Goal: Task Accomplishment & Management: Complete application form

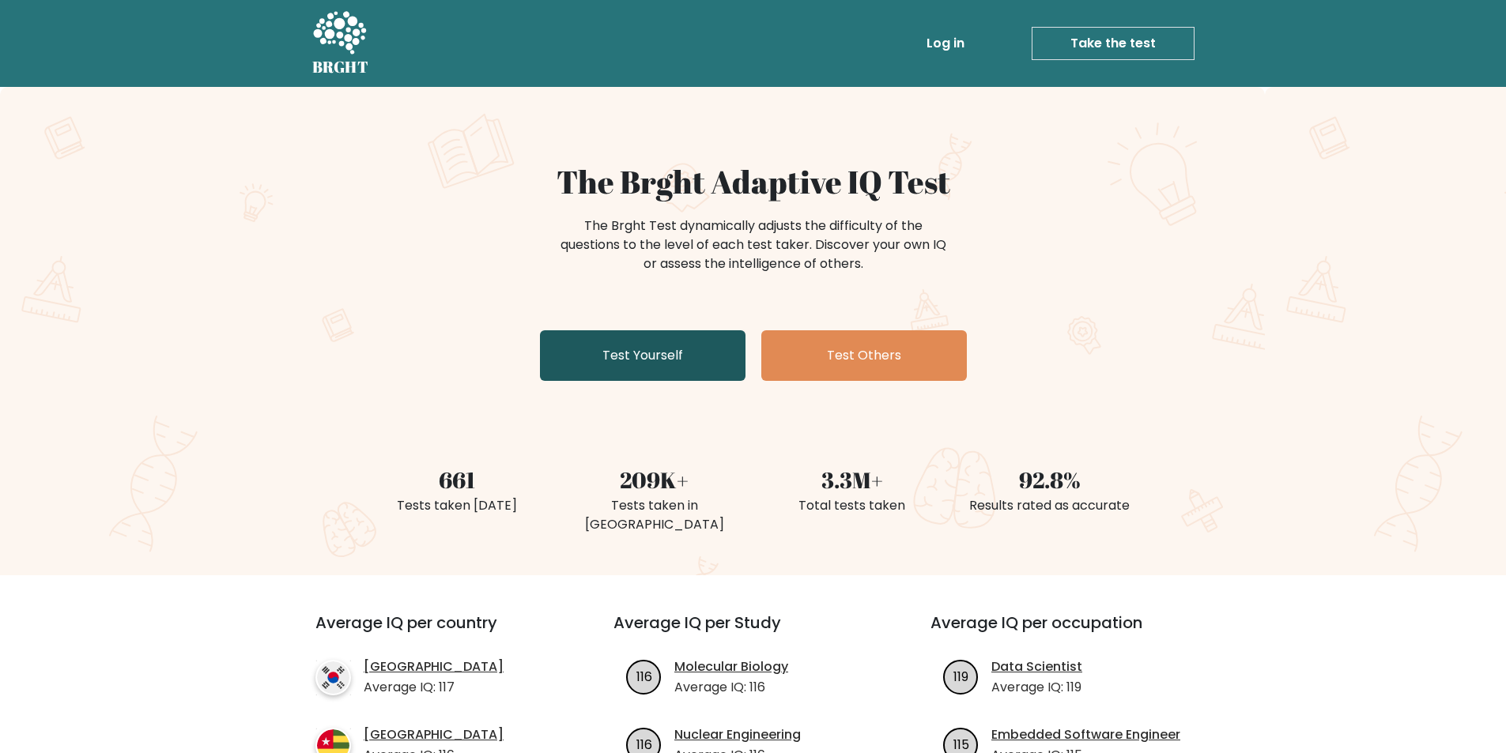
click at [641, 351] on link "Test Yourself" at bounding box center [643, 355] width 206 height 51
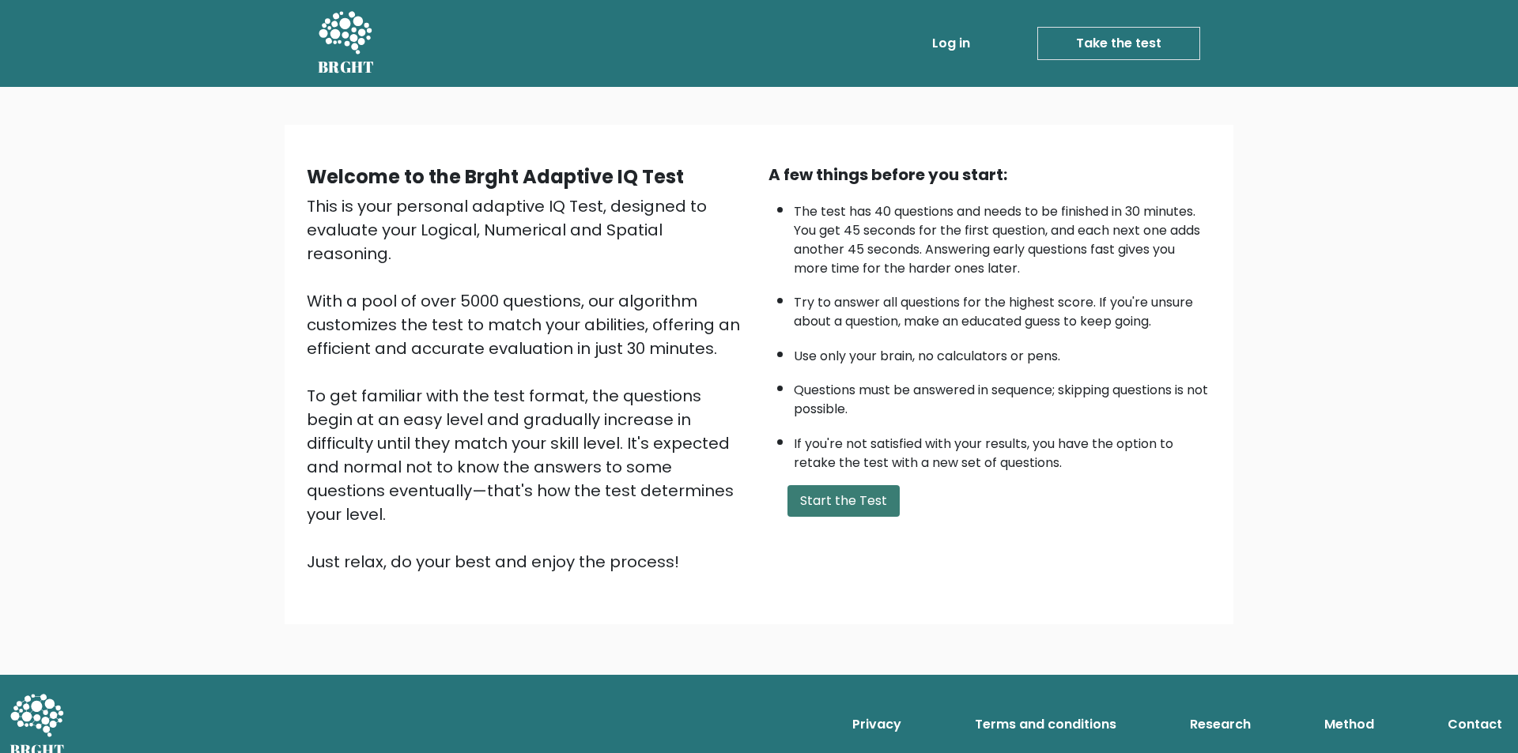
click at [813, 505] on button "Start the Test" at bounding box center [843, 501] width 112 height 32
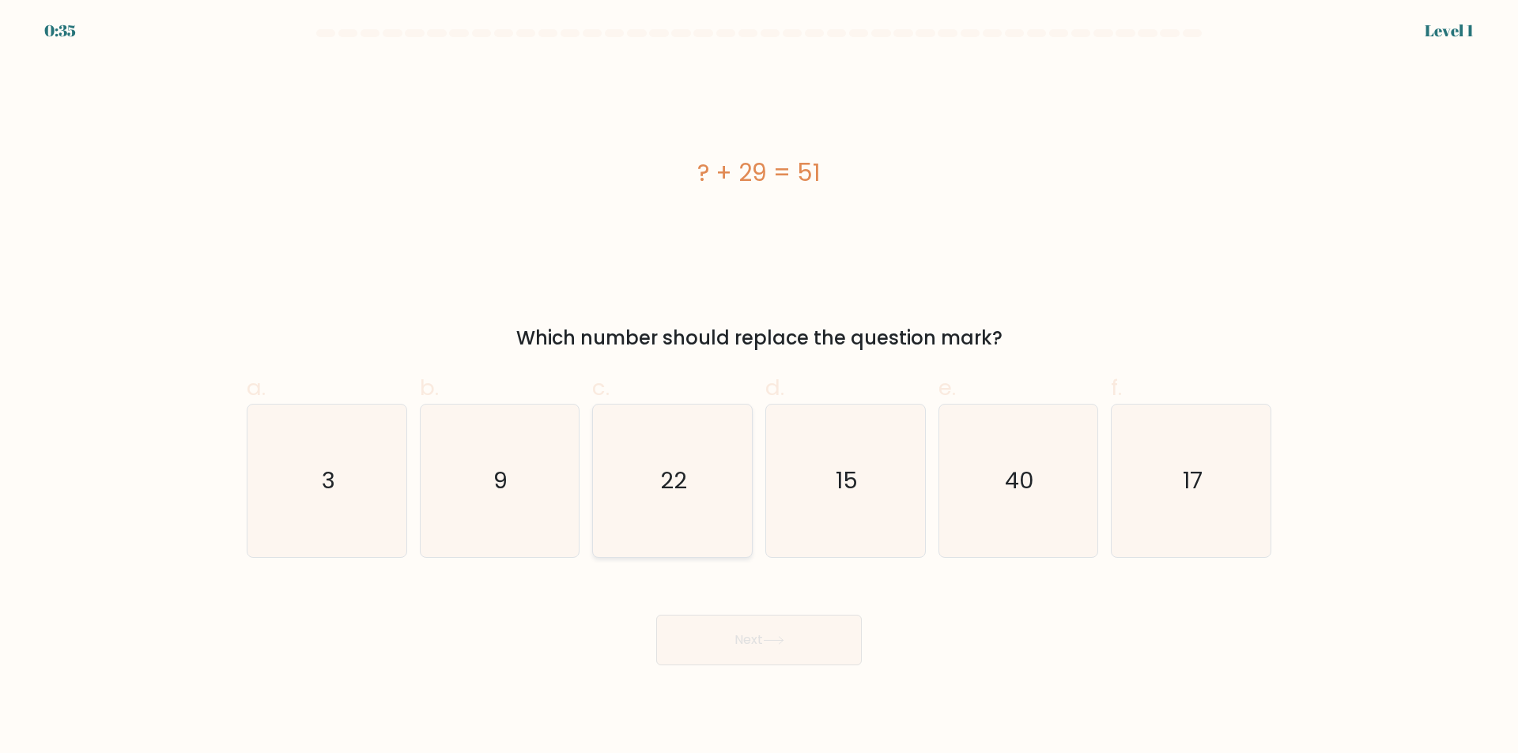
click at [661, 488] on text "22" at bounding box center [674, 482] width 27 height 32
click at [759, 387] on input "c. 22" at bounding box center [759, 382] width 1 height 10
radio input "true"
drag, startPoint x: 779, startPoint y: 627, endPoint x: 789, endPoint y: 620, distance: 12.1
click at [779, 628] on button "Next" at bounding box center [759, 640] width 206 height 51
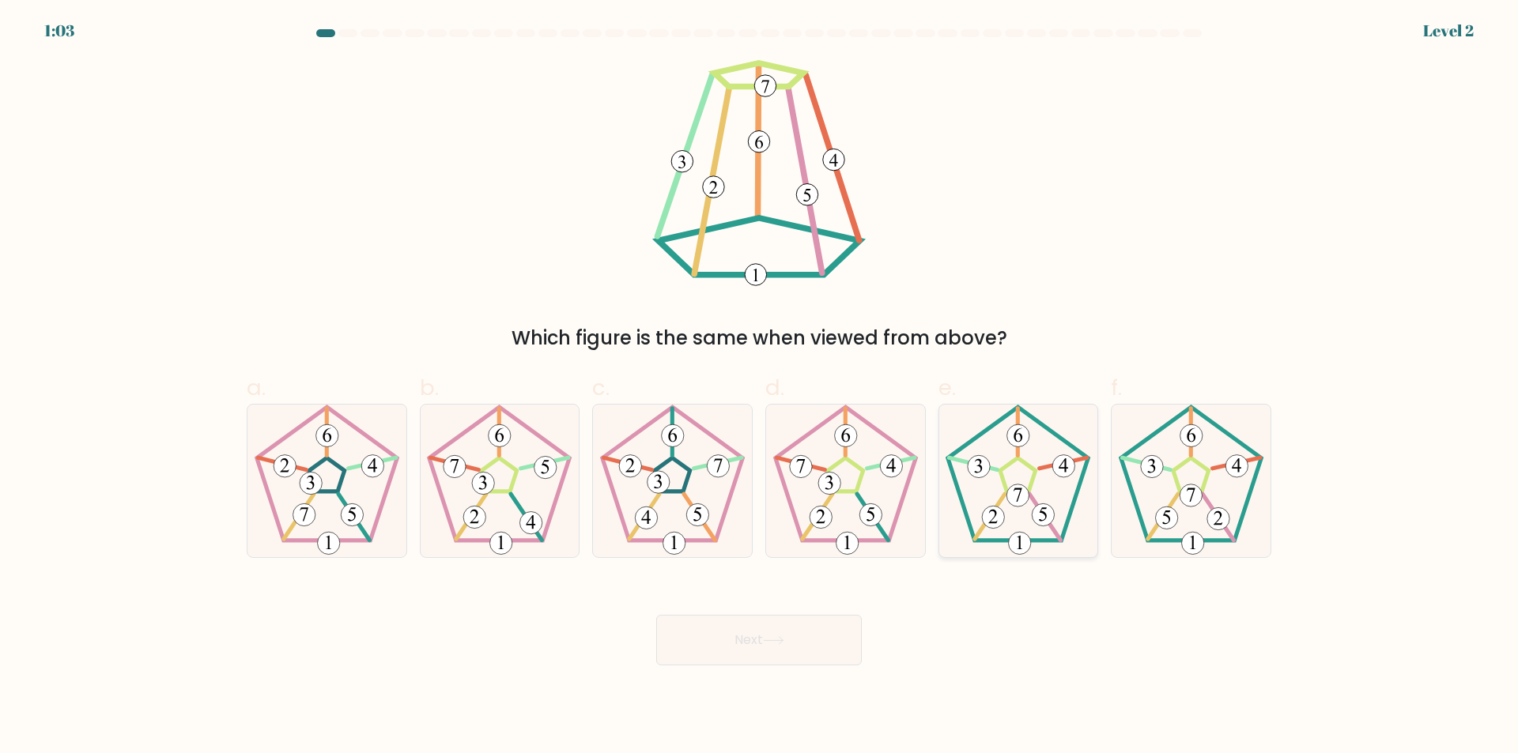
click at [1043, 526] on 177 at bounding box center [1043, 515] width 22 height 22
click at [760, 387] on input "e." at bounding box center [759, 382] width 1 height 10
radio input "true"
click at [742, 647] on button "Next" at bounding box center [759, 640] width 206 height 51
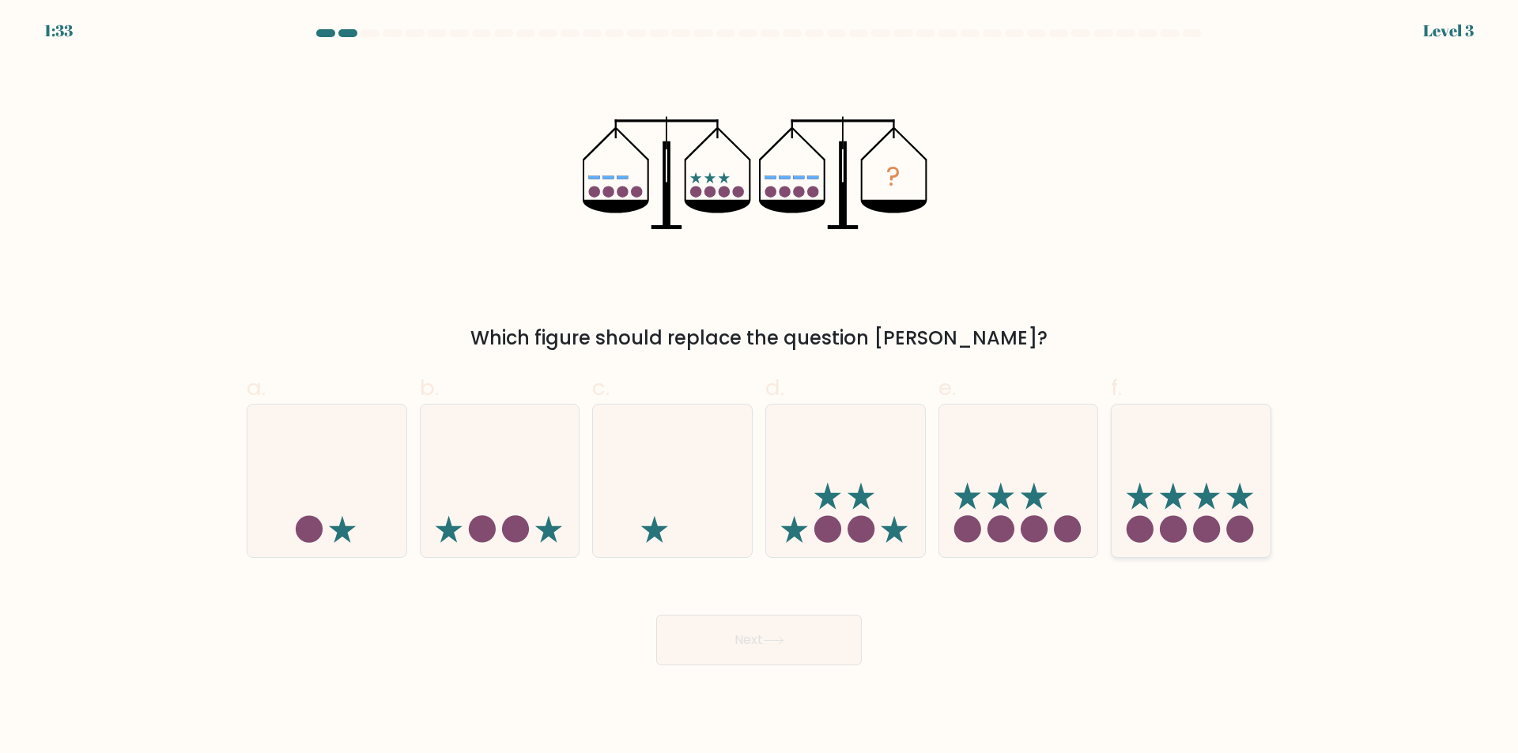
click at [1225, 490] on icon at bounding box center [1190, 481] width 159 height 131
click at [760, 387] on input "f." at bounding box center [759, 382] width 1 height 10
radio input "true"
click at [760, 656] on button "Next" at bounding box center [759, 640] width 206 height 51
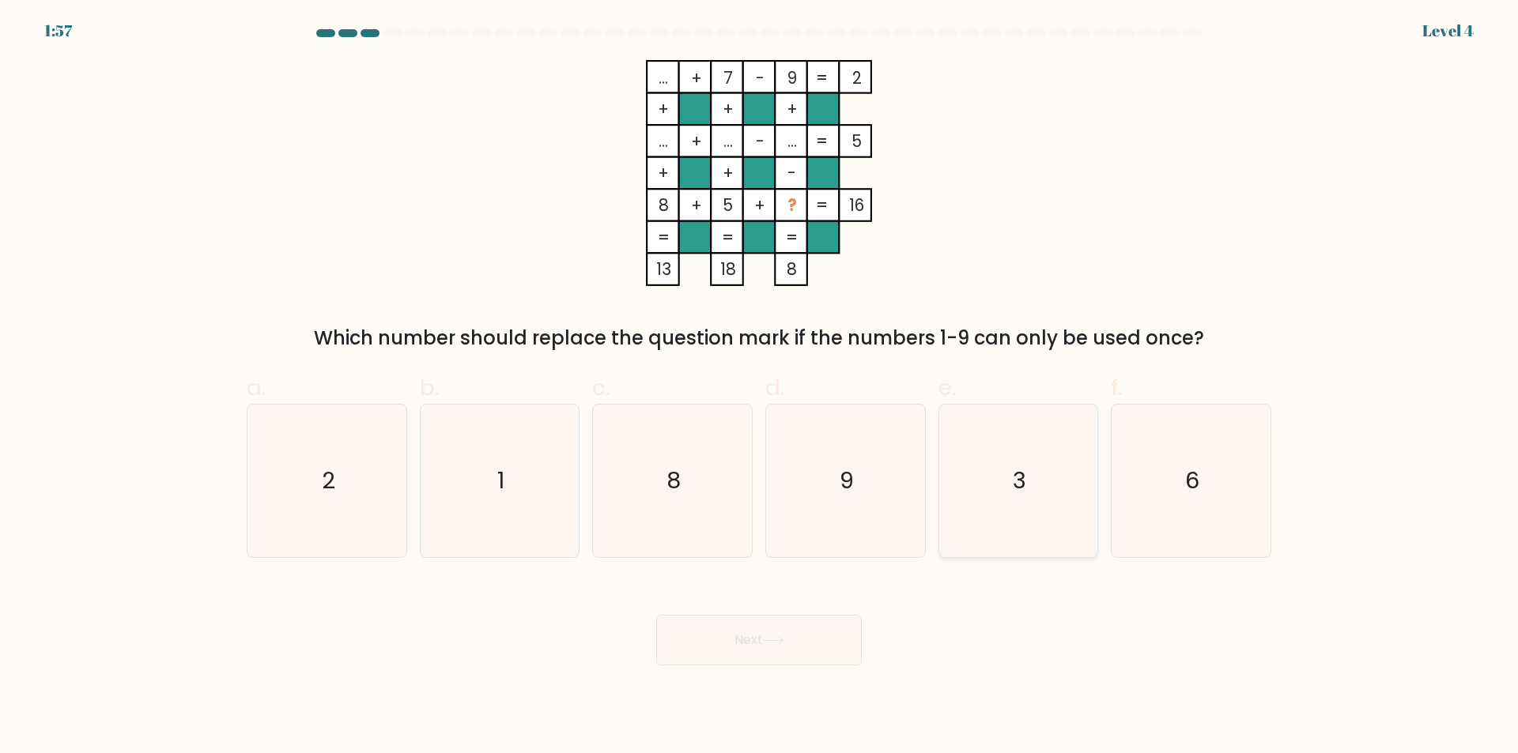
click at [1046, 503] on icon "3" at bounding box center [1017, 481] width 153 height 153
click at [760, 387] on input "e. 3" at bounding box center [759, 382] width 1 height 10
radio input "true"
click at [772, 643] on icon at bounding box center [773, 640] width 21 height 9
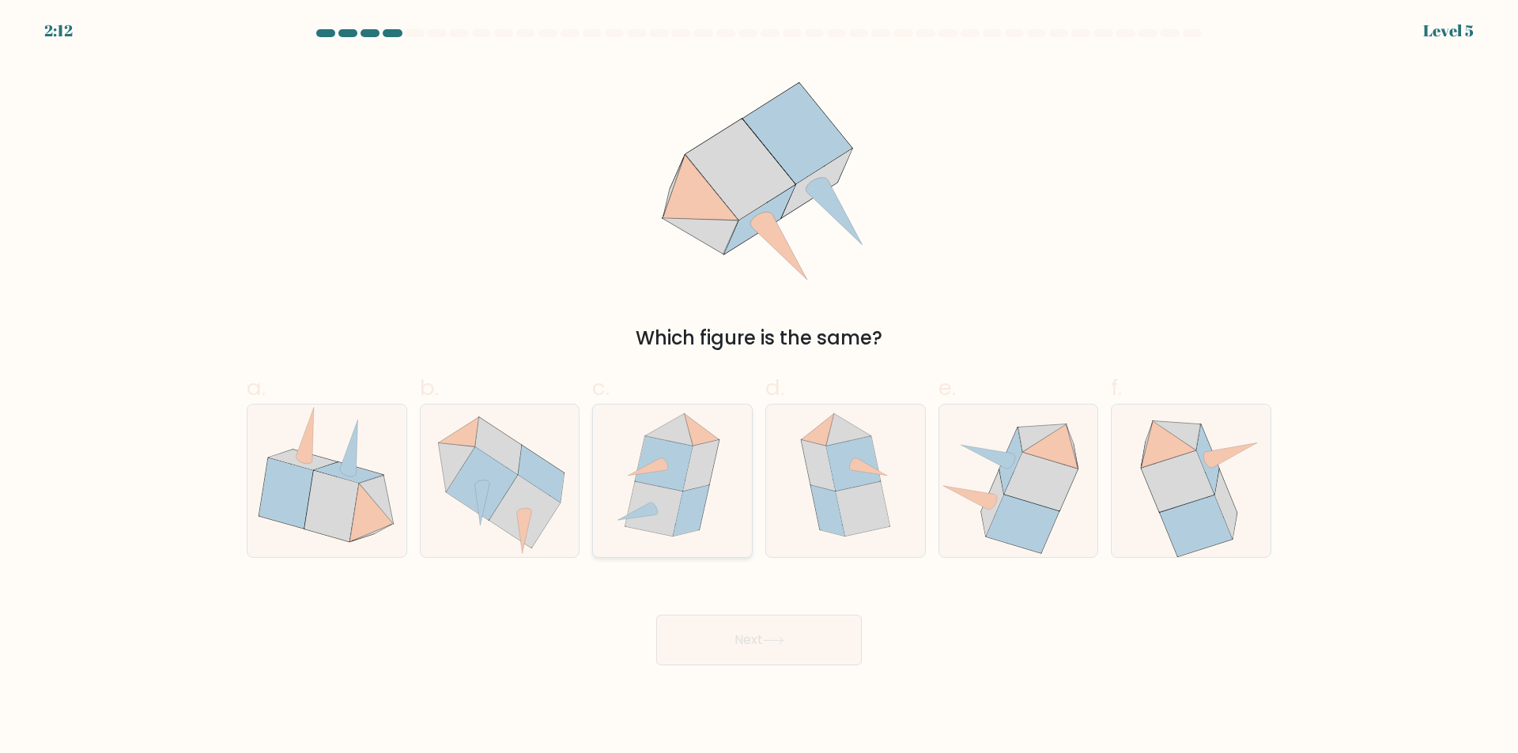
click at [656, 497] on icon at bounding box center [653, 508] width 57 height 55
click at [759, 387] on input "c." at bounding box center [759, 382] width 1 height 10
radio input "true"
click at [796, 636] on button "Next" at bounding box center [759, 640] width 206 height 51
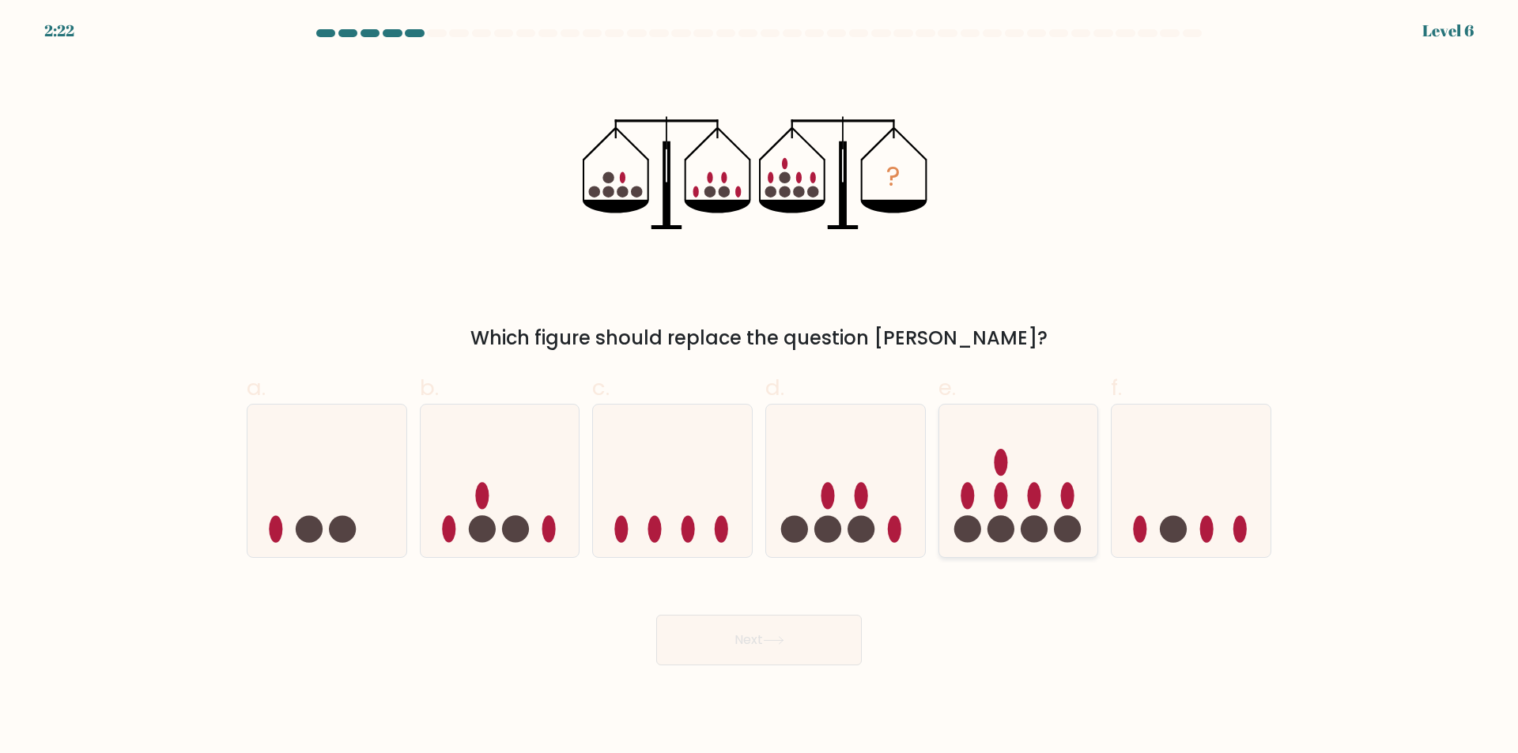
click at [999, 515] on icon at bounding box center [1018, 481] width 159 height 131
click at [760, 387] on input "e." at bounding box center [759, 382] width 1 height 10
radio input "true"
click at [785, 626] on button "Next" at bounding box center [759, 640] width 206 height 51
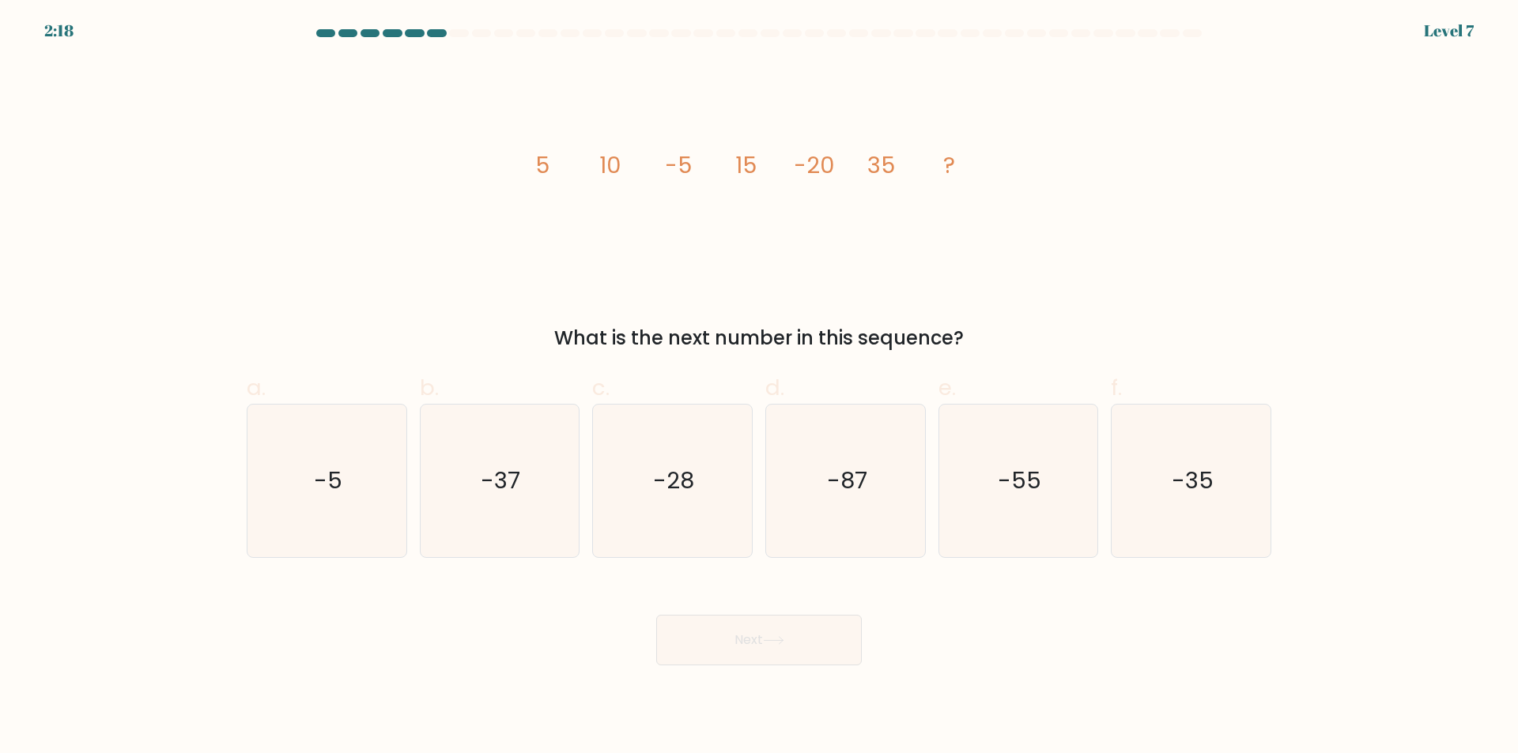
click at [758, 650] on button "Next" at bounding box center [759, 640] width 206 height 51
click at [1049, 629] on div "Next" at bounding box center [758, 621] width 1043 height 89
click at [1194, 473] on text "-35" at bounding box center [1192, 482] width 42 height 32
click at [760, 387] on input "f. -35" at bounding box center [759, 382] width 1 height 10
radio input "true"
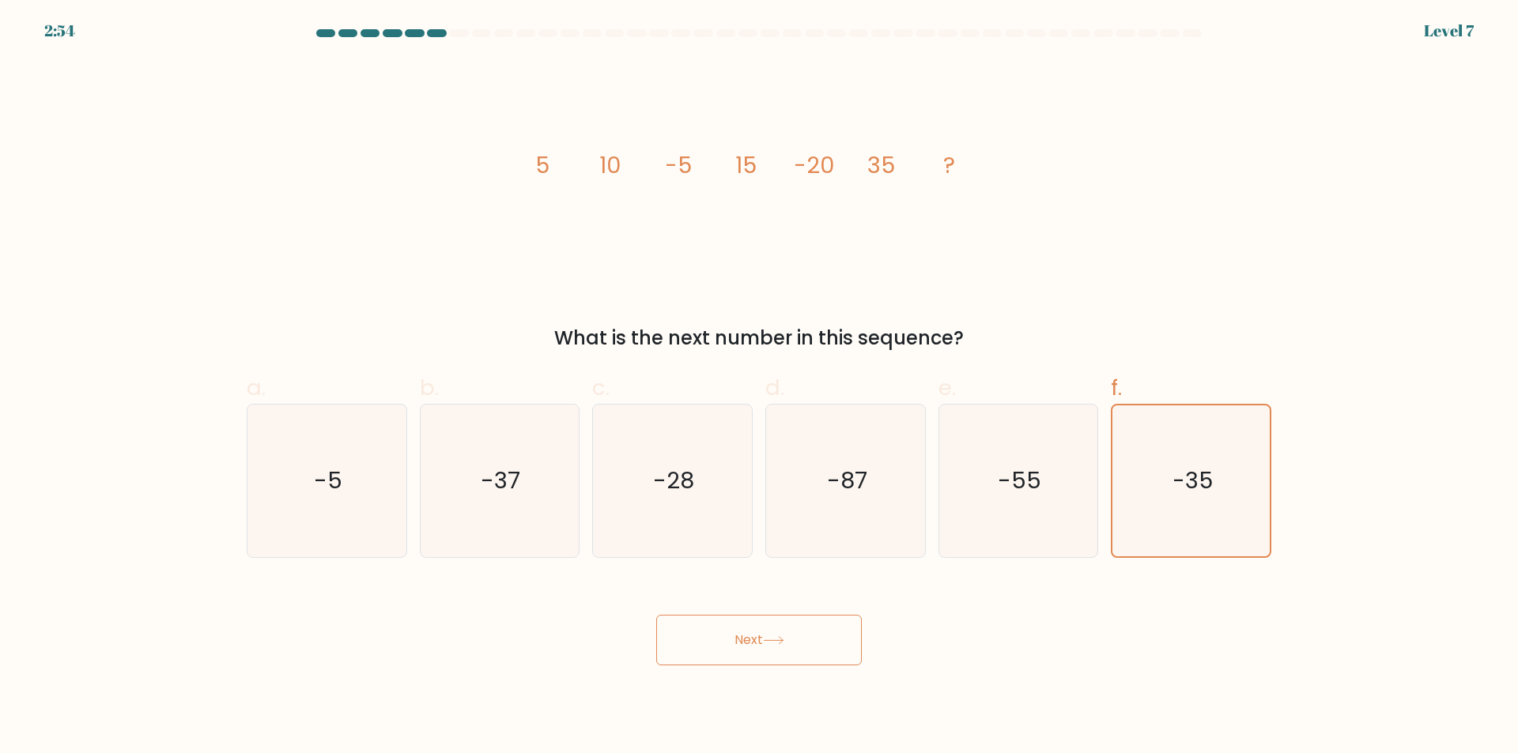
click at [735, 627] on button "Next" at bounding box center [759, 640] width 206 height 51
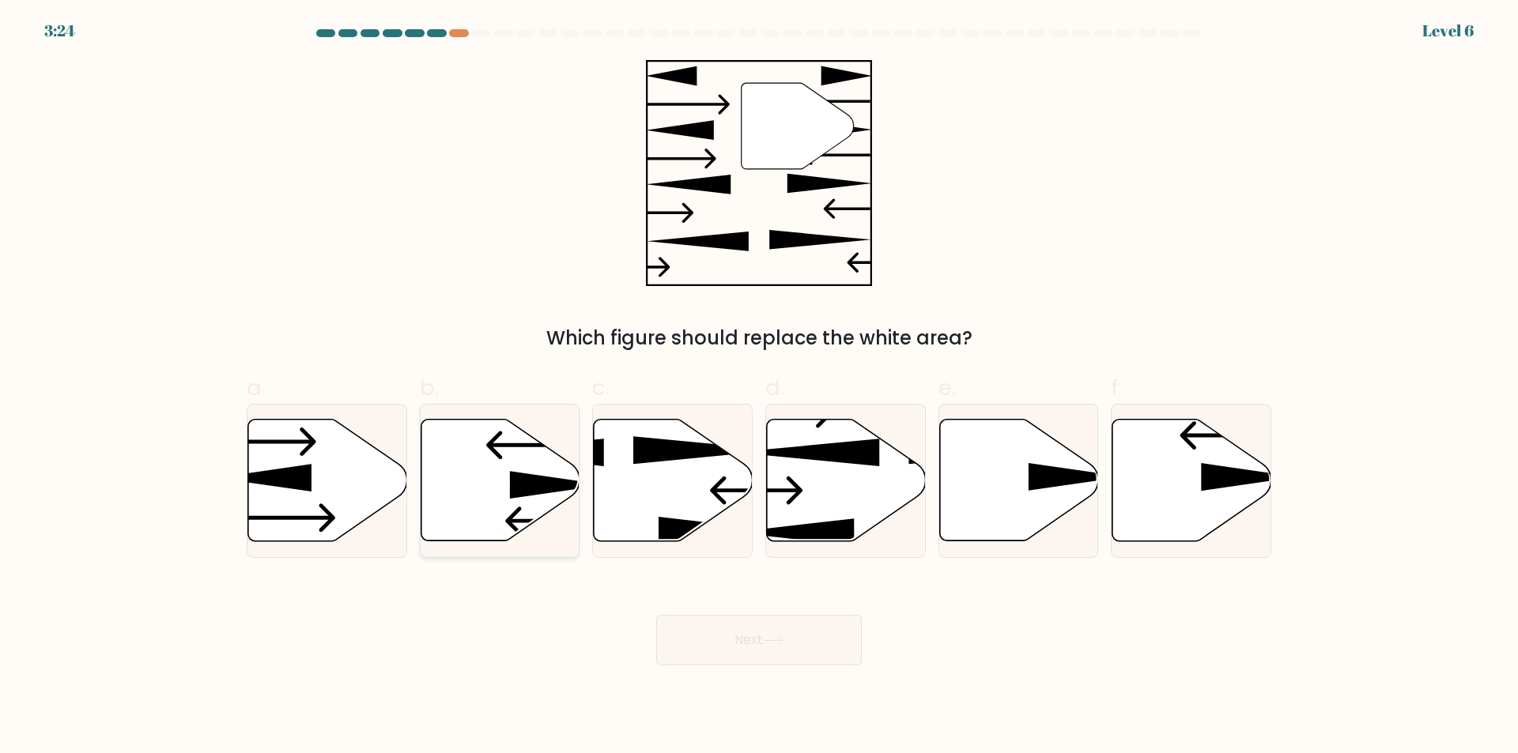
click at [507, 452] on icon at bounding box center [499, 481] width 159 height 122
click at [759, 387] on input "b." at bounding box center [759, 382] width 1 height 10
radio input "true"
click at [819, 639] on button "Next" at bounding box center [759, 640] width 206 height 51
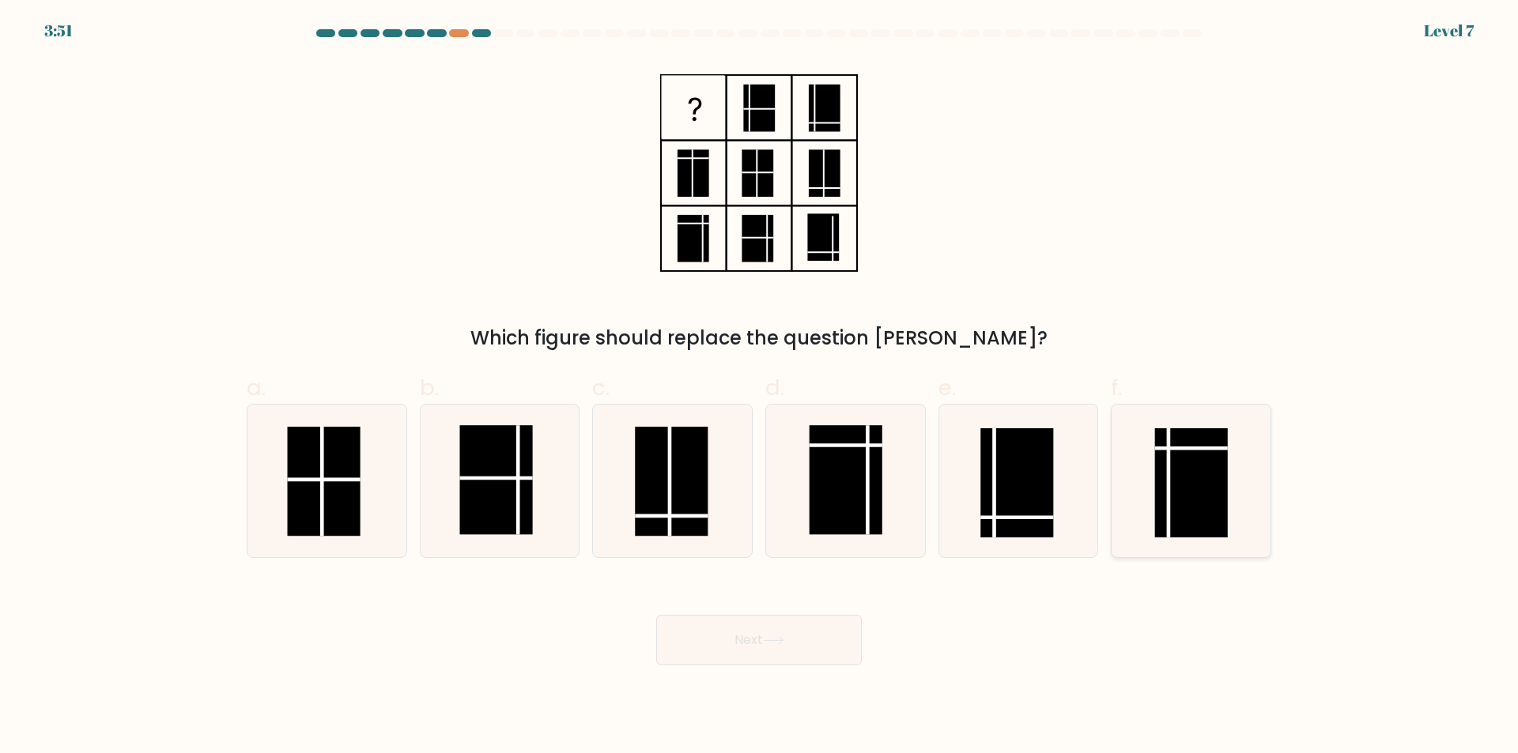
click at [1164, 448] on line at bounding box center [1191, 448] width 73 height 0
click at [760, 387] on input "f." at bounding box center [759, 382] width 1 height 10
radio input "true"
click at [1196, 462] on rect at bounding box center [1191, 483] width 72 height 108
click at [760, 387] on input "f." at bounding box center [759, 382] width 1 height 10
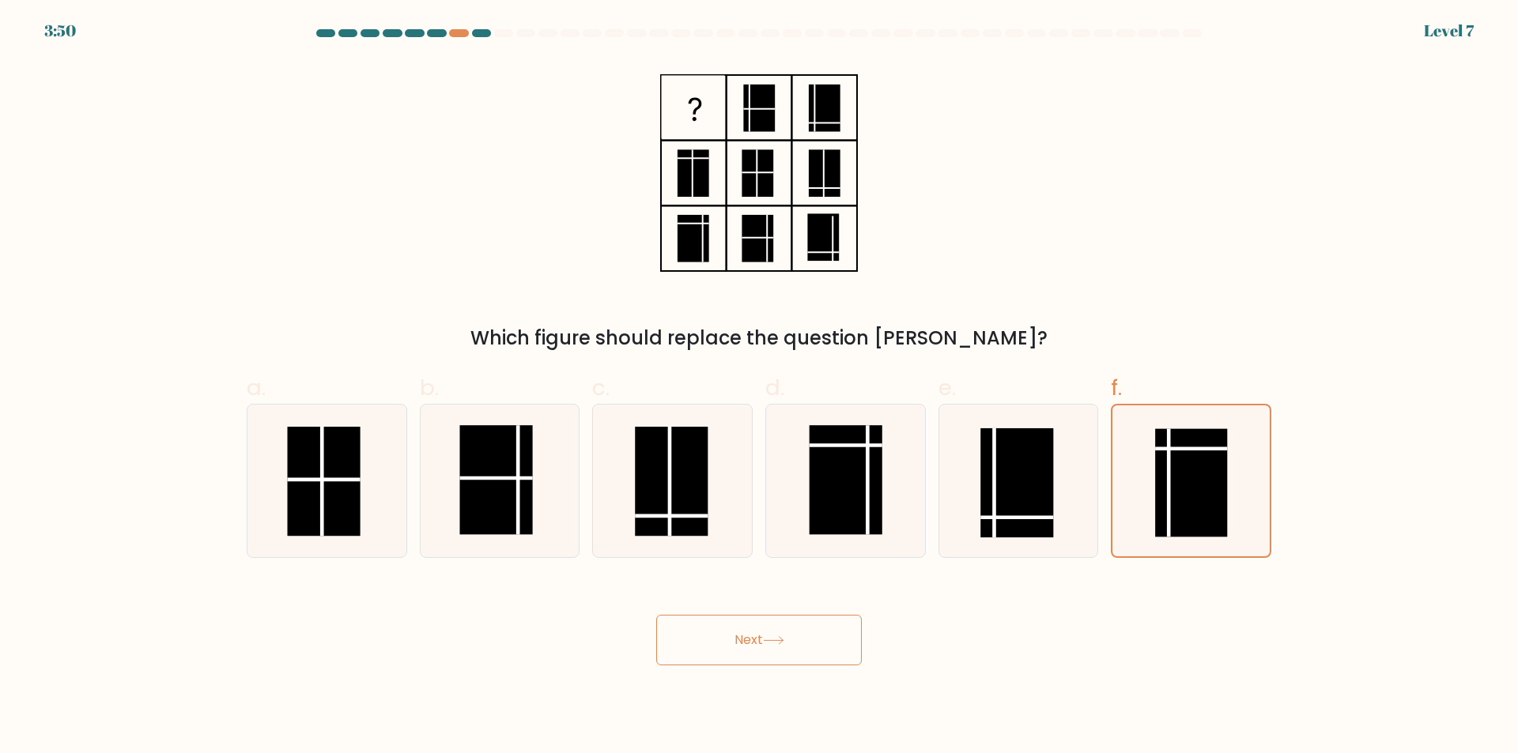
click at [745, 658] on button "Next" at bounding box center [759, 640] width 206 height 51
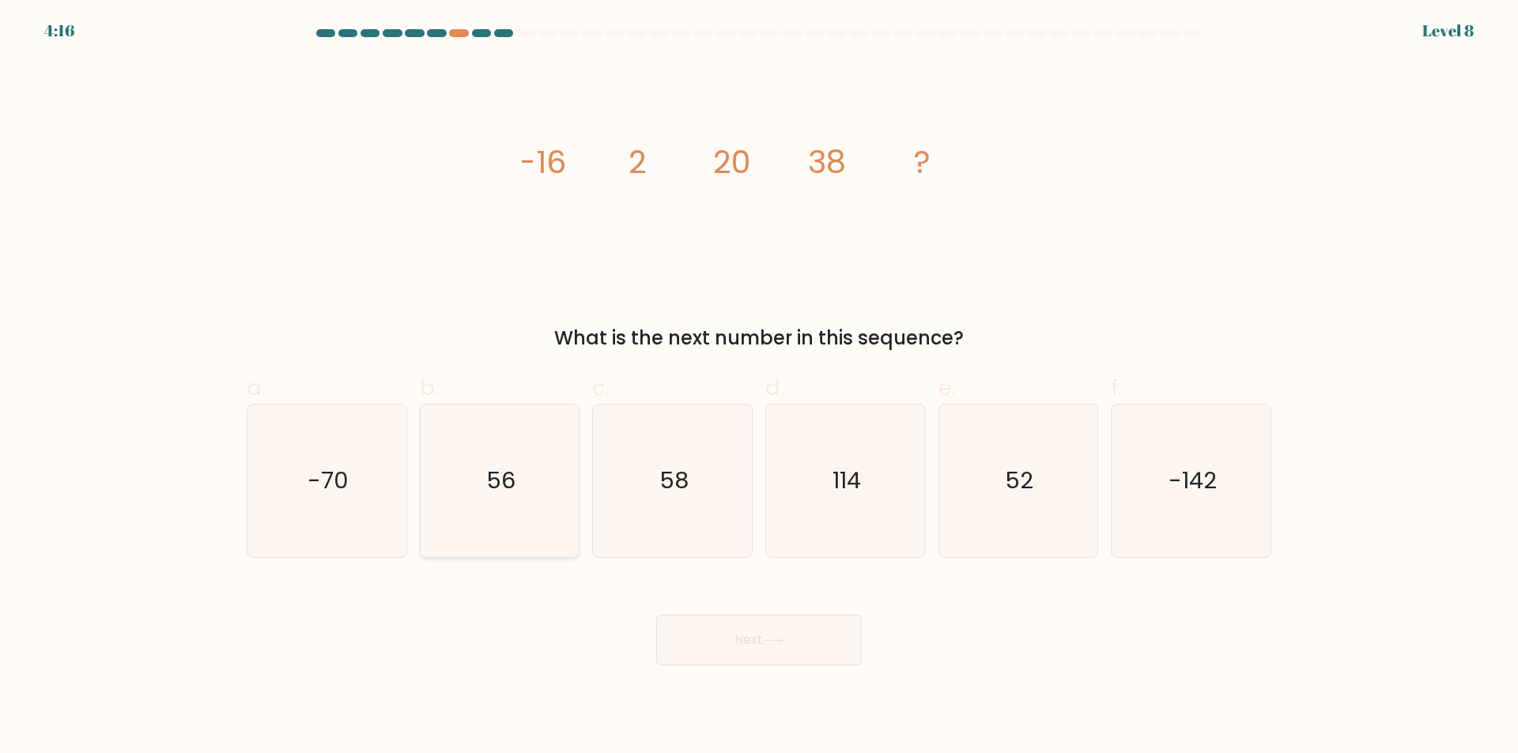
click at [455, 482] on icon "56" at bounding box center [499, 481] width 153 height 153
click at [759, 387] on input "b. 56" at bounding box center [759, 382] width 1 height 10
radio input "true"
click at [809, 650] on button "Next" at bounding box center [759, 640] width 206 height 51
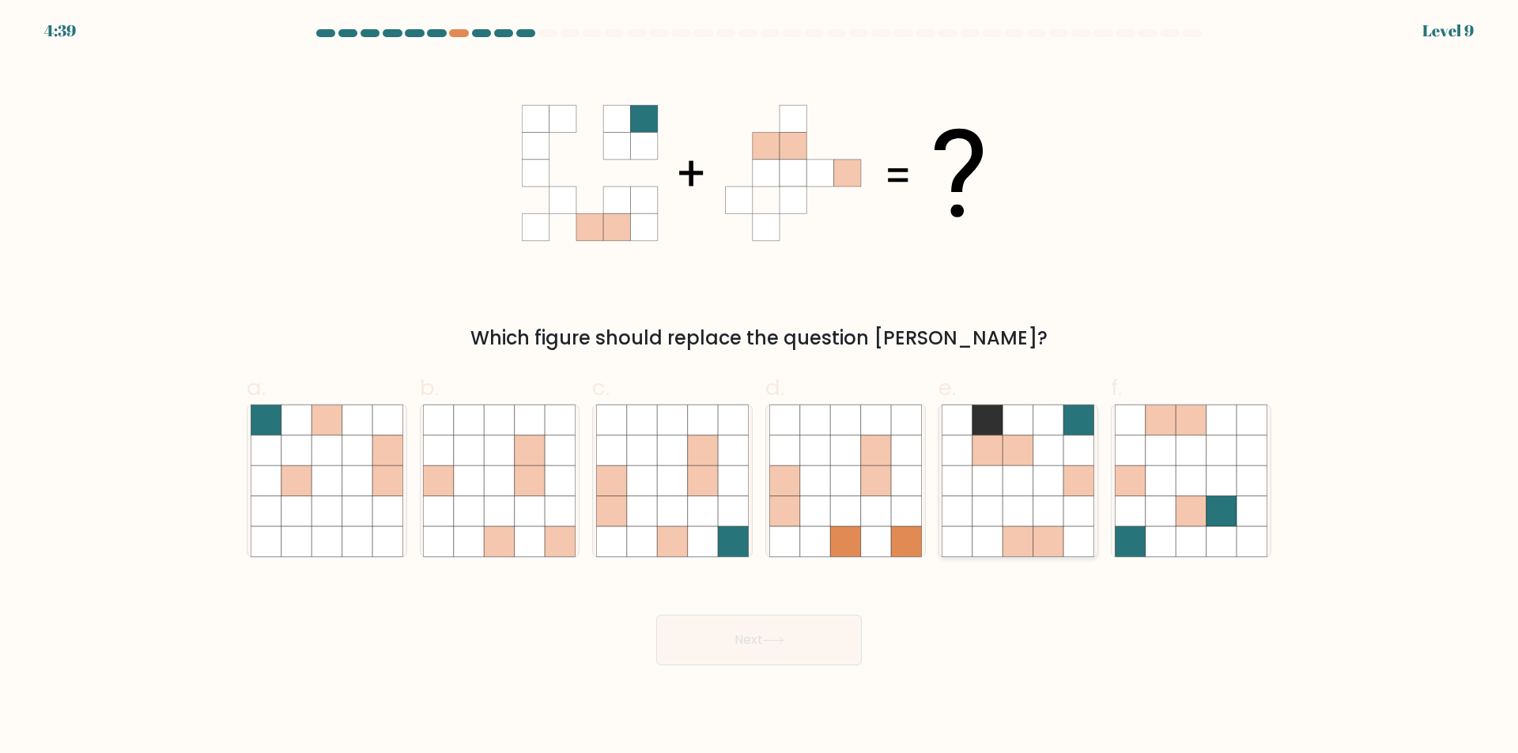
click at [1045, 486] on icon at bounding box center [1048, 481] width 30 height 30
click at [760, 387] on input "e." at bounding box center [759, 382] width 1 height 10
radio input "true"
click at [734, 637] on button "Next" at bounding box center [759, 640] width 206 height 51
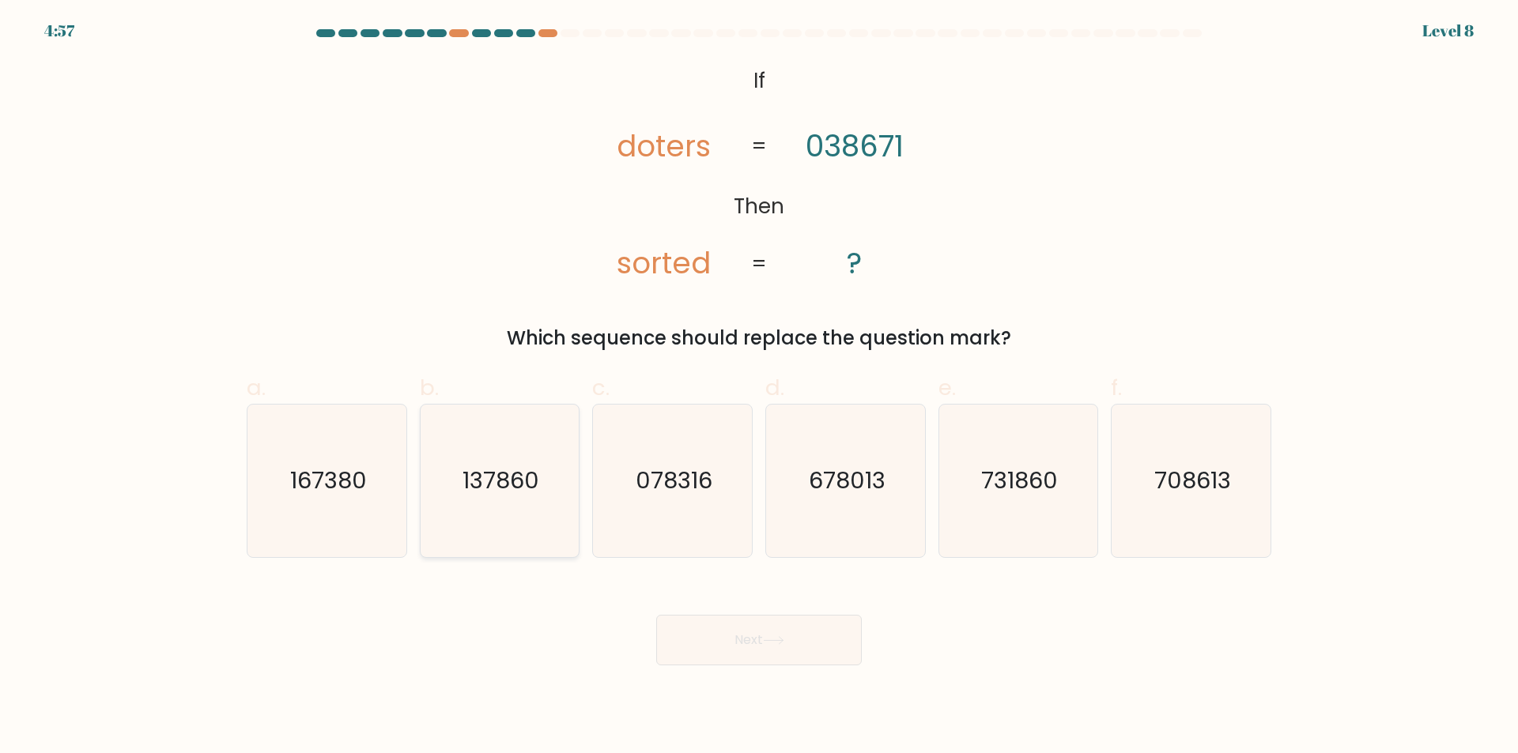
click at [482, 497] on icon "137860" at bounding box center [499, 481] width 153 height 153
click at [759, 387] on input "b. 137860" at bounding box center [759, 382] width 1 height 10
radio input "true"
click at [838, 632] on button "Next" at bounding box center [759, 640] width 206 height 51
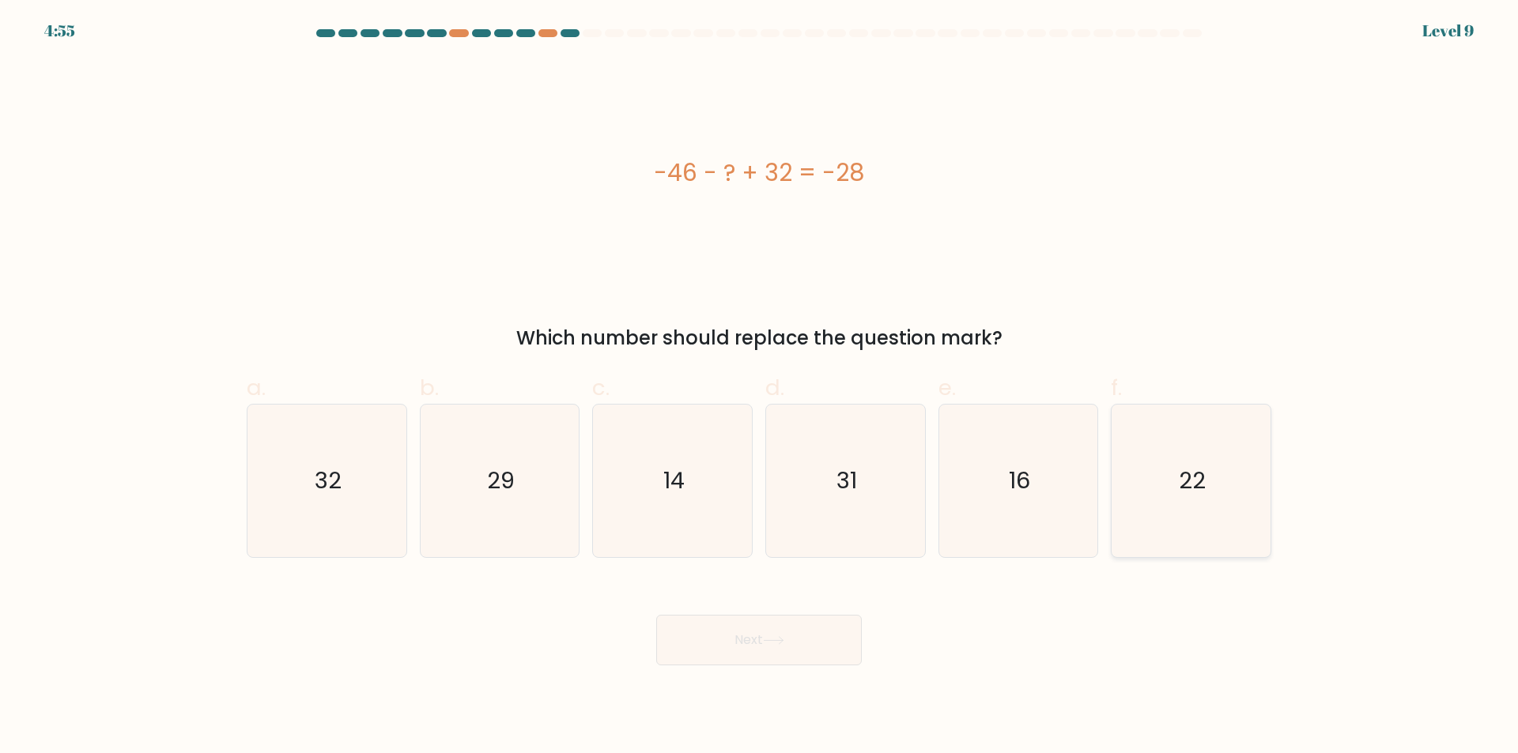
click at [1173, 494] on icon "22" at bounding box center [1190, 481] width 153 height 153
click at [760, 387] on input "f. 22" at bounding box center [759, 382] width 1 height 10
radio input "true"
click at [653, 447] on icon "14" at bounding box center [672, 481] width 153 height 153
click at [759, 387] on input "c. 14" at bounding box center [759, 382] width 1 height 10
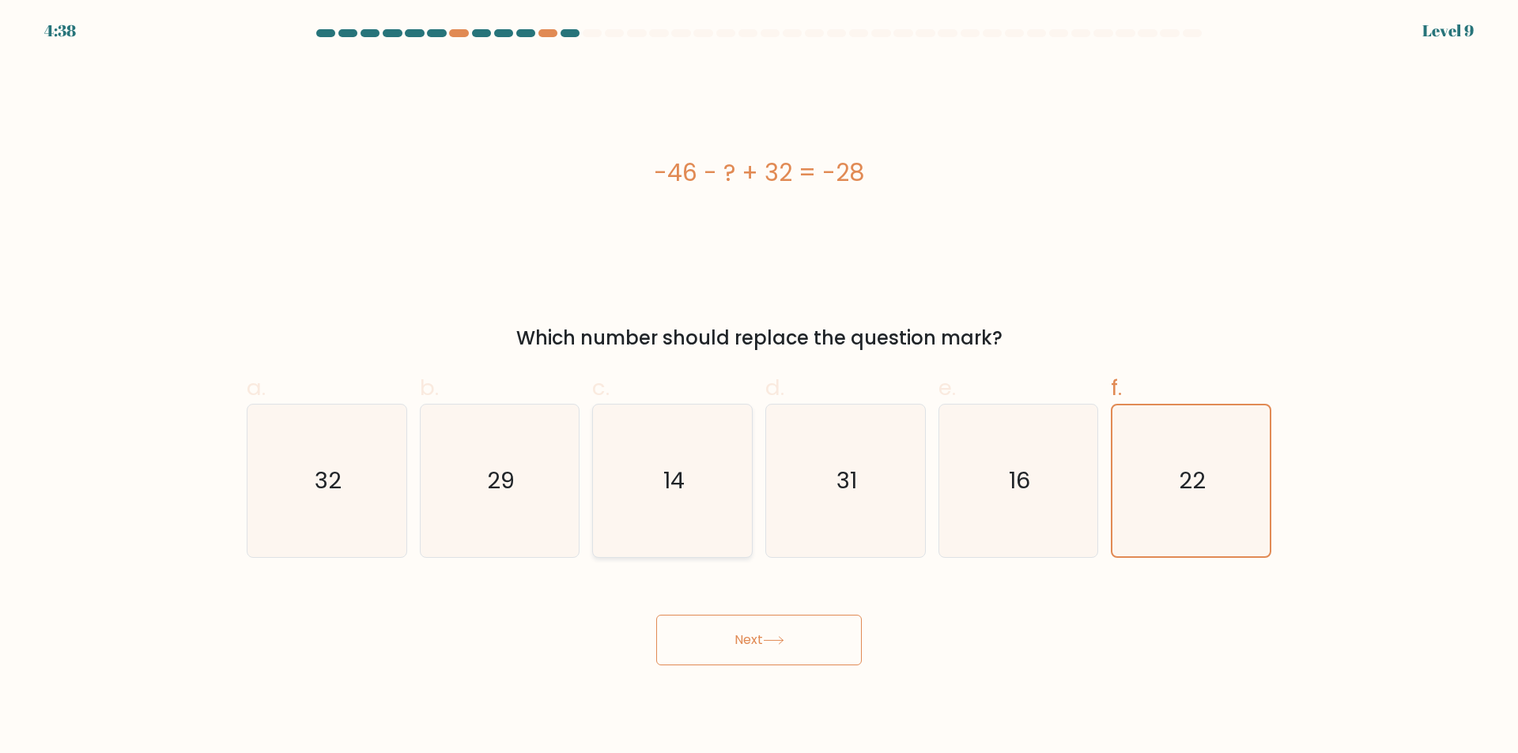
radio input "true"
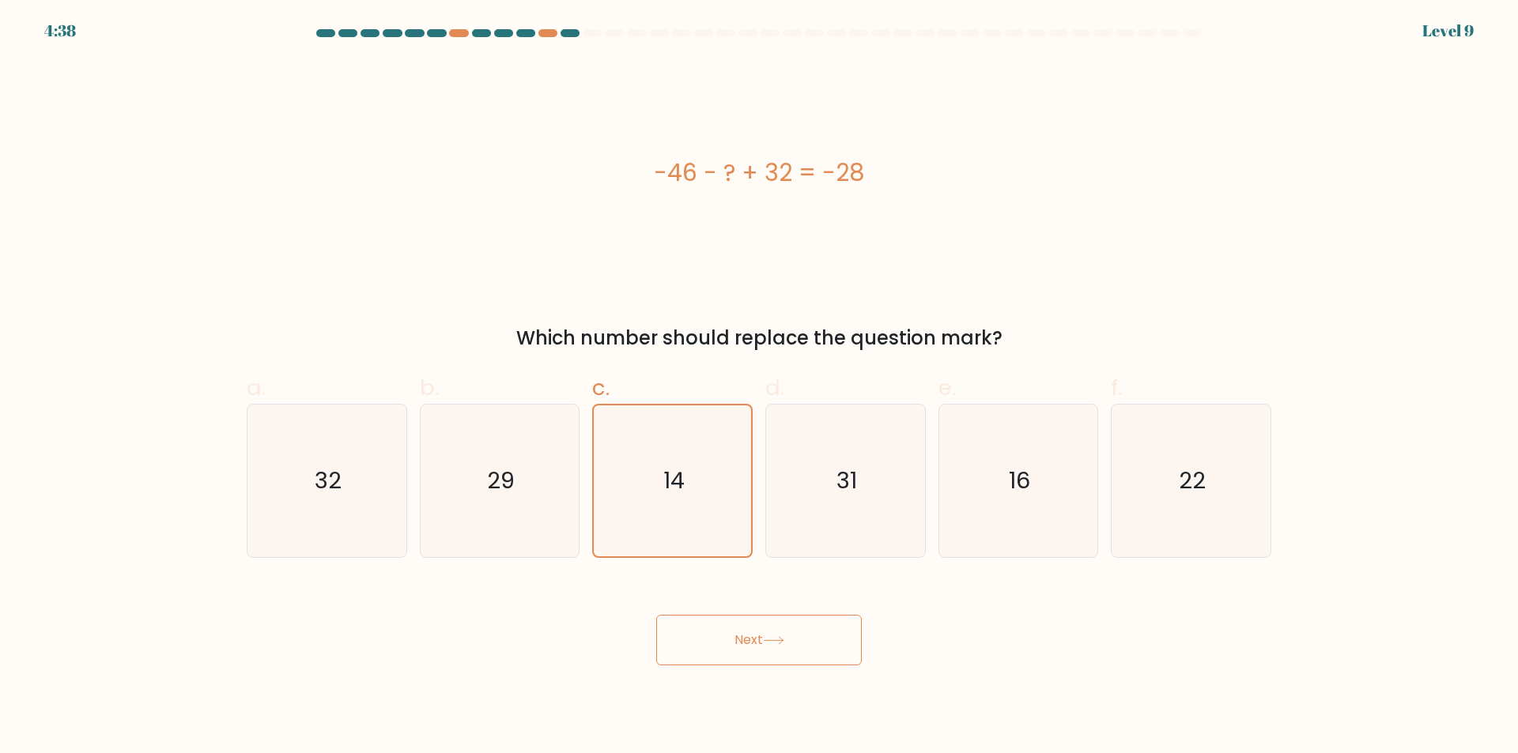
click at [764, 642] on button "Next" at bounding box center [759, 640] width 206 height 51
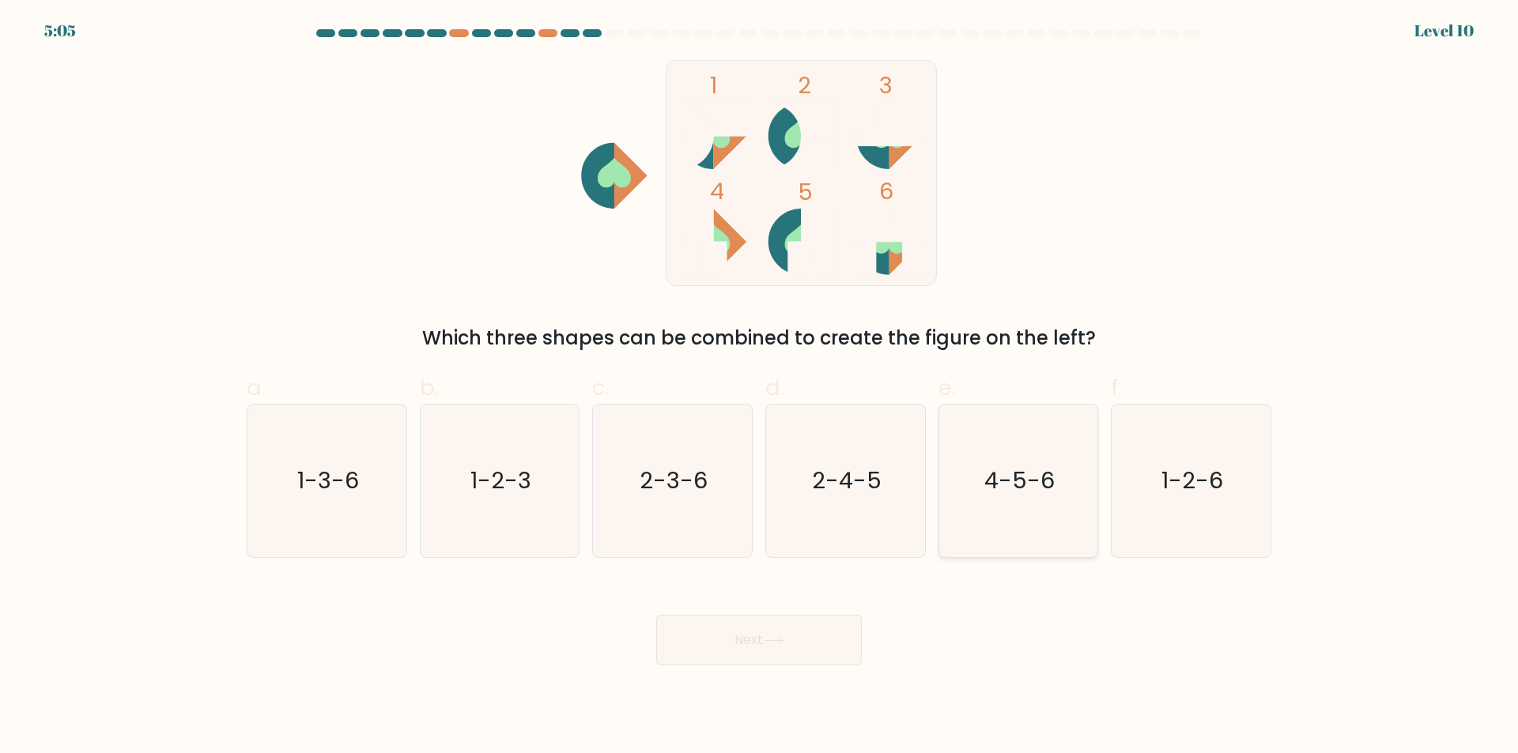
click at [1030, 487] on text "4-5-6" at bounding box center [1019, 482] width 70 height 32
click at [760, 387] on input "e. 4-5-6" at bounding box center [759, 382] width 1 height 10
radio input "true"
click at [809, 628] on button "Next" at bounding box center [759, 640] width 206 height 51
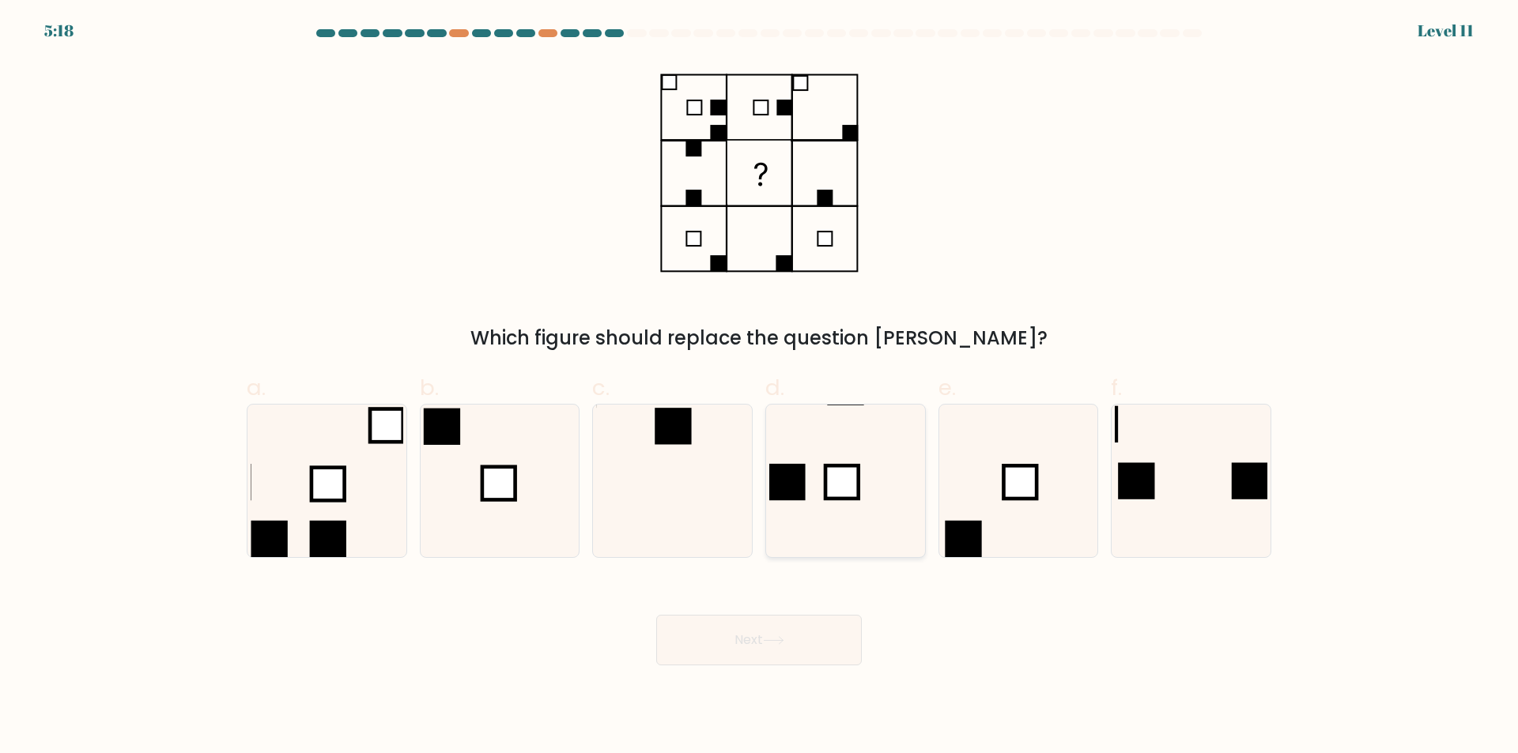
click at [873, 462] on icon at bounding box center [845, 481] width 153 height 153
click at [760, 387] on input "d." at bounding box center [759, 382] width 1 height 10
radio input "true"
drag, startPoint x: 790, startPoint y: 636, endPoint x: 788, endPoint y: 615, distance: 21.5
click at [790, 635] on button "Next" at bounding box center [759, 640] width 206 height 51
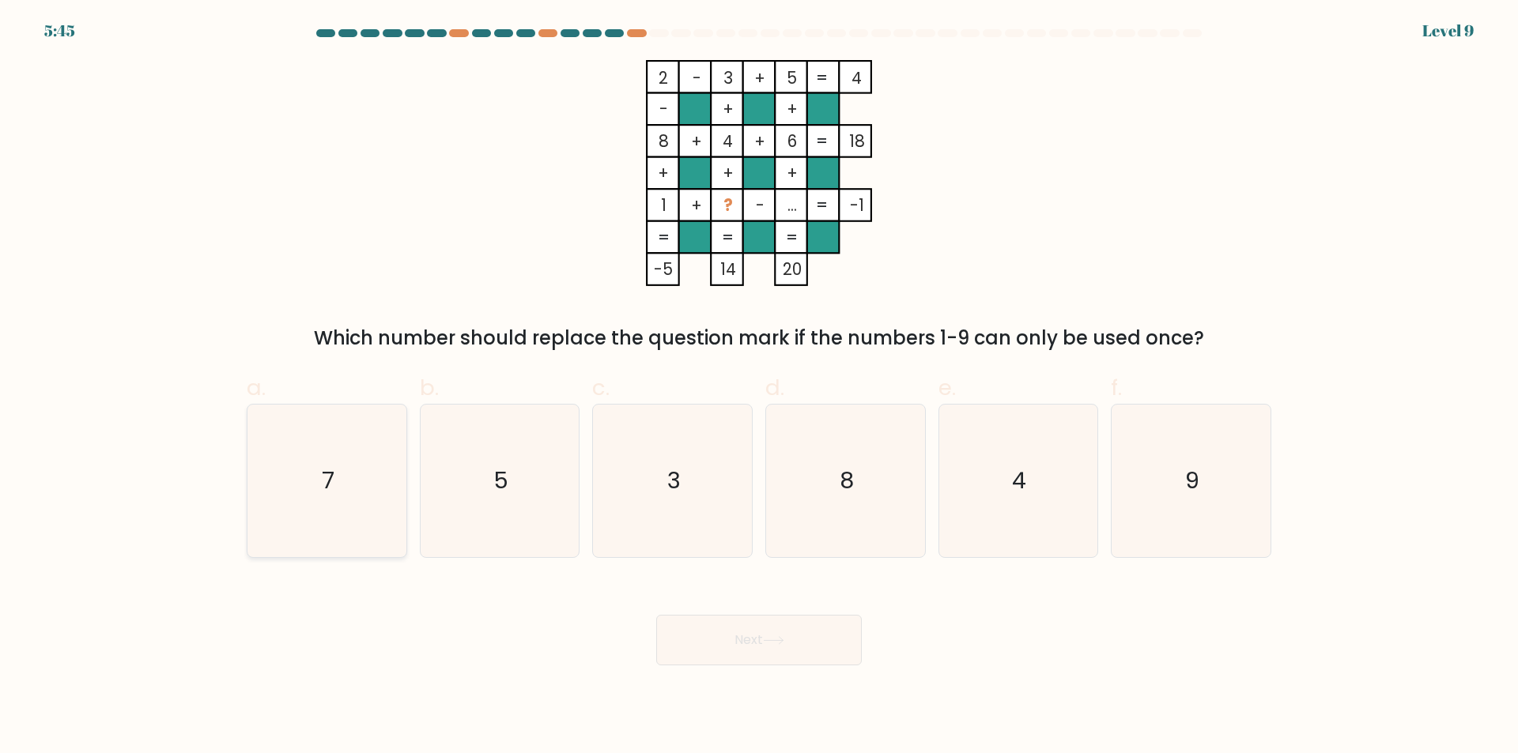
click at [394, 477] on icon "7" at bounding box center [327, 481] width 153 height 153
click at [759, 387] on input "a. 7" at bounding box center [759, 382] width 1 height 10
radio input "true"
click at [796, 636] on button "Next" at bounding box center [759, 640] width 206 height 51
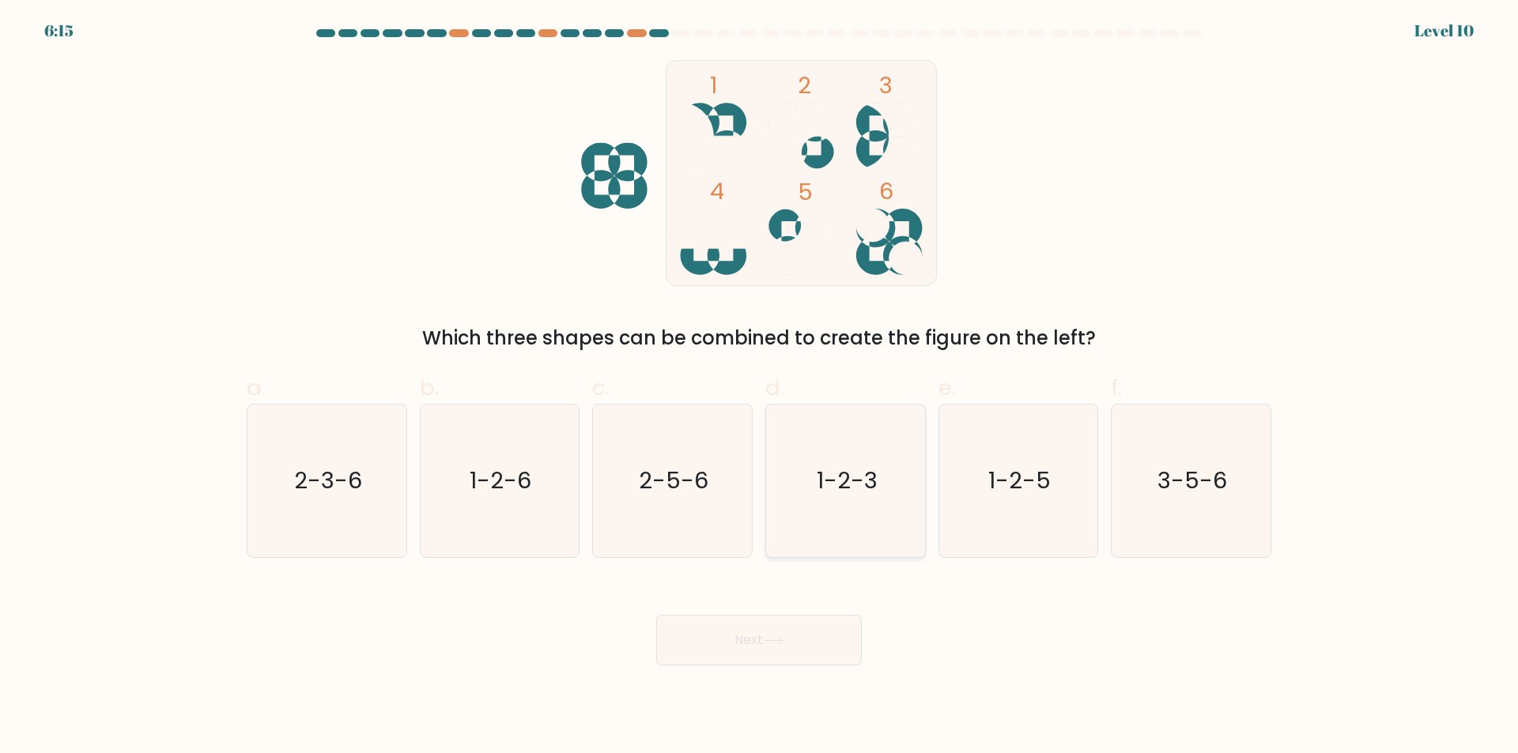
click at [831, 503] on icon "1-2-3" at bounding box center [845, 481] width 153 height 153
click at [760, 387] on input "d. 1-2-3" at bounding box center [759, 382] width 1 height 10
radio input "true"
click at [797, 635] on button "Next" at bounding box center [759, 640] width 206 height 51
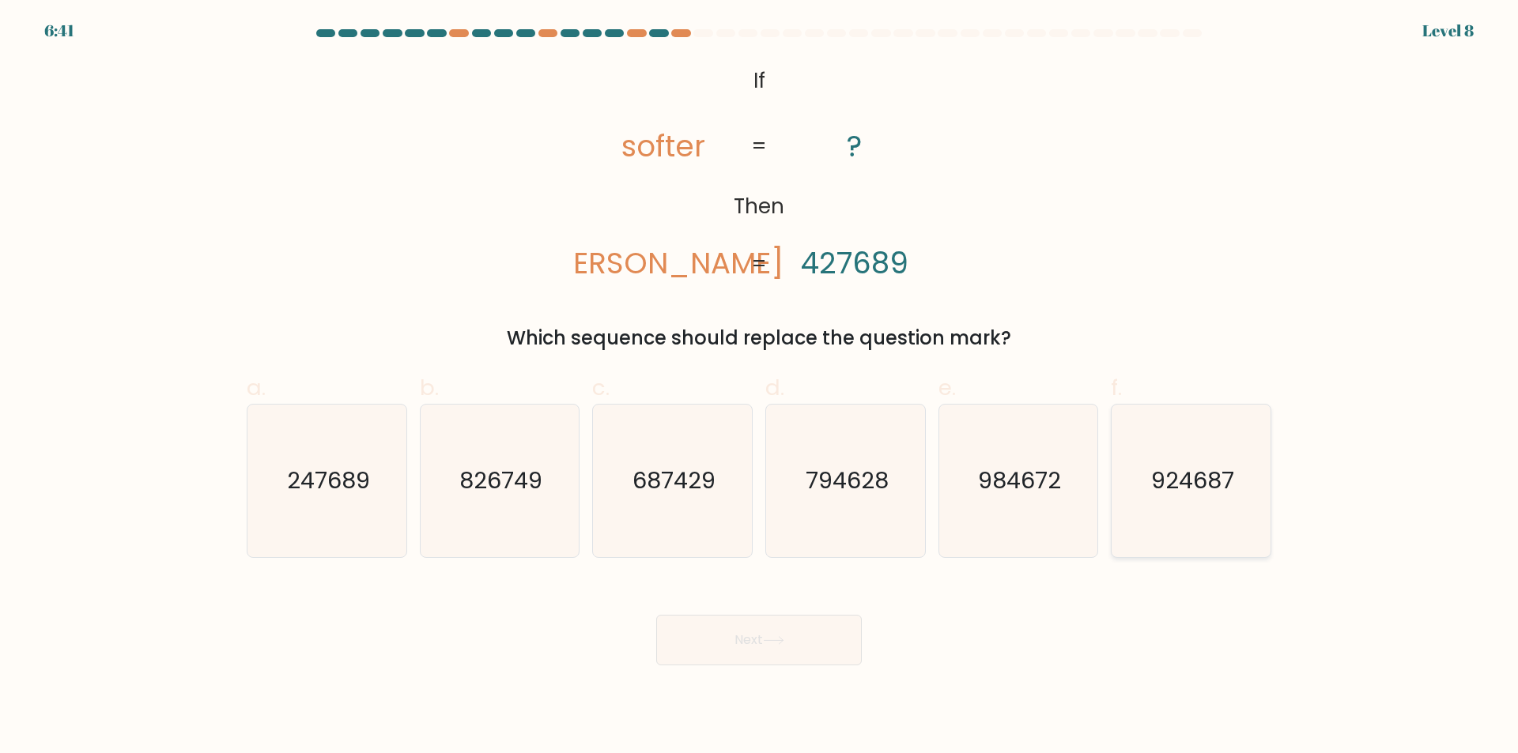
click at [1171, 507] on icon "924687" at bounding box center [1190, 481] width 153 height 153
click at [760, 387] on input "f. 924687" at bounding box center [759, 382] width 1 height 10
radio input "true"
click at [796, 645] on button "Next" at bounding box center [759, 640] width 206 height 51
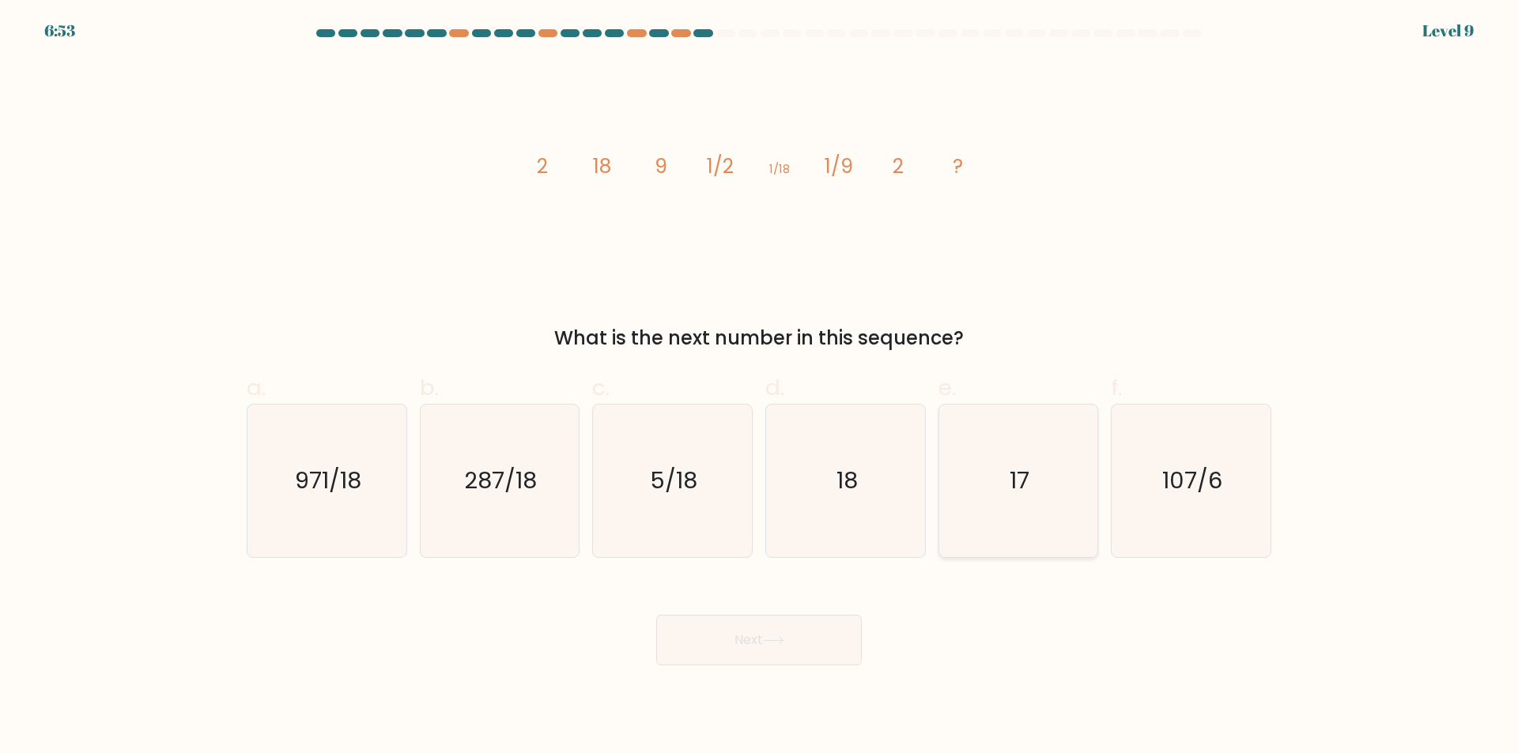
click at [961, 479] on icon "17" at bounding box center [1017, 481] width 153 height 153
click at [760, 387] on input "e. 17" at bounding box center [759, 382] width 1 height 10
radio input "true"
drag, startPoint x: 706, startPoint y: 739, endPoint x: 720, endPoint y: 704, distance: 37.6
click at [711, 723] on body "6:53 Level 9" at bounding box center [759, 376] width 1518 height 753
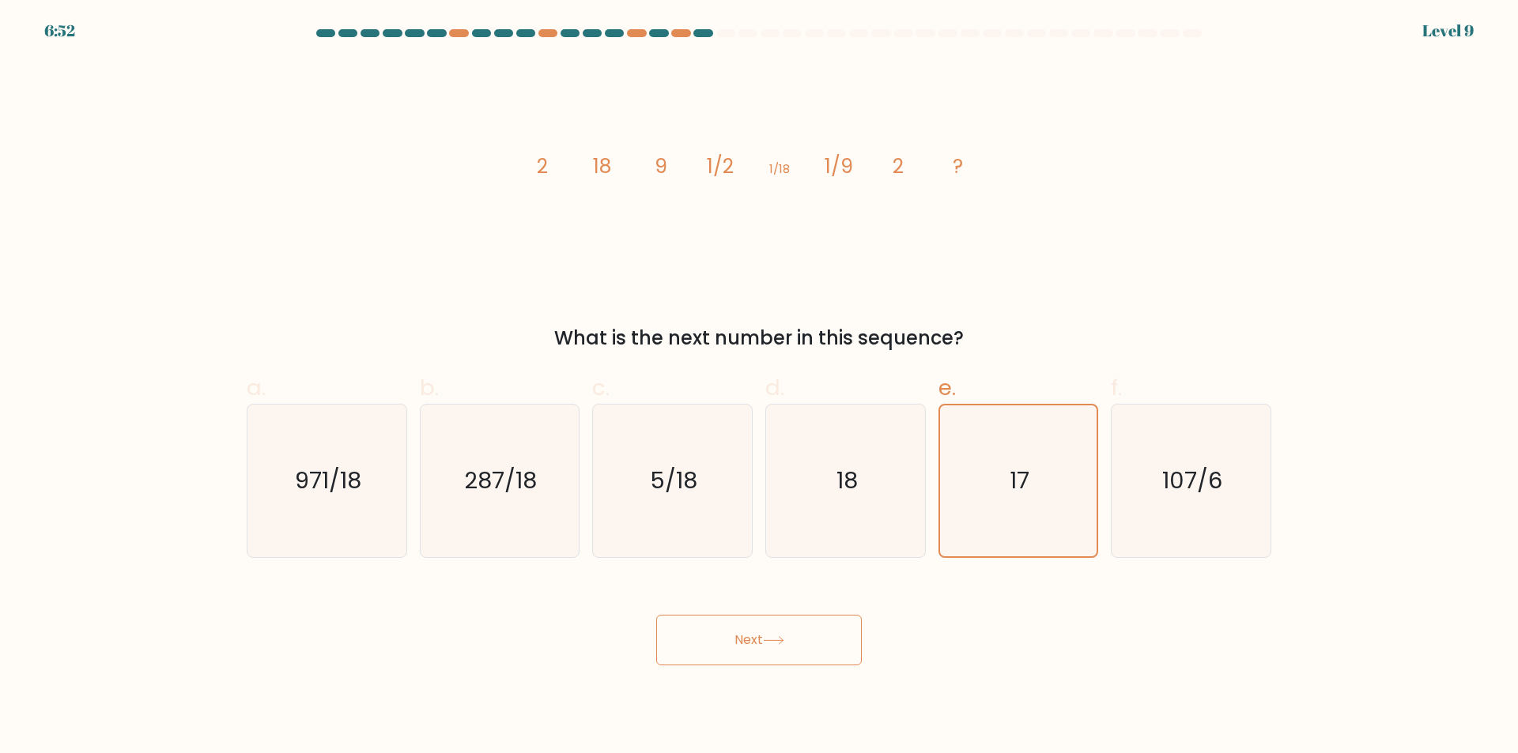
click at [739, 643] on button "Next" at bounding box center [759, 640] width 206 height 51
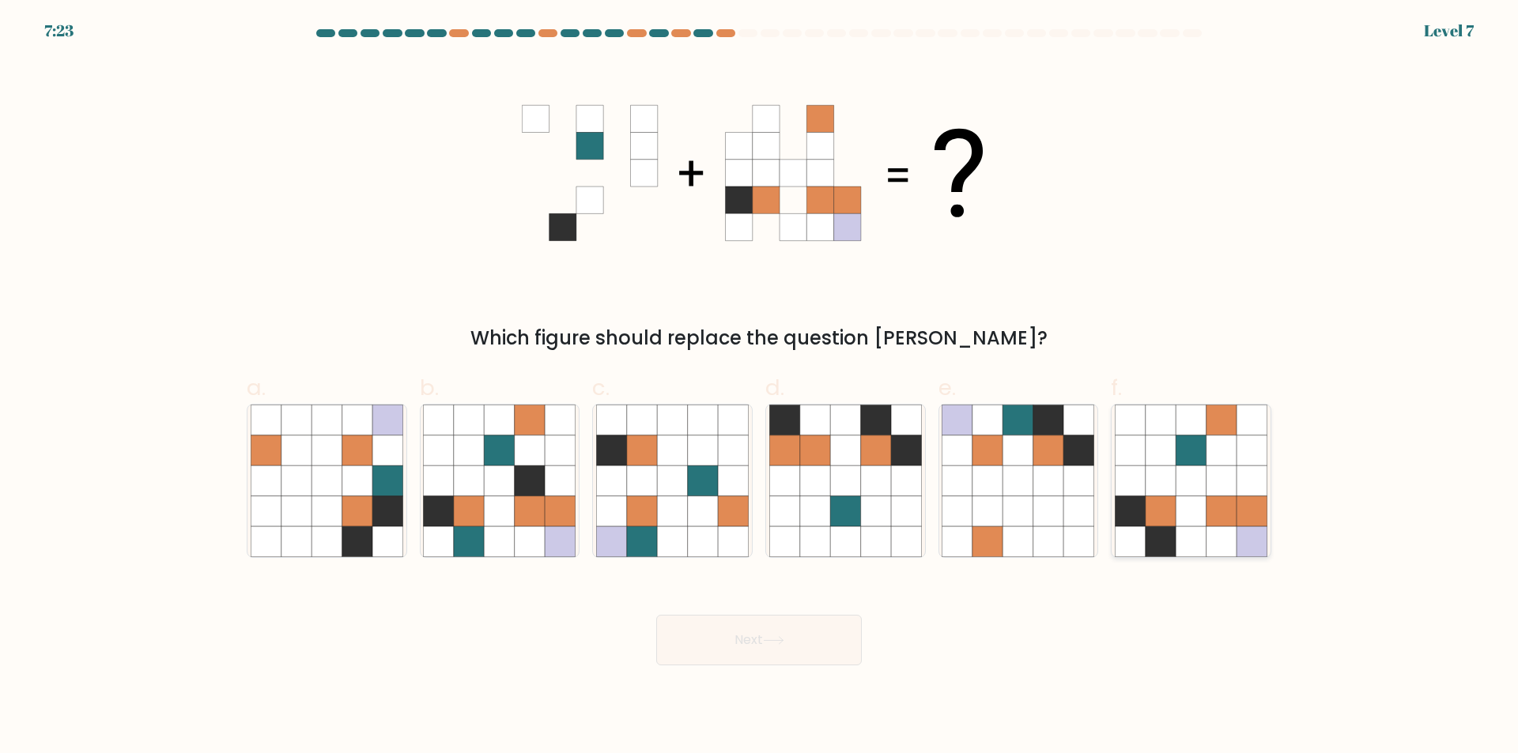
click at [1216, 521] on icon at bounding box center [1221, 511] width 30 height 30
click at [760, 387] on input "f." at bounding box center [759, 382] width 1 height 10
radio input "true"
click at [672, 633] on button "Next" at bounding box center [759, 640] width 206 height 51
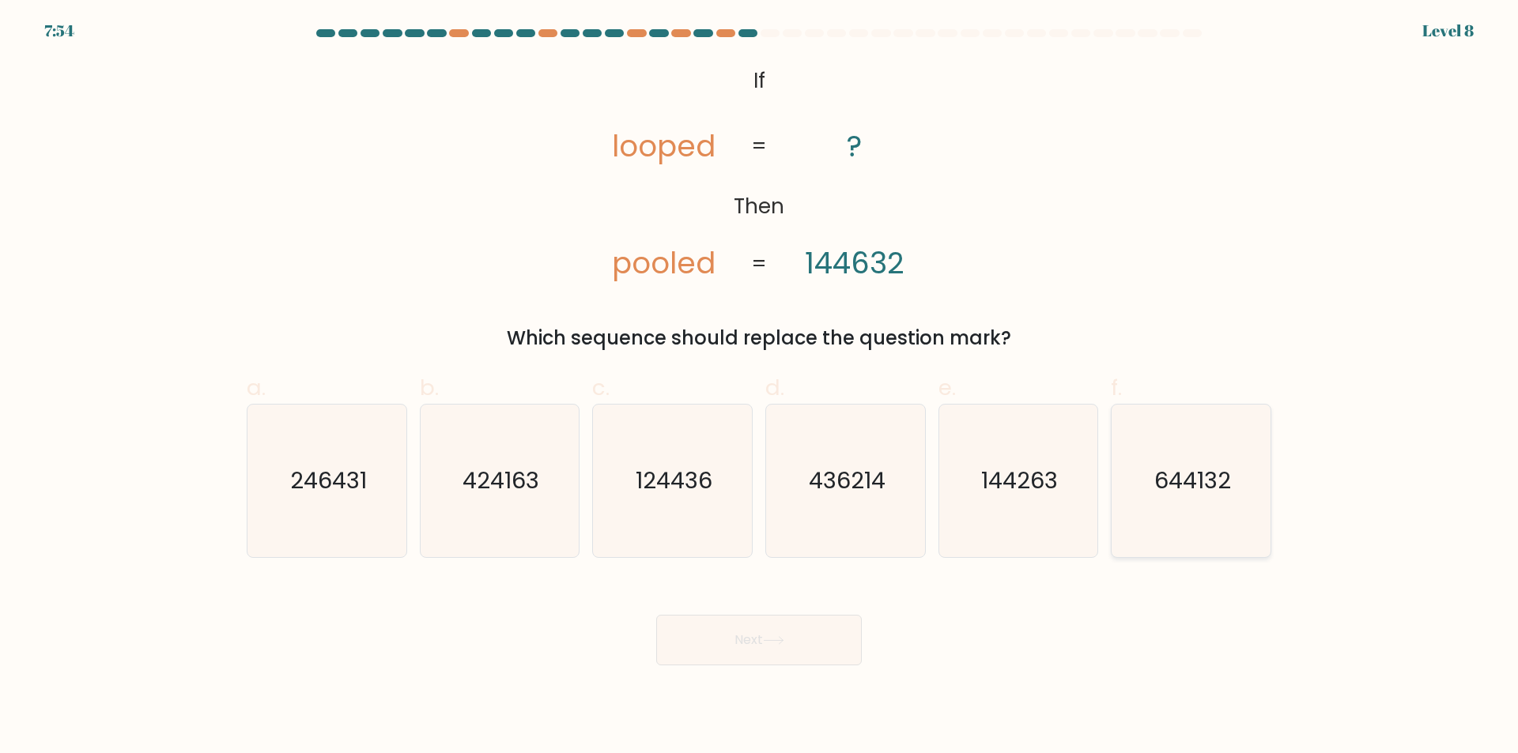
click at [1203, 500] on icon "644132" at bounding box center [1190, 481] width 153 height 153
click at [760, 387] on input "f. 644132" at bounding box center [759, 382] width 1 height 10
radio input "true"
click at [772, 645] on icon at bounding box center [773, 640] width 21 height 9
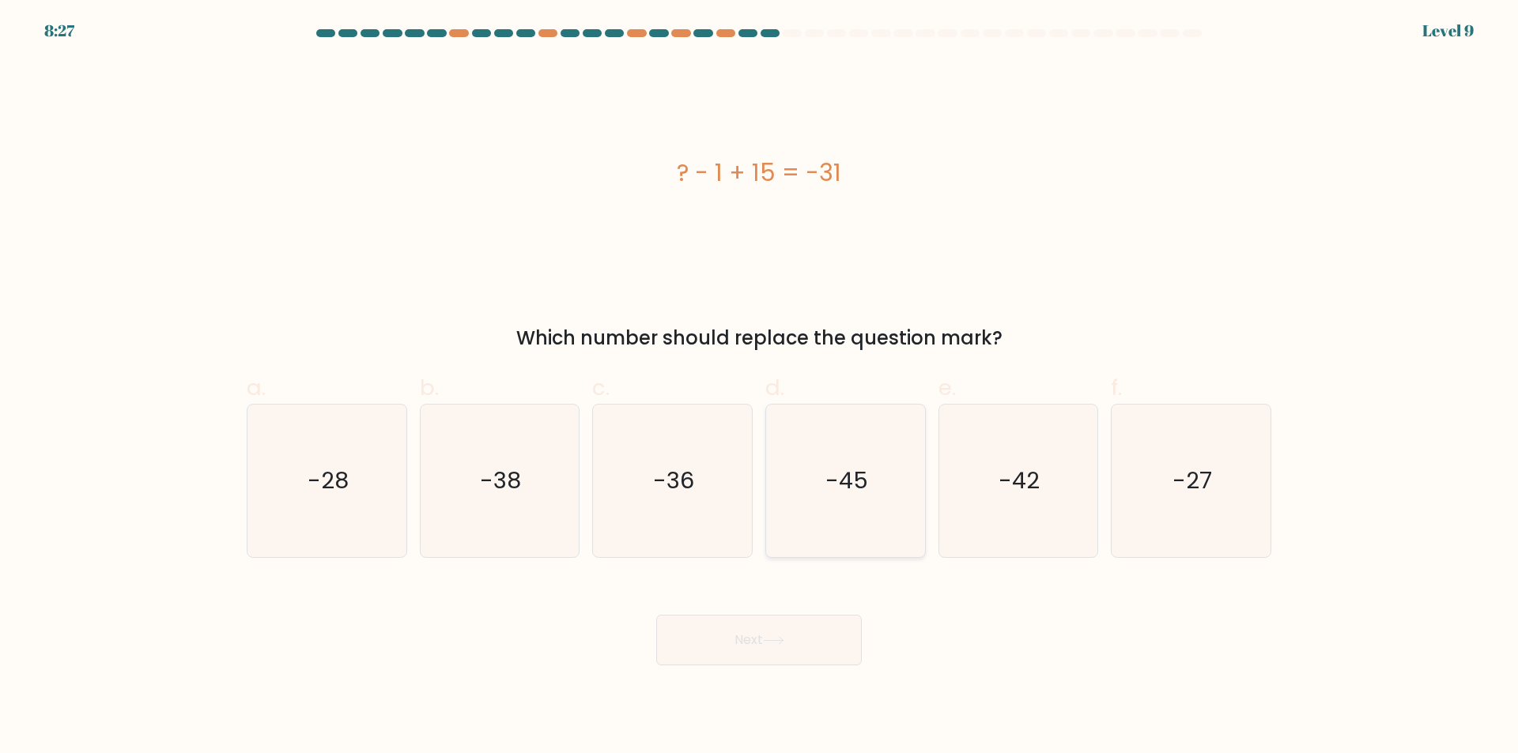
click at [823, 504] on icon "-45" at bounding box center [845, 481] width 153 height 153
click at [760, 387] on input "d. -45" at bounding box center [759, 382] width 1 height 10
radio input "true"
click at [821, 654] on button "Next" at bounding box center [759, 640] width 206 height 51
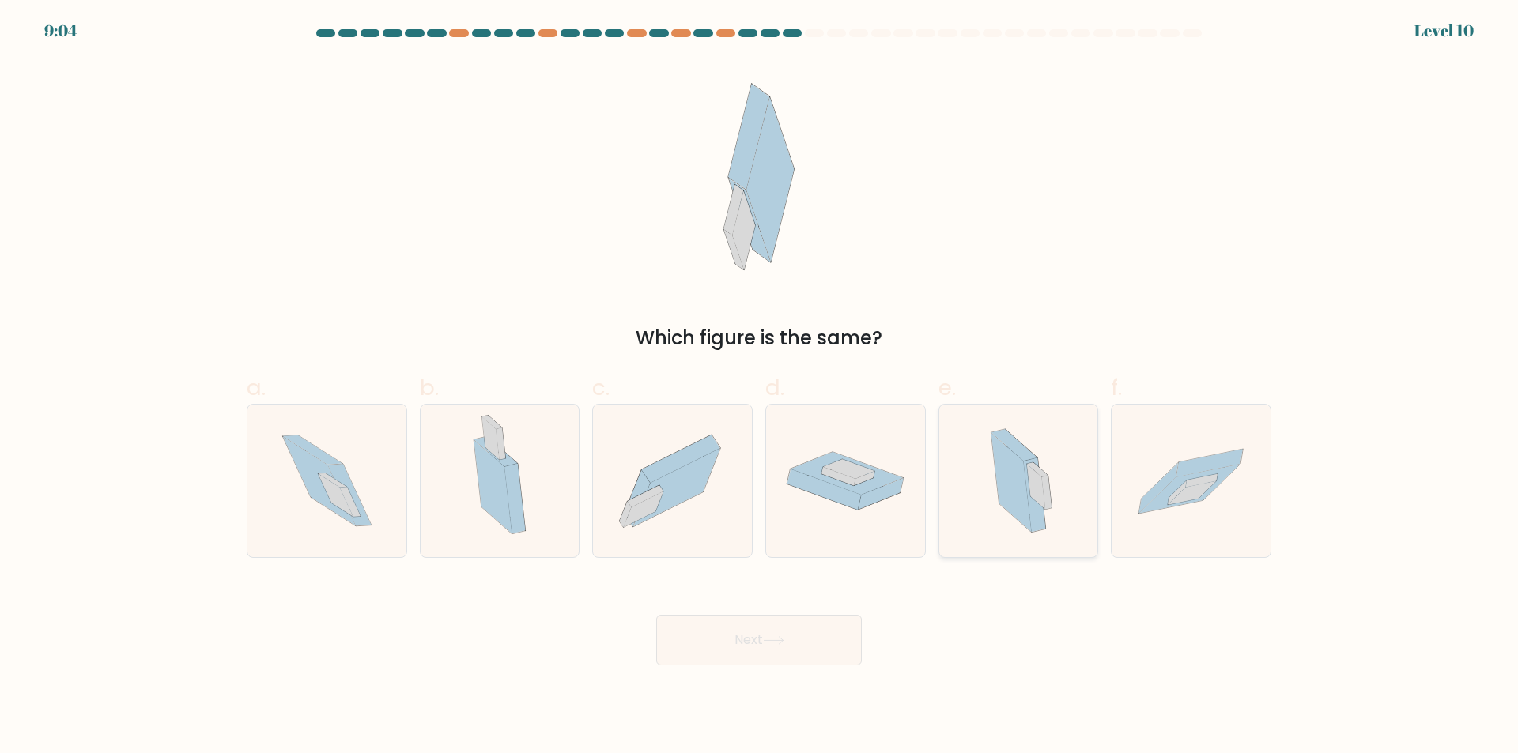
click at [997, 467] on icon at bounding box center [1011, 482] width 40 height 99
click at [760, 387] on input "e." at bounding box center [759, 382] width 1 height 10
radio input "true"
click at [830, 628] on button "Next" at bounding box center [759, 640] width 206 height 51
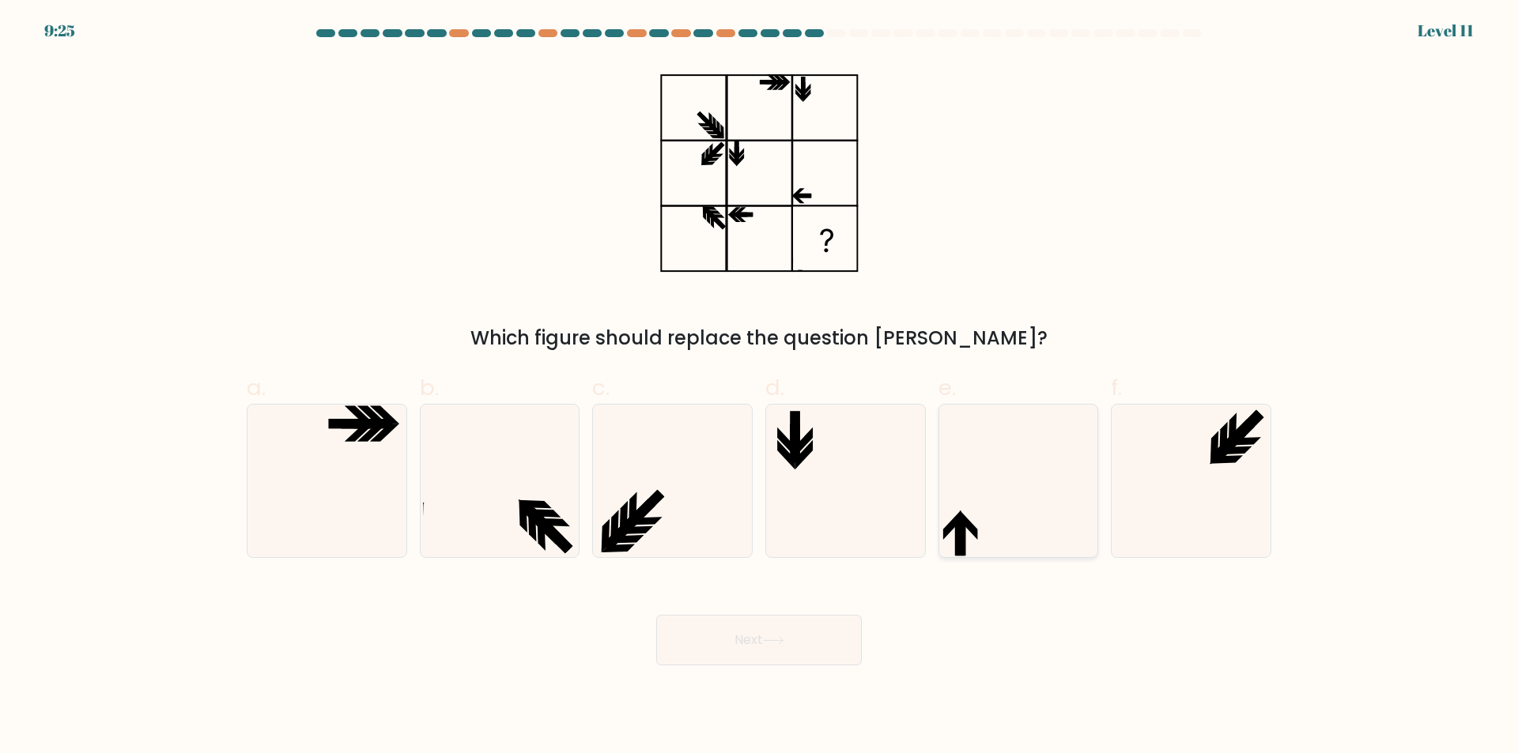
click at [1031, 523] on icon at bounding box center [1017, 481] width 153 height 153
click at [760, 387] on input "e." at bounding box center [759, 382] width 1 height 10
radio input "true"
click at [794, 635] on button "Next" at bounding box center [759, 640] width 206 height 51
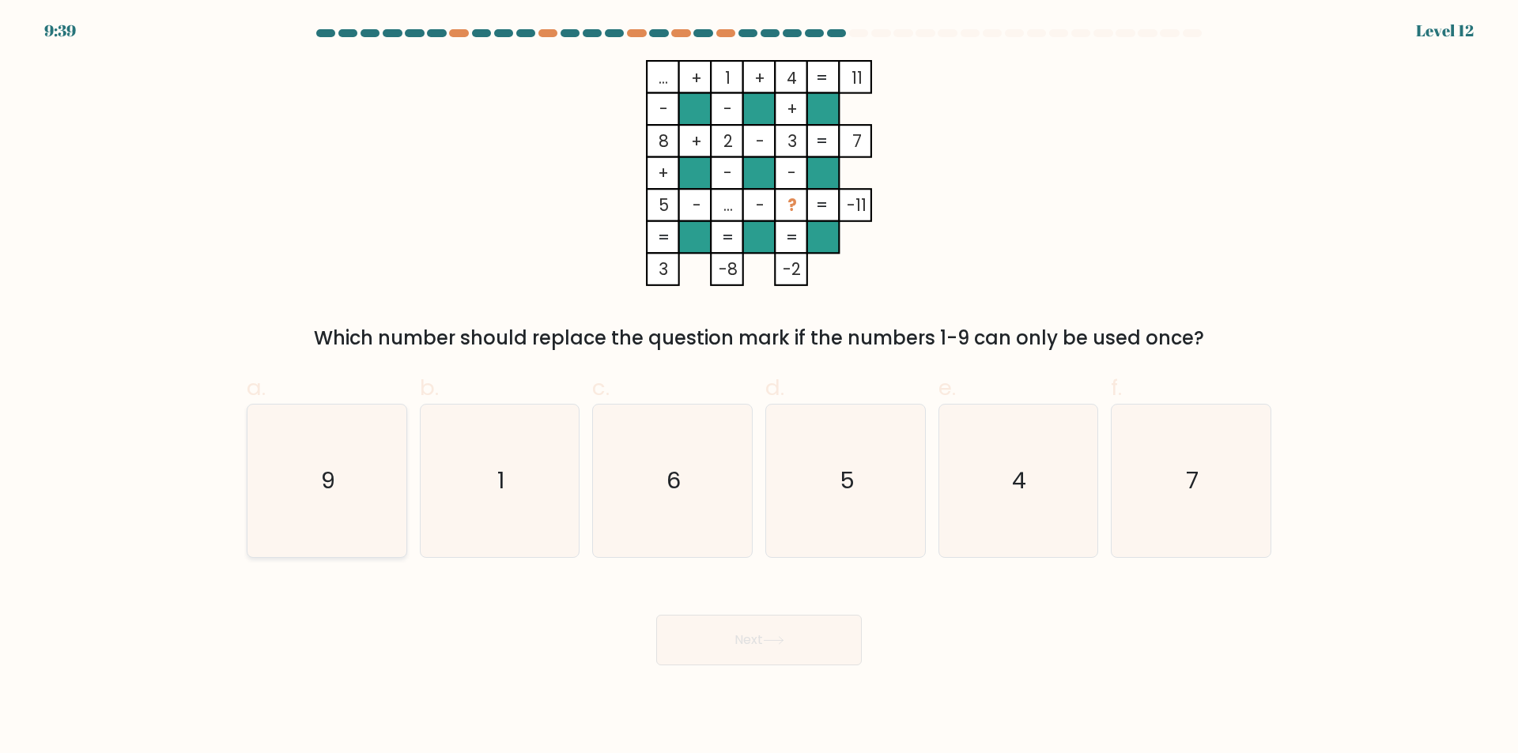
click at [322, 470] on text "9" at bounding box center [328, 482] width 14 height 32
click at [759, 387] on input "a. 9" at bounding box center [759, 382] width 1 height 10
radio input "true"
click at [775, 657] on button "Next" at bounding box center [759, 640] width 206 height 51
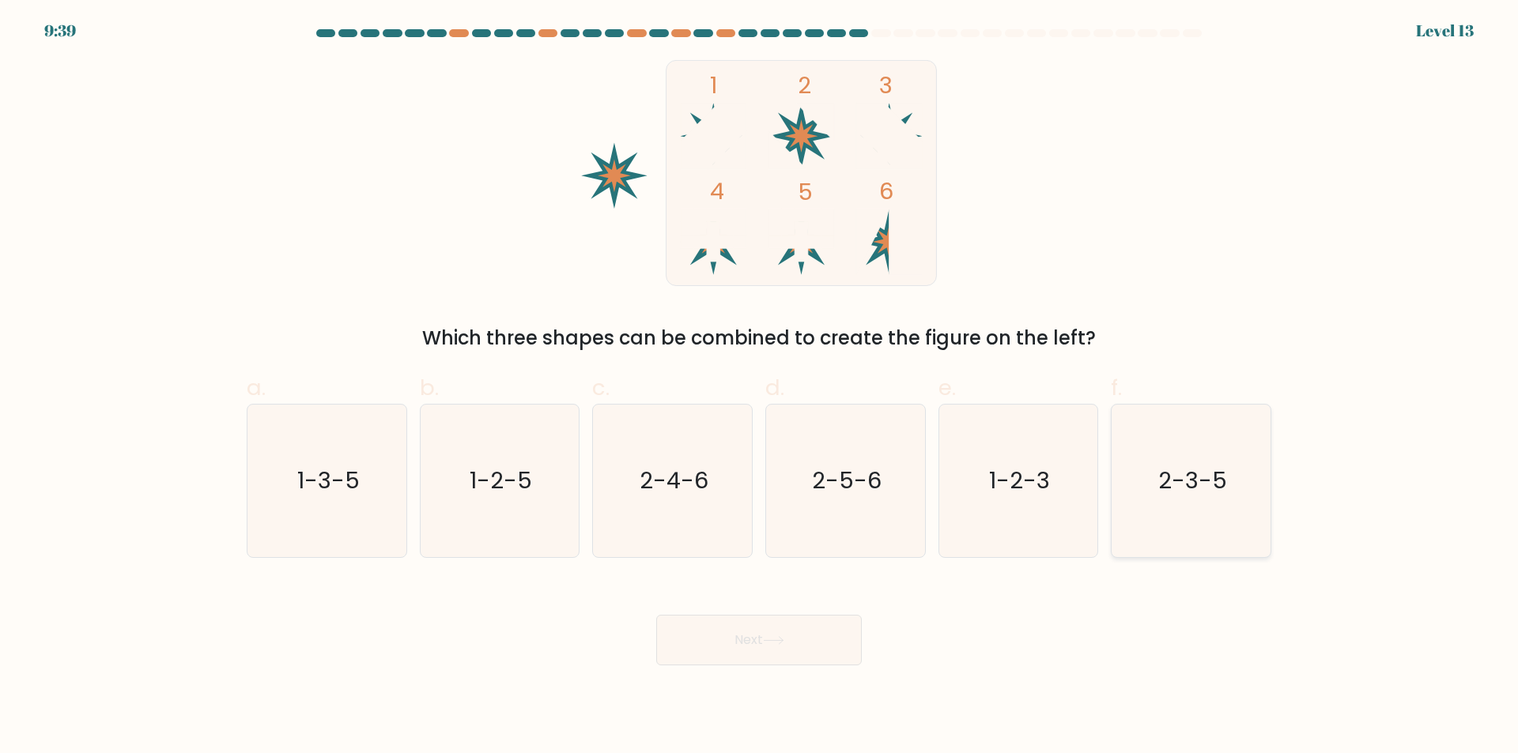
click at [1226, 497] on icon "2-3-5" at bounding box center [1190, 481] width 153 height 153
click at [760, 387] on input "f. 2-3-5" at bounding box center [759, 382] width 1 height 10
radio input "true"
click at [742, 627] on button "Next" at bounding box center [759, 640] width 206 height 51
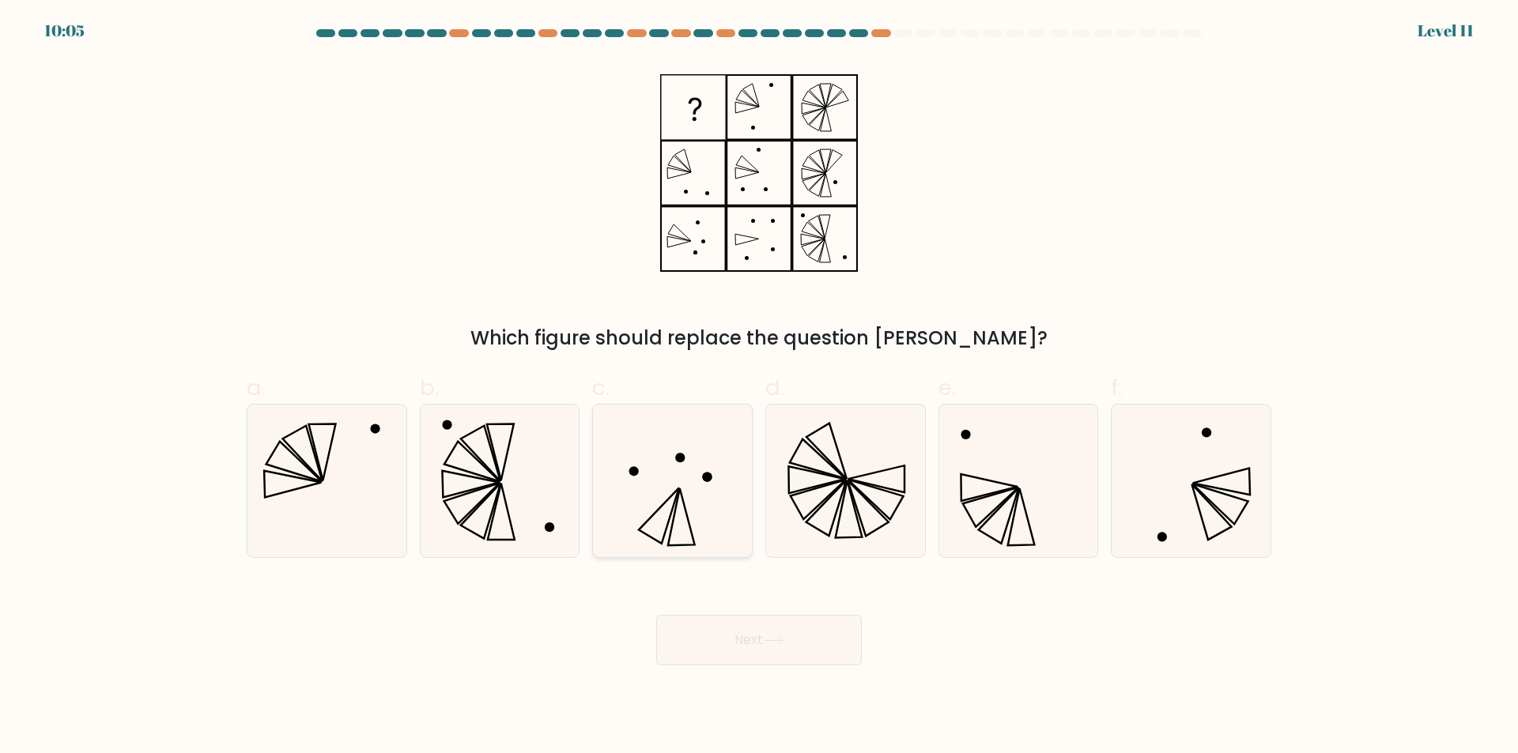
click at [692, 457] on icon at bounding box center [672, 481] width 153 height 153
click at [759, 387] on input "c." at bounding box center [759, 382] width 1 height 10
radio input "true"
click at [781, 628] on button "Next" at bounding box center [759, 640] width 206 height 51
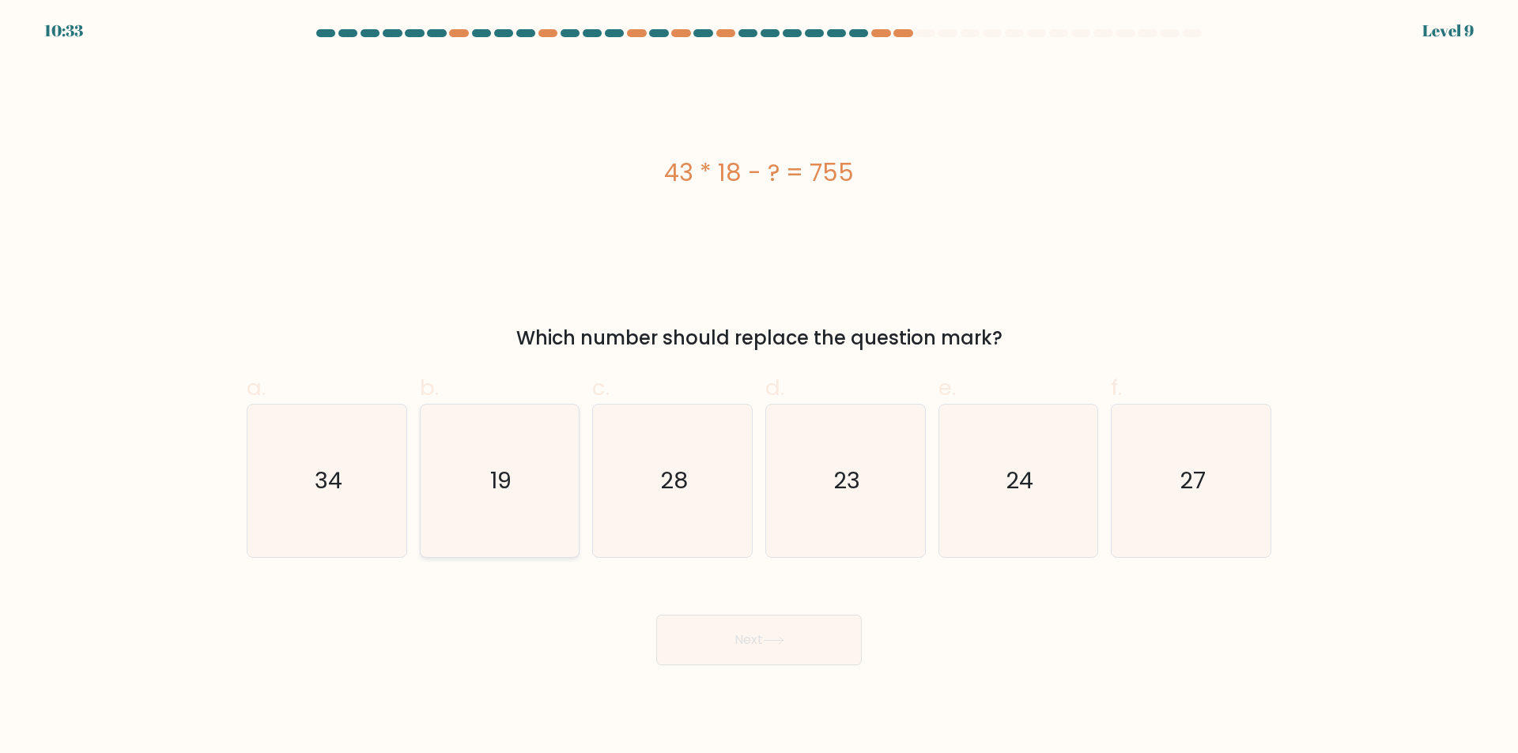
click at [475, 481] on icon "19" at bounding box center [499, 481] width 153 height 153
click at [759, 387] on input "b. 19" at bounding box center [759, 382] width 1 height 10
radio input "true"
click at [740, 636] on button "Next" at bounding box center [759, 640] width 206 height 51
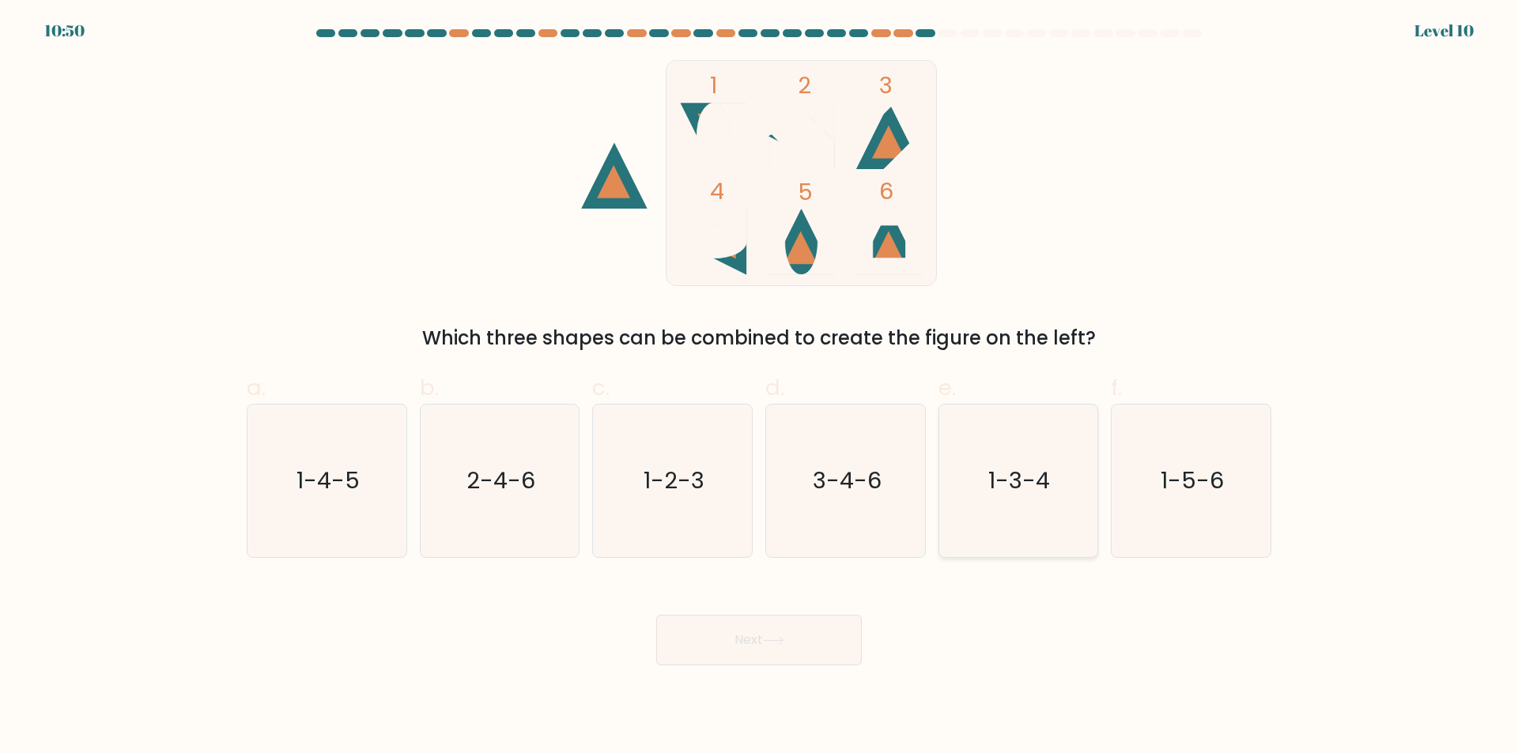
click at [1056, 441] on icon "1-3-4" at bounding box center [1017, 481] width 153 height 153
click at [760, 387] on input "e. 1-3-4" at bounding box center [759, 382] width 1 height 10
radio input "true"
click at [791, 652] on button "Next" at bounding box center [759, 640] width 206 height 51
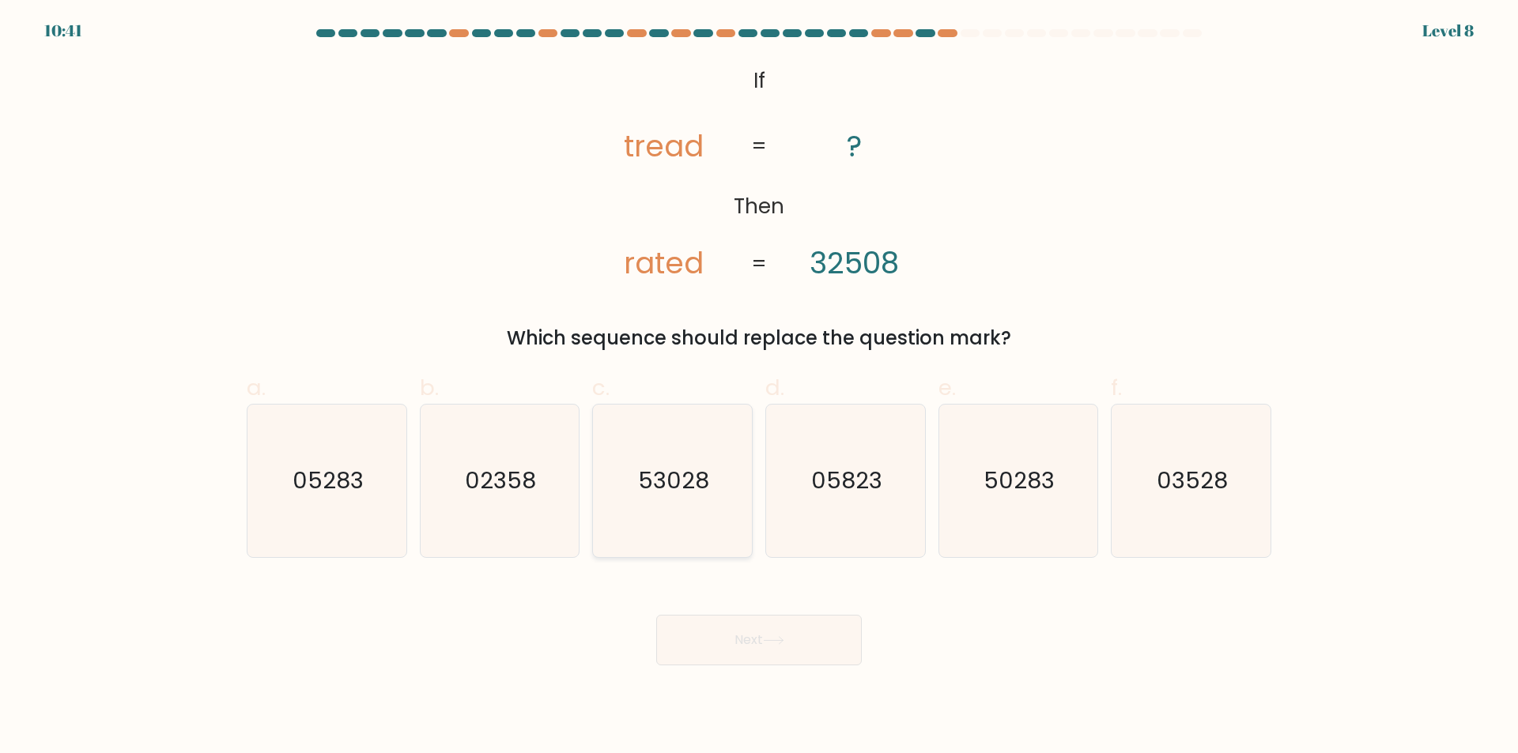
click at [667, 508] on icon "53028" at bounding box center [672, 481] width 153 height 153
click at [759, 387] on input "c. 53028" at bounding box center [759, 382] width 1 height 10
radio input "true"
click at [800, 636] on button "Next" at bounding box center [759, 640] width 206 height 51
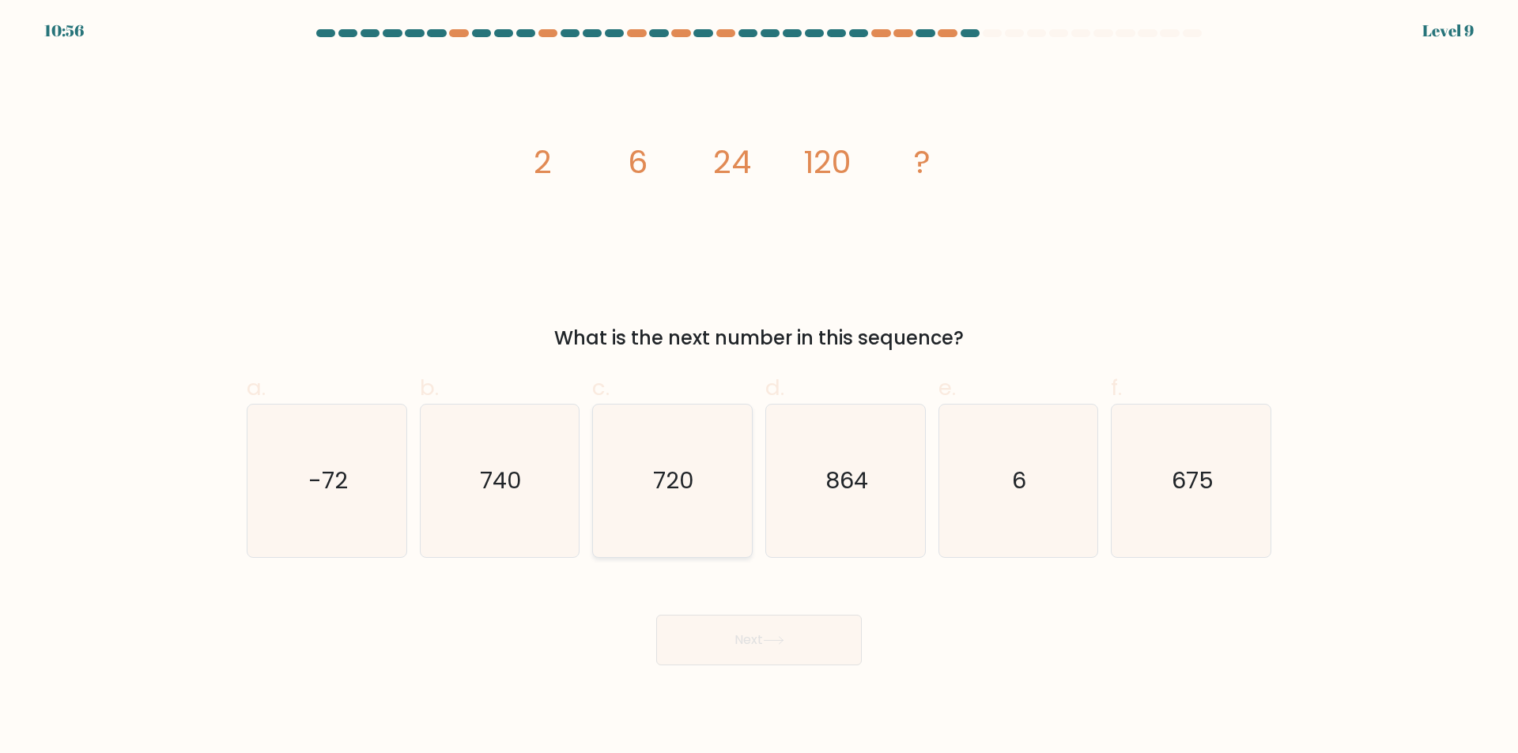
click at [668, 469] on text "720" at bounding box center [674, 482] width 41 height 32
click at [759, 387] on input "c. 720" at bounding box center [759, 382] width 1 height 10
radio input "true"
drag, startPoint x: 749, startPoint y: 670, endPoint x: 749, endPoint y: 647, distance: 23.7
click at [749, 670] on body "10:56 Level 9" at bounding box center [759, 376] width 1518 height 753
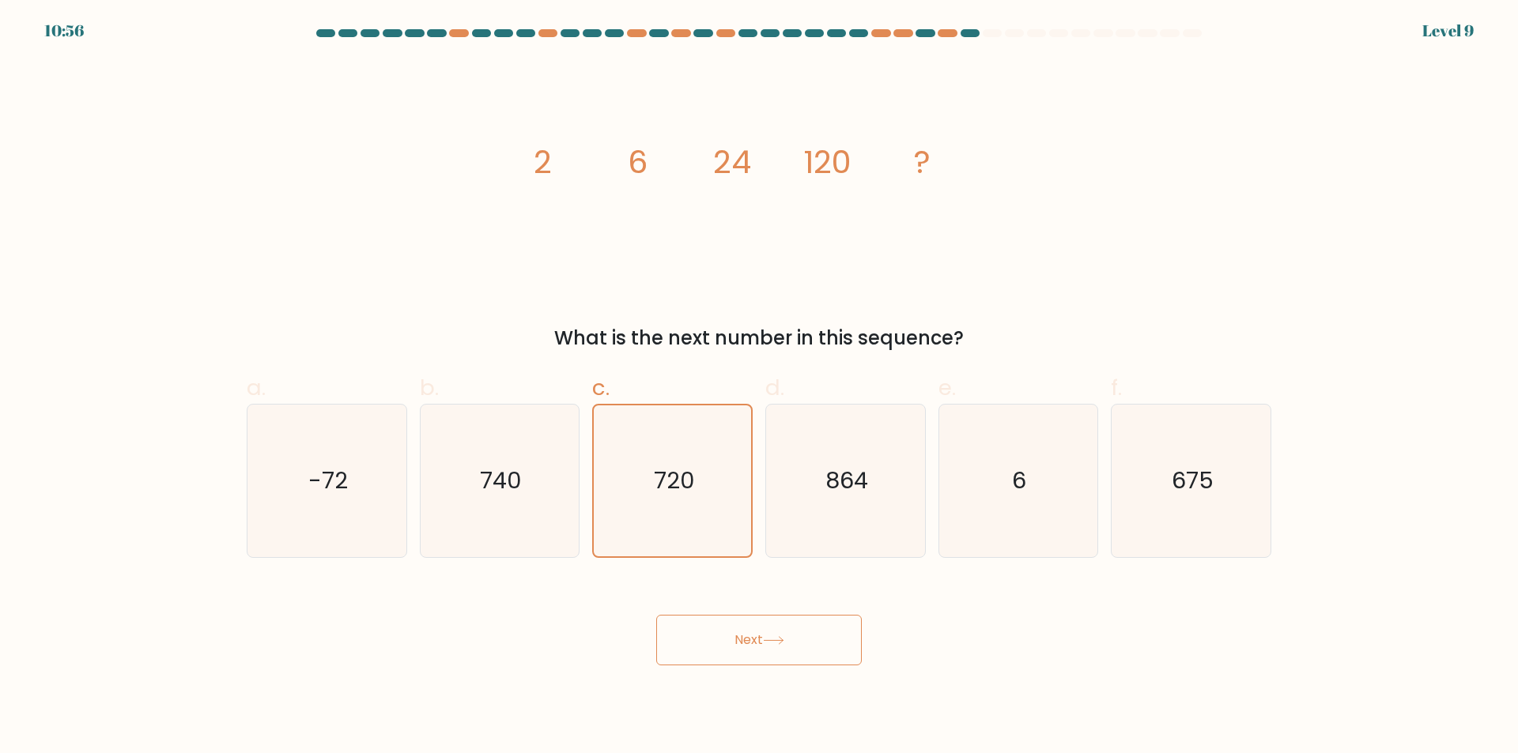
click at [751, 634] on button "Next" at bounding box center [759, 640] width 206 height 51
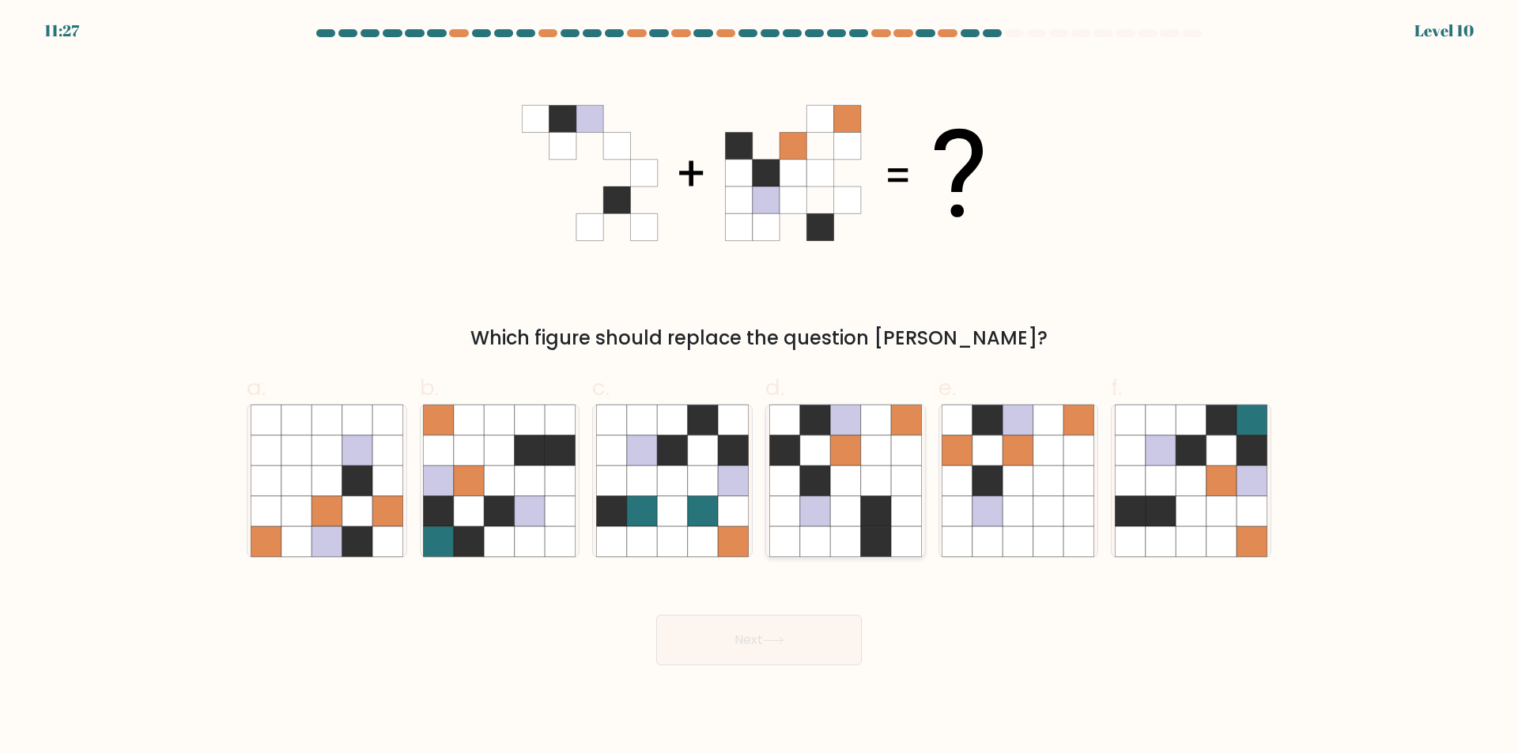
click at [881, 522] on icon at bounding box center [876, 511] width 30 height 30
click at [760, 387] on input "d." at bounding box center [759, 382] width 1 height 10
radio input "true"
click at [812, 639] on button "Next" at bounding box center [759, 640] width 206 height 51
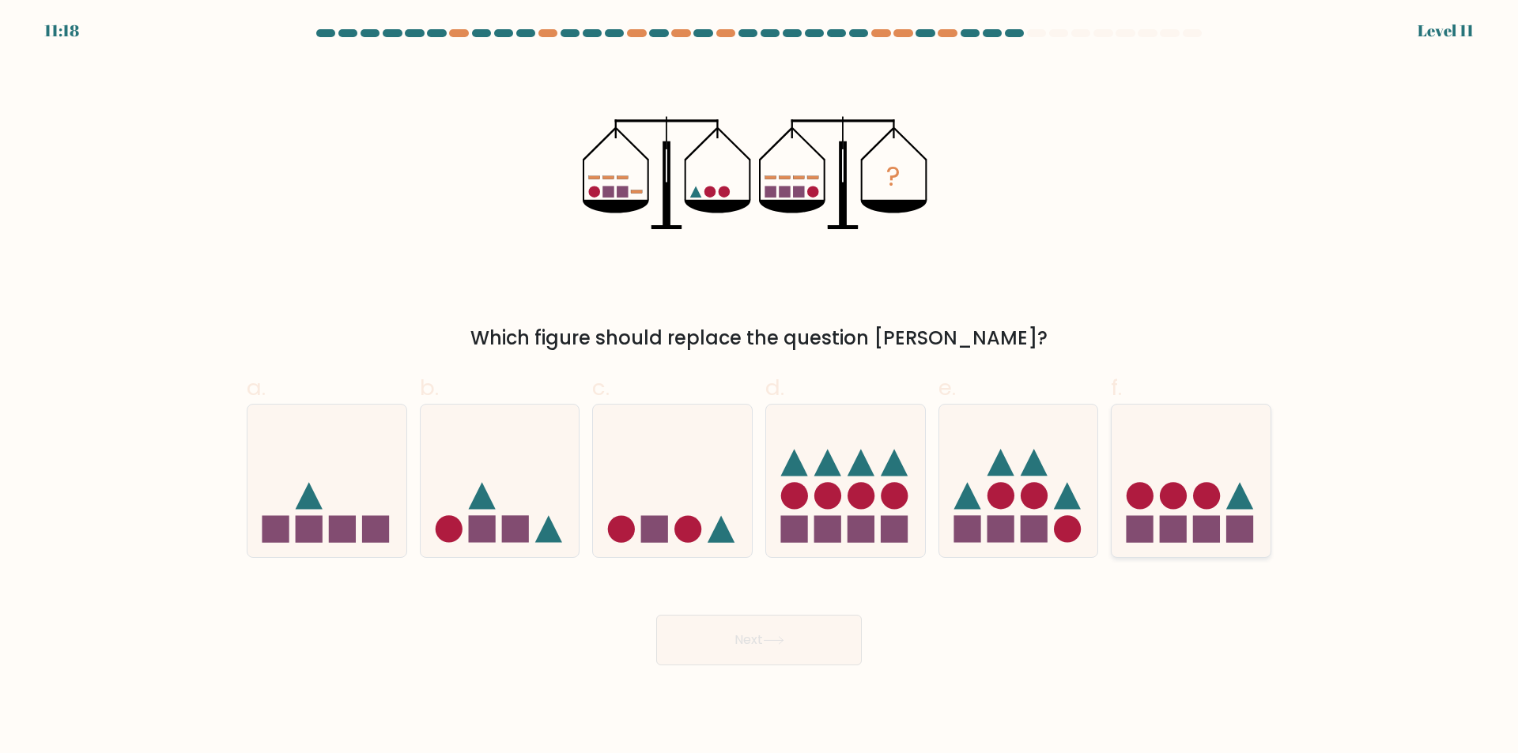
click at [1130, 503] on circle at bounding box center [1139, 495] width 27 height 27
click at [760, 387] on input "f." at bounding box center [759, 382] width 1 height 10
radio input "true"
click at [726, 641] on button "Next" at bounding box center [759, 640] width 206 height 51
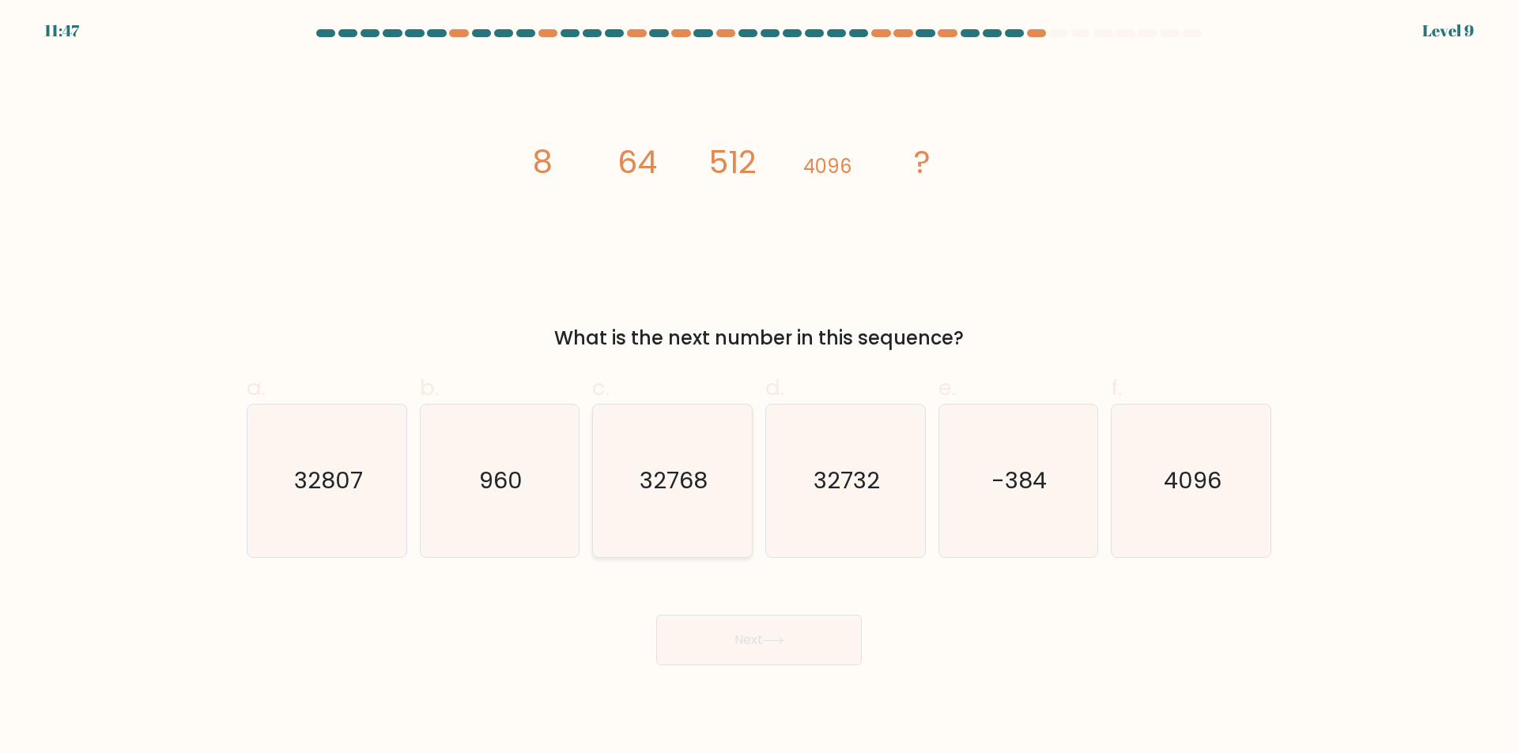
click at [678, 511] on icon "32768" at bounding box center [672, 481] width 153 height 153
click at [759, 387] on input "c. 32768" at bounding box center [759, 382] width 1 height 10
radio input "true"
click at [767, 647] on button "Next" at bounding box center [759, 640] width 206 height 51
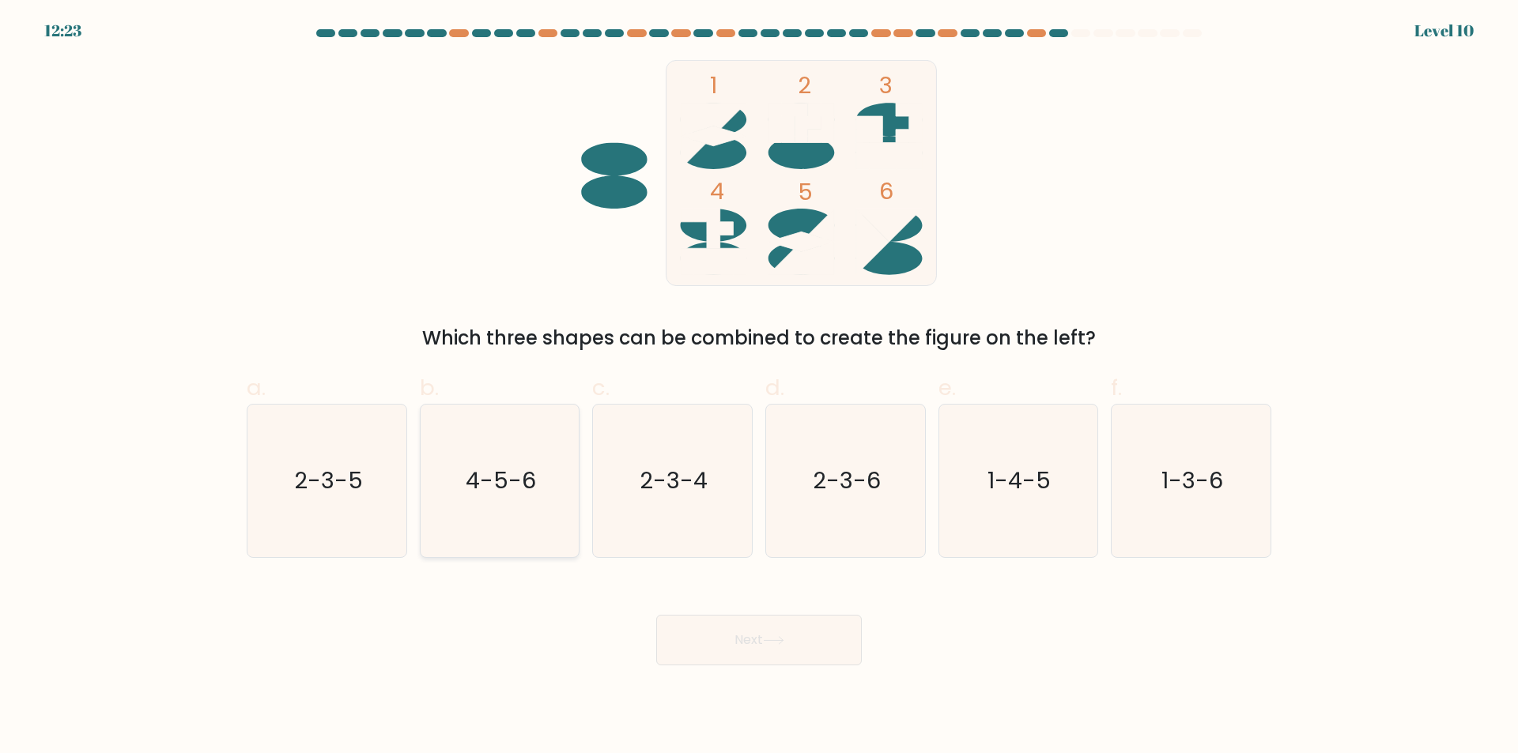
click at [507, 518] on icon "4-5-6" at bounding box center [499, 481] width 153 height 153
click at [759, 387] on input "b. 4-5-6" at bounding box center [759, 382] width 1 height 10
radio input "true"
click at [758, 622] on button "Next" at bounding box center [759, 640] width 206 height 51
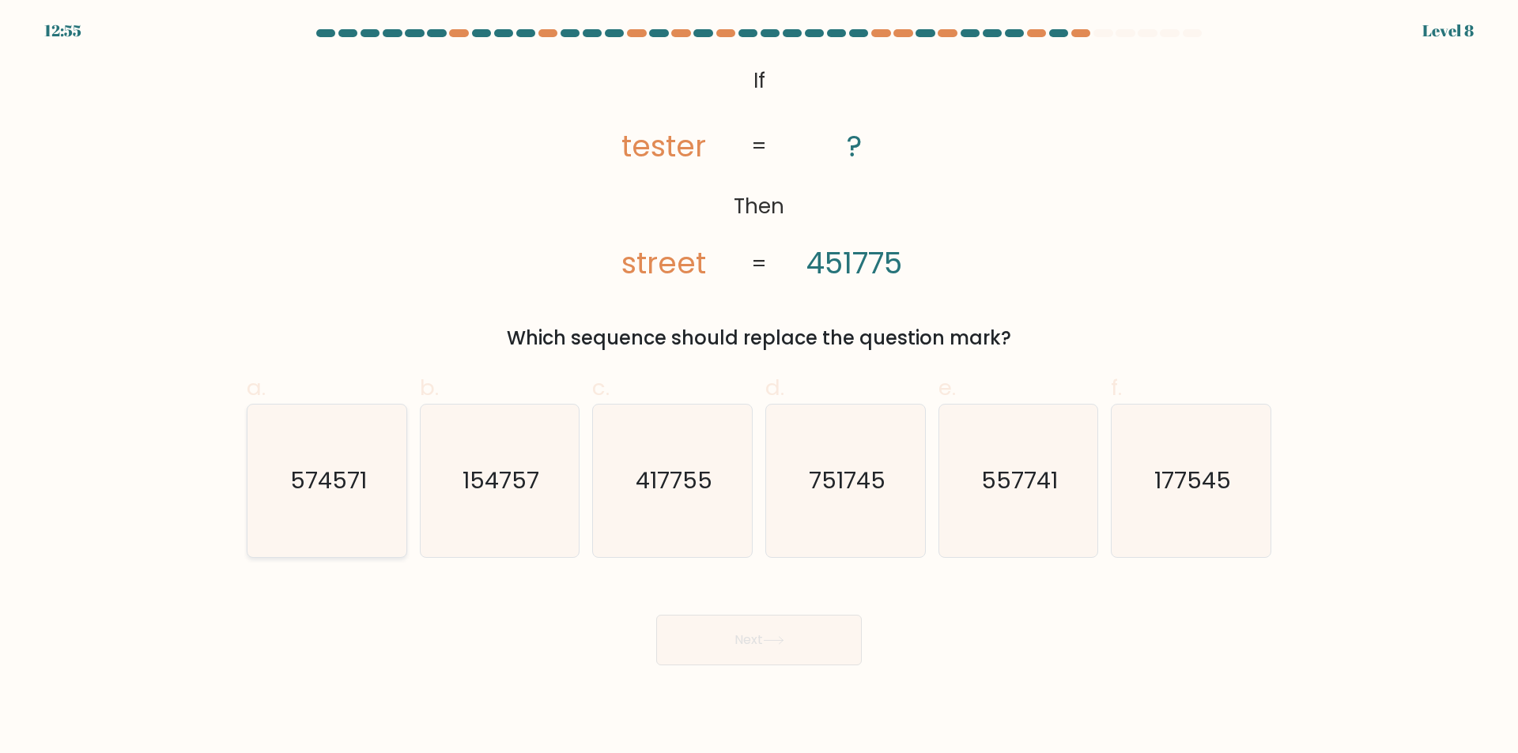
click at [356, 491] on text "574571" at bounding box center [328, 482] width 77 height 32
click at [759, 387] on input "a. 574571" at bounding box center [759, 382] width 1 height 10
radio input "true"
click at [721, 643] on button "Next" at bounding box center [759, 640] width 206 height 51
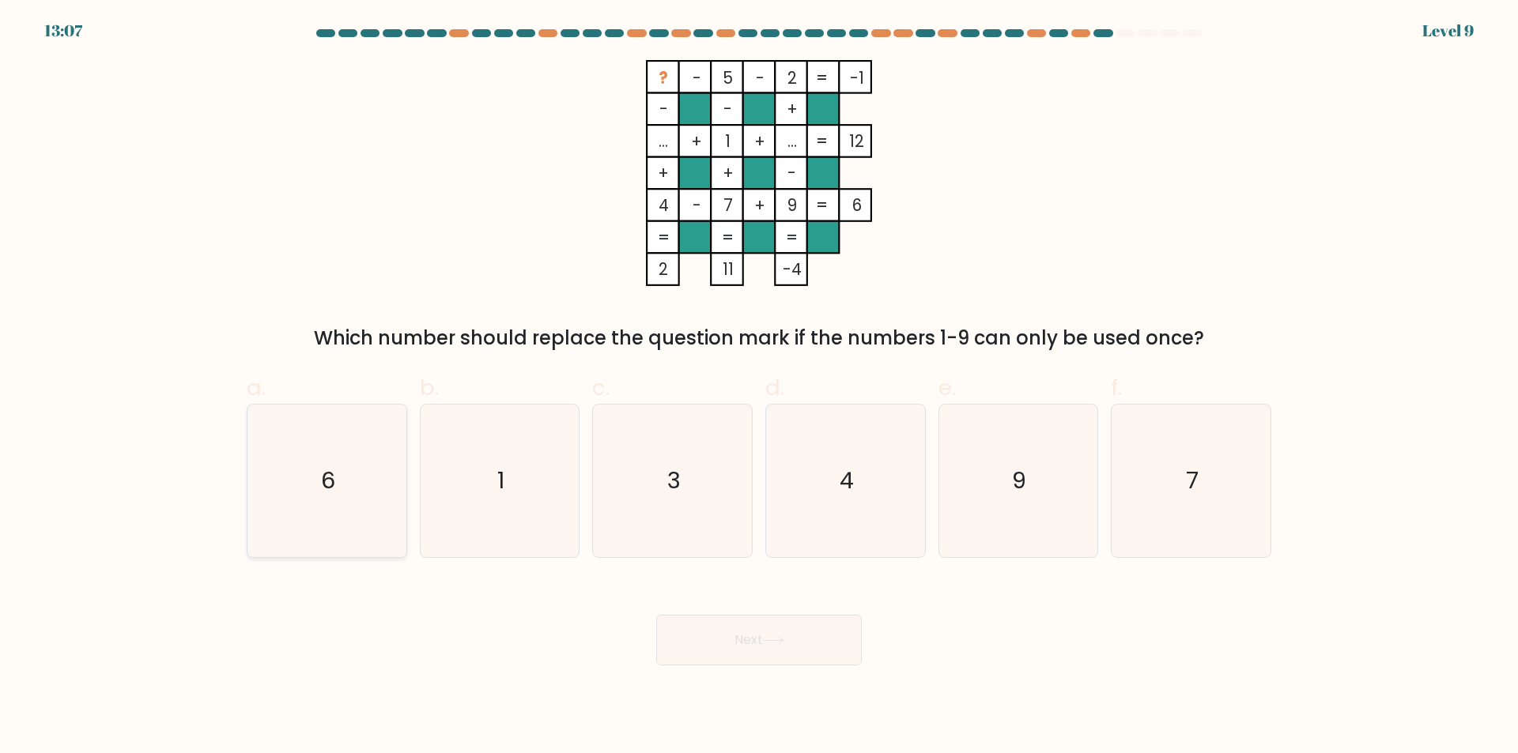
click at [356, 518] on icon "6" at bounding box center [327, 481] width 153 height 153
click at [759, 387] on input "a. 6" at bounding box center [759, 382] width 1 height 10
radio input "true"
drag, startPoint x: 744, startPoint y: 647, endPoint x: 738, endPoint y: 633, distance: 15.3
click at [744, 644] on button "Next" at bounding box center [759, 640] width 206 height 51
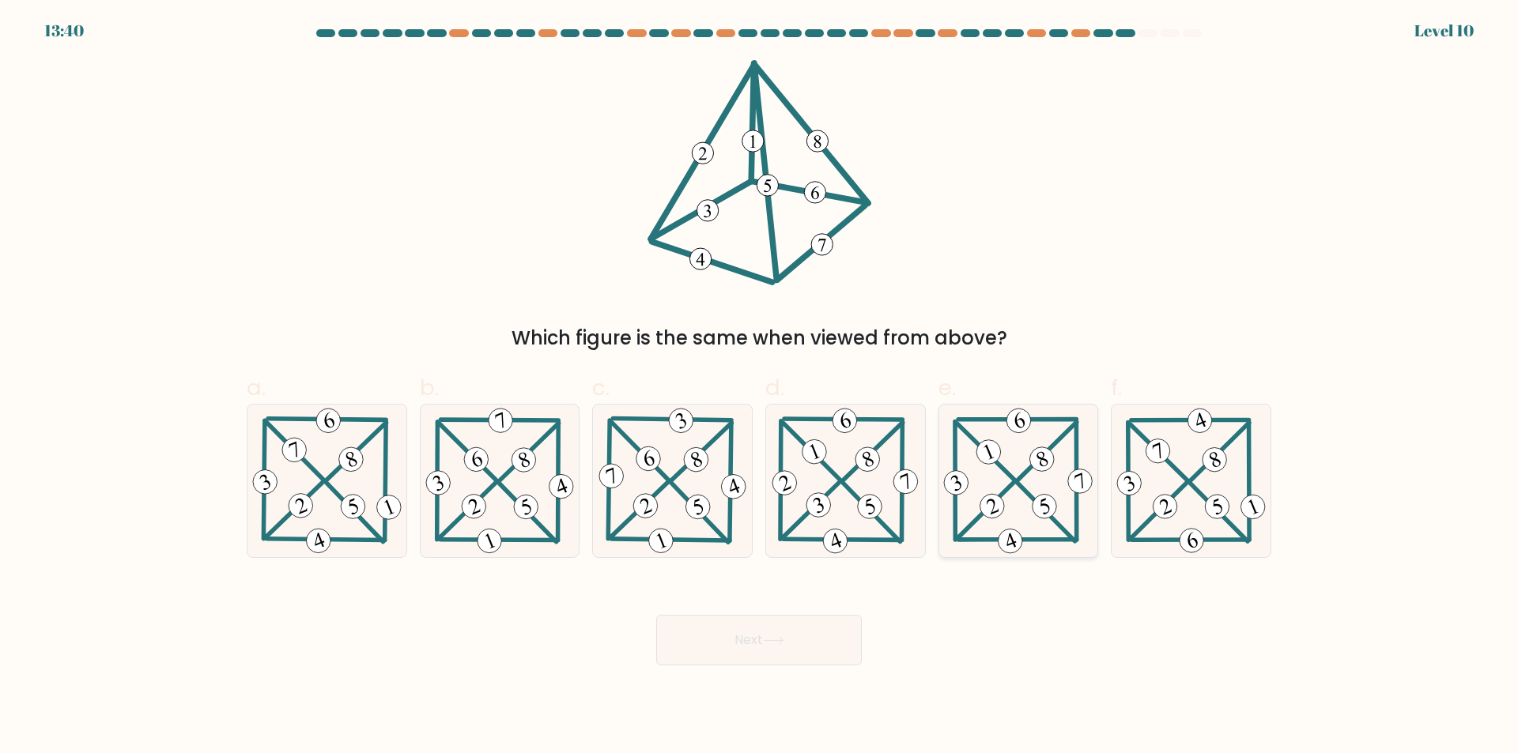
click at [1043, 477] on icon at bounding box center [1018, 481] width 156 height 153
click at [760, 387] on input "e." at bounding box center [759, 382] width 1 height 10
radio input "true"
click at [704, 626] on button "Next" at bounding box center [759, 640] width 206 height 51
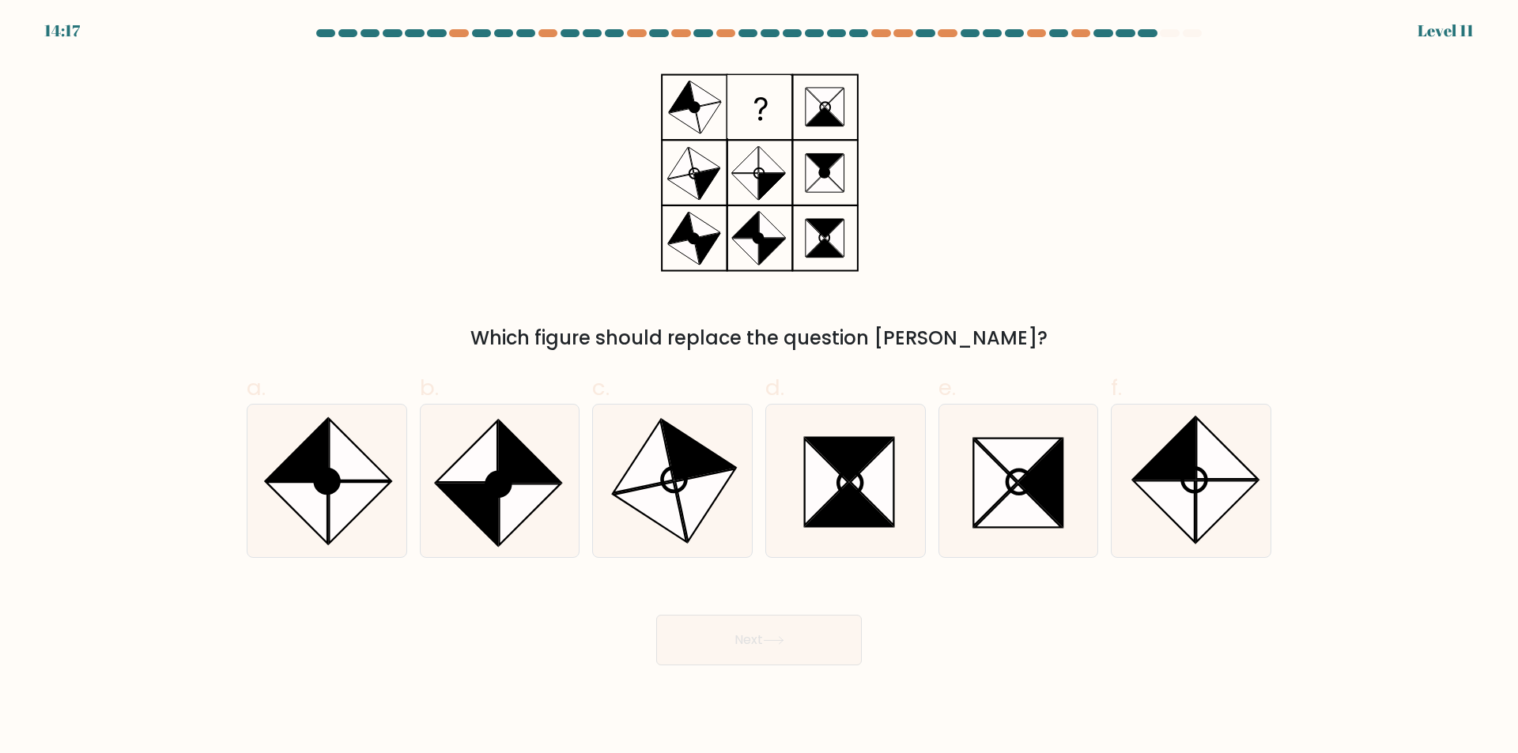
click at [751, 330] on div "Which figure should replace the question mark?" at bounding box center [758, 338] width 1005 height 28
click at [375, 460] on icon at bounding box center [327, 481] width 153 height 153
click at [759, 387] on input "a." at bounding box center [759, 382] width 1 height 10
radio input "true"
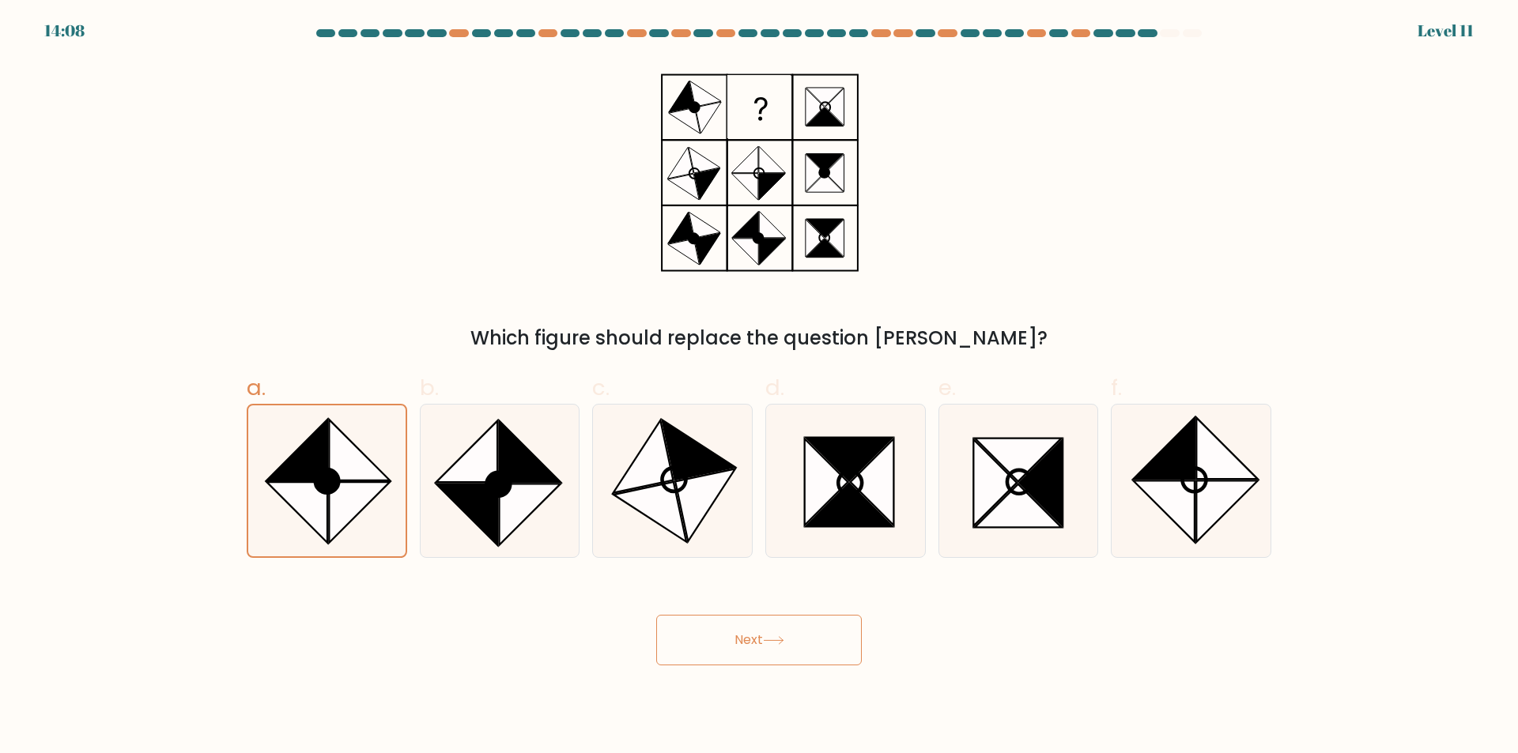
click at [728, 637] on button "Next" at bounding box center [759, 640] width 206 height 51
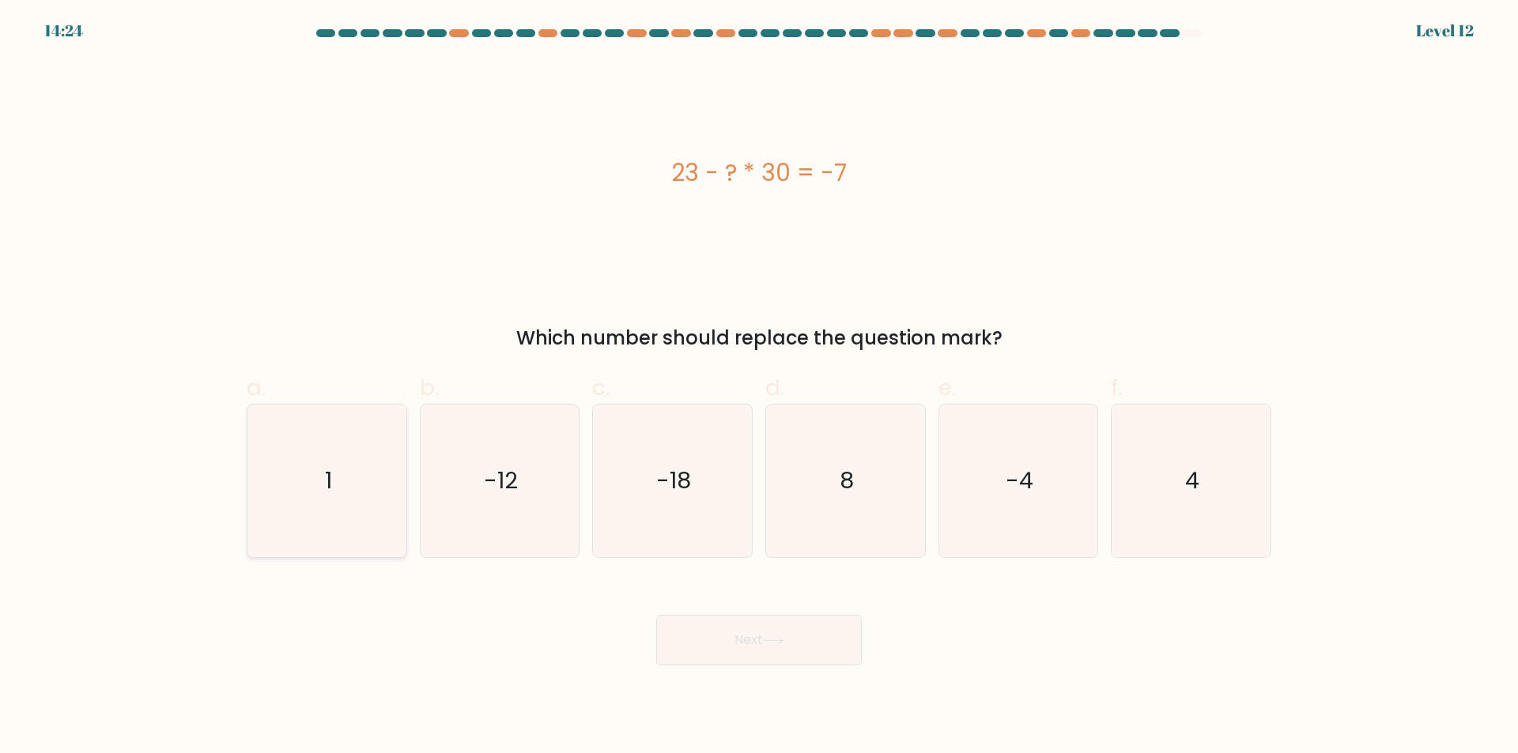
drag, startPoint x: 339, startPoint y: 498, endPoint x: 349, endPoint y: 502, distance: 10.3
click at [339, 497] on icon "1" at bounding box center [327, 481] width 153 height 153
click at [759, 387] on input "a. 1" at bounding box center [759, 382] width 1 height 10
radio input "true"
click at [793, 640] on button "Next" at bounding box center [759, 640] width 206 height 51
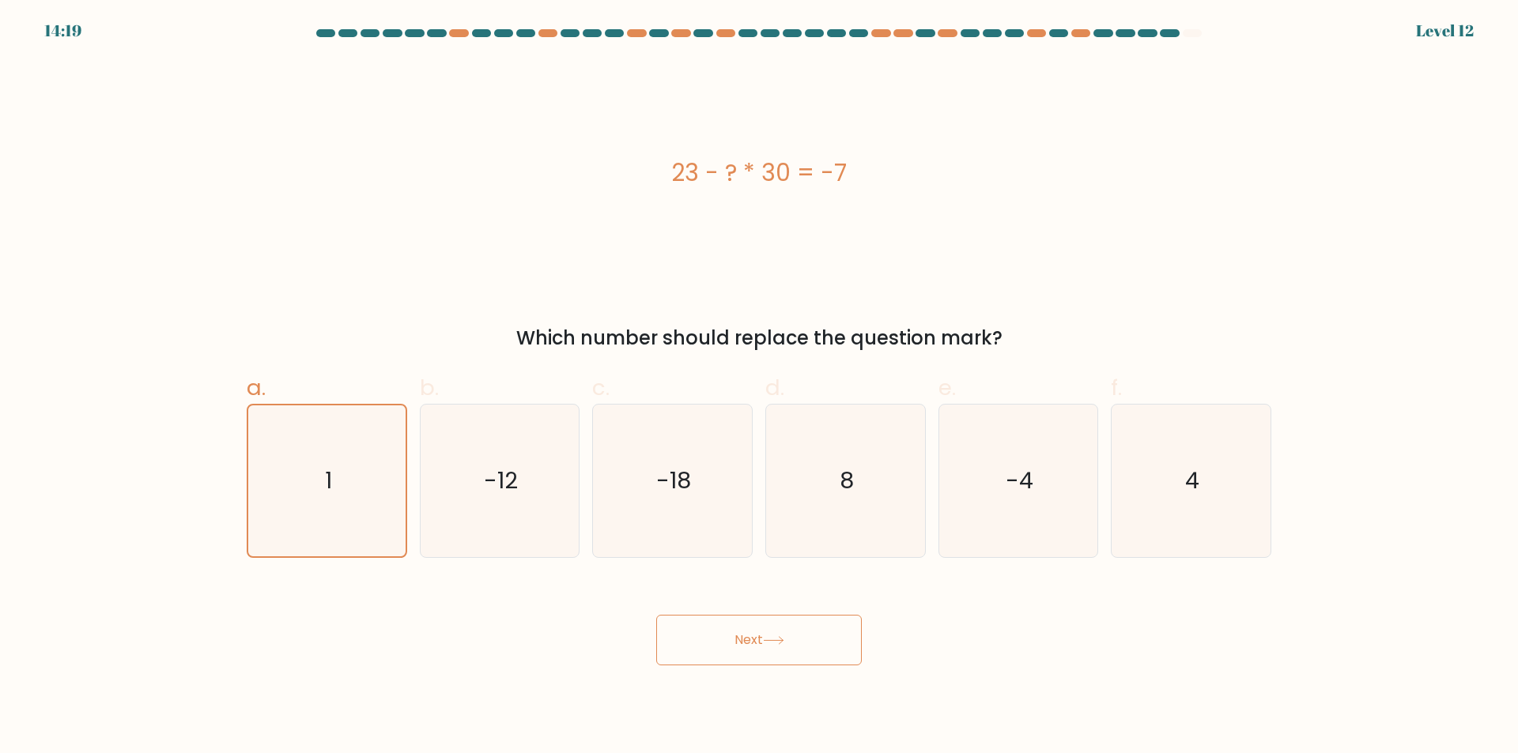
click at [788, 650] on button "Next" at bounding box center [759, 640] width 206 height 51
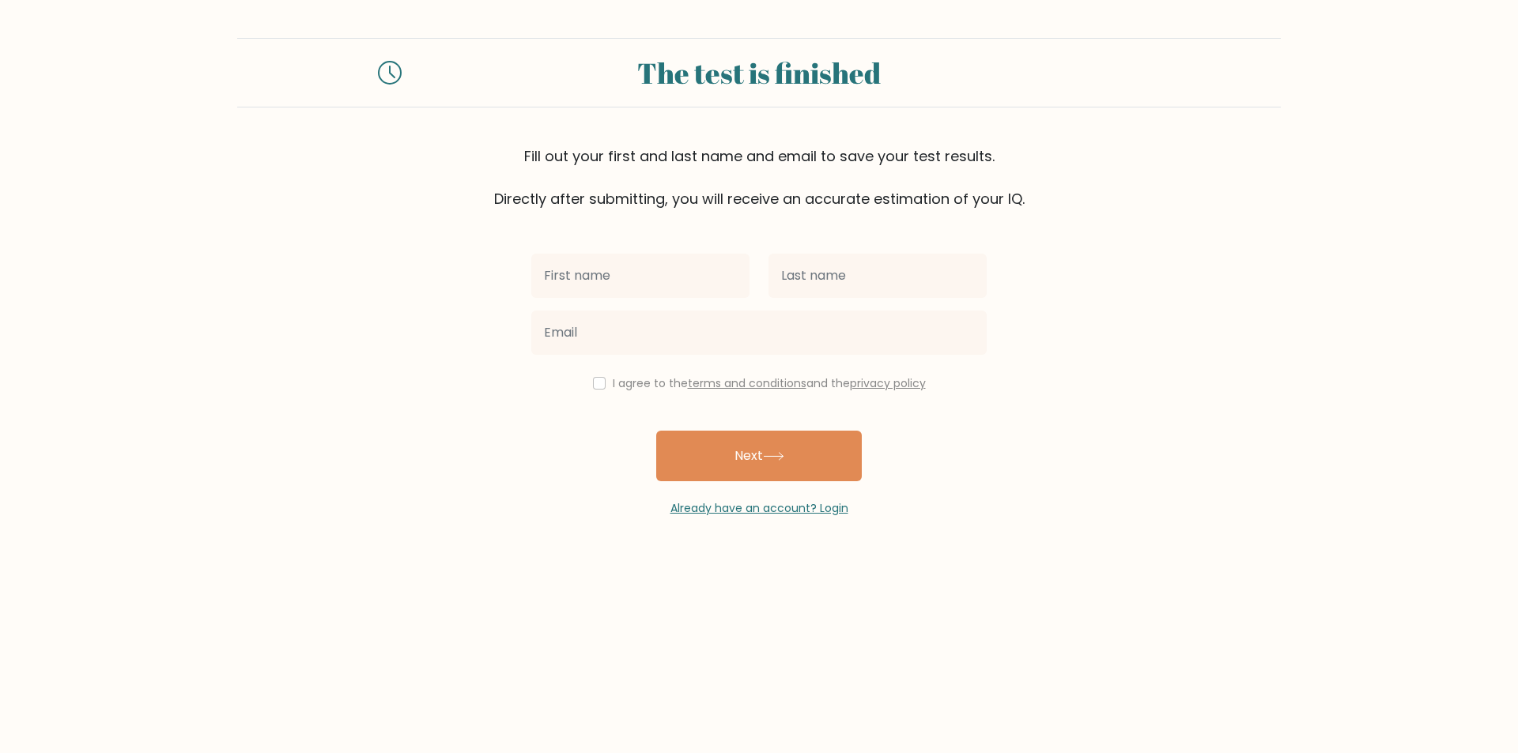
click at [633, 273] on input "text" at bounding box center [640, 276] width 218 height 44
type input "rowena"
type input "ledesma"
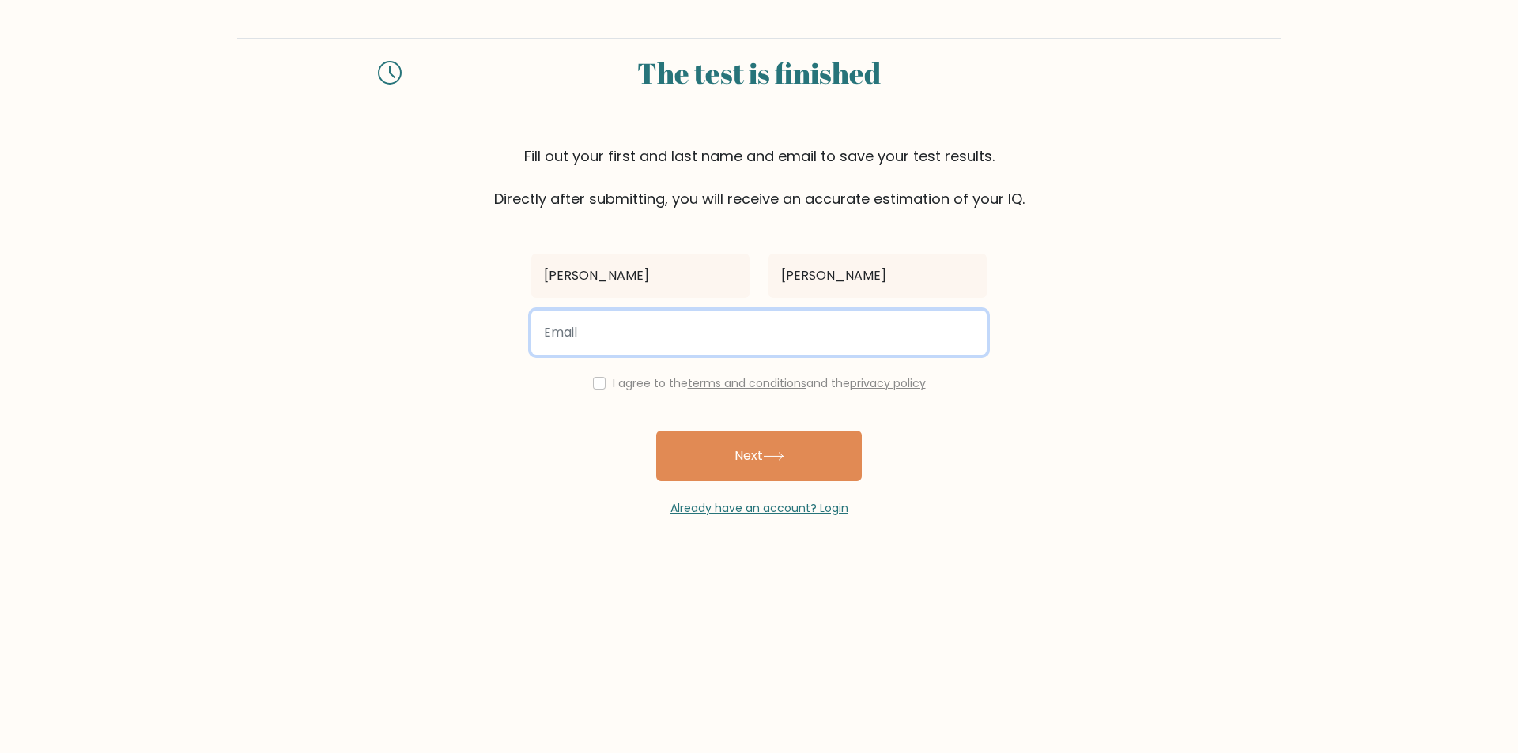
click at [659, 341] on input "email" at bounding box center [758, 333] width 455 height 44
type input "ryledesma11@gmail.com"
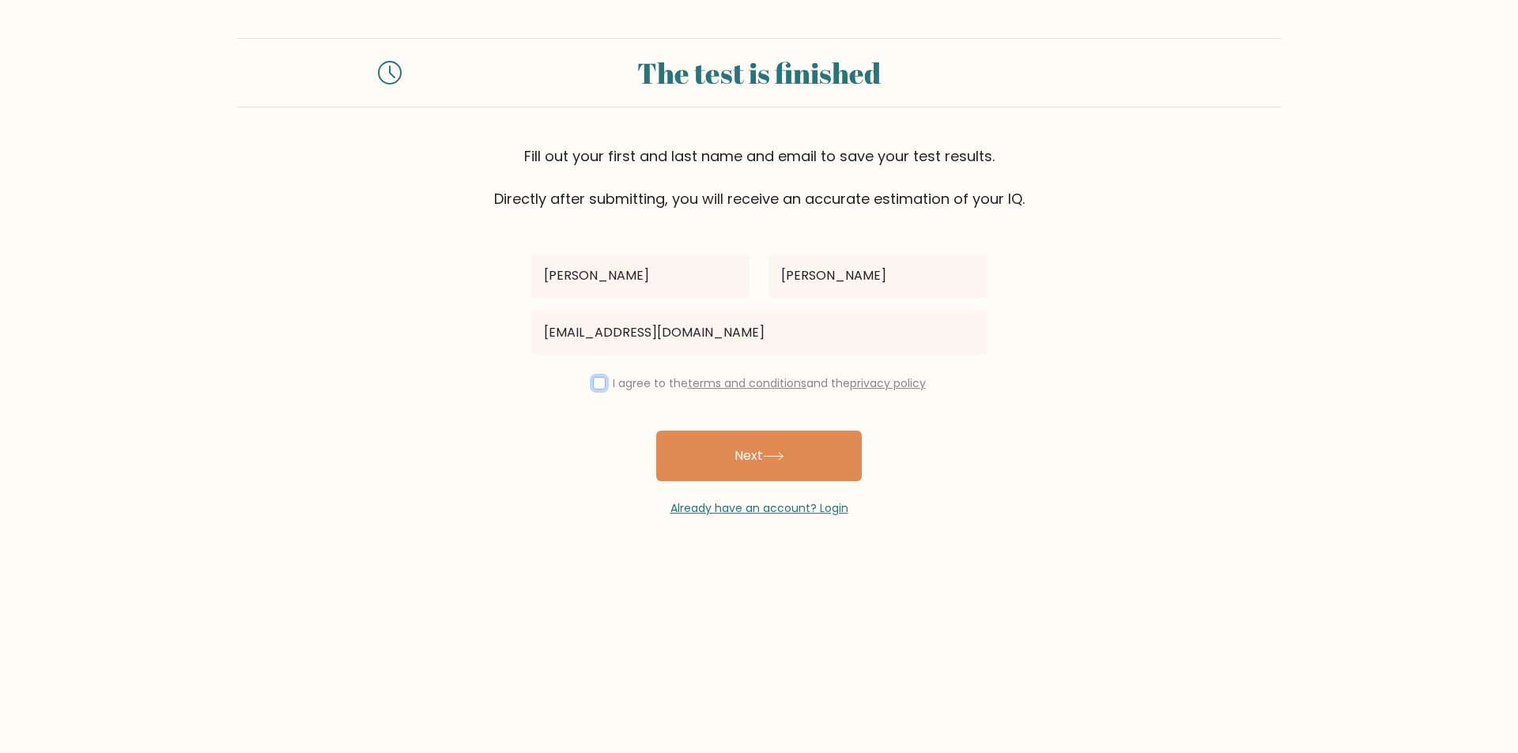
click at [593, 383] on input "checkbox" at bounding box center [599, 383] width 13 height 13
checkbox input "true"
click at [800, 462] on button "Next" at bounding box center [759, 456] width 206 height 51
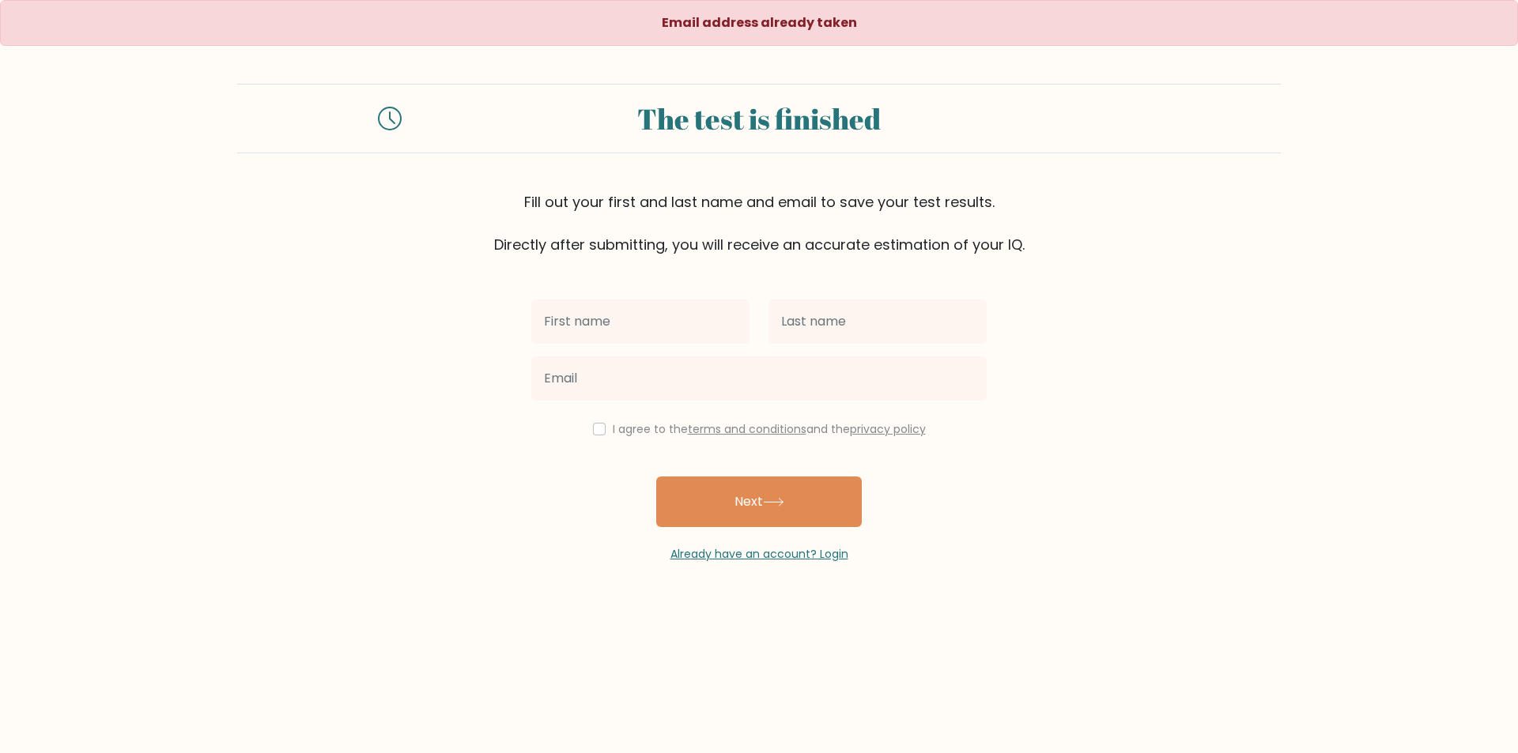
click at [641, 316] on input "text" at bounding box center [640, 322] width 218 height 44
type input "rowena"
type input "ledesma"
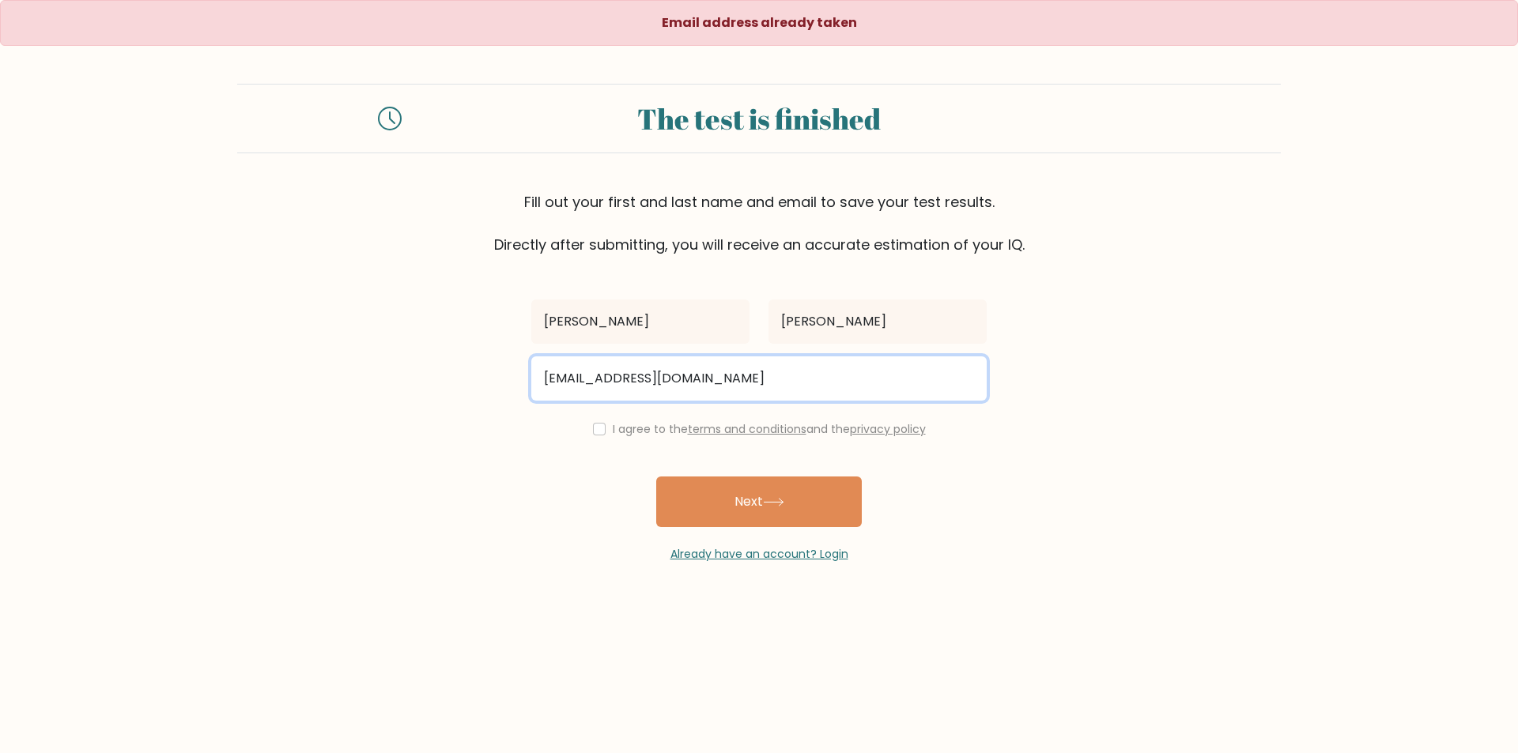
type input "ro0987654321yu@gmail.com"
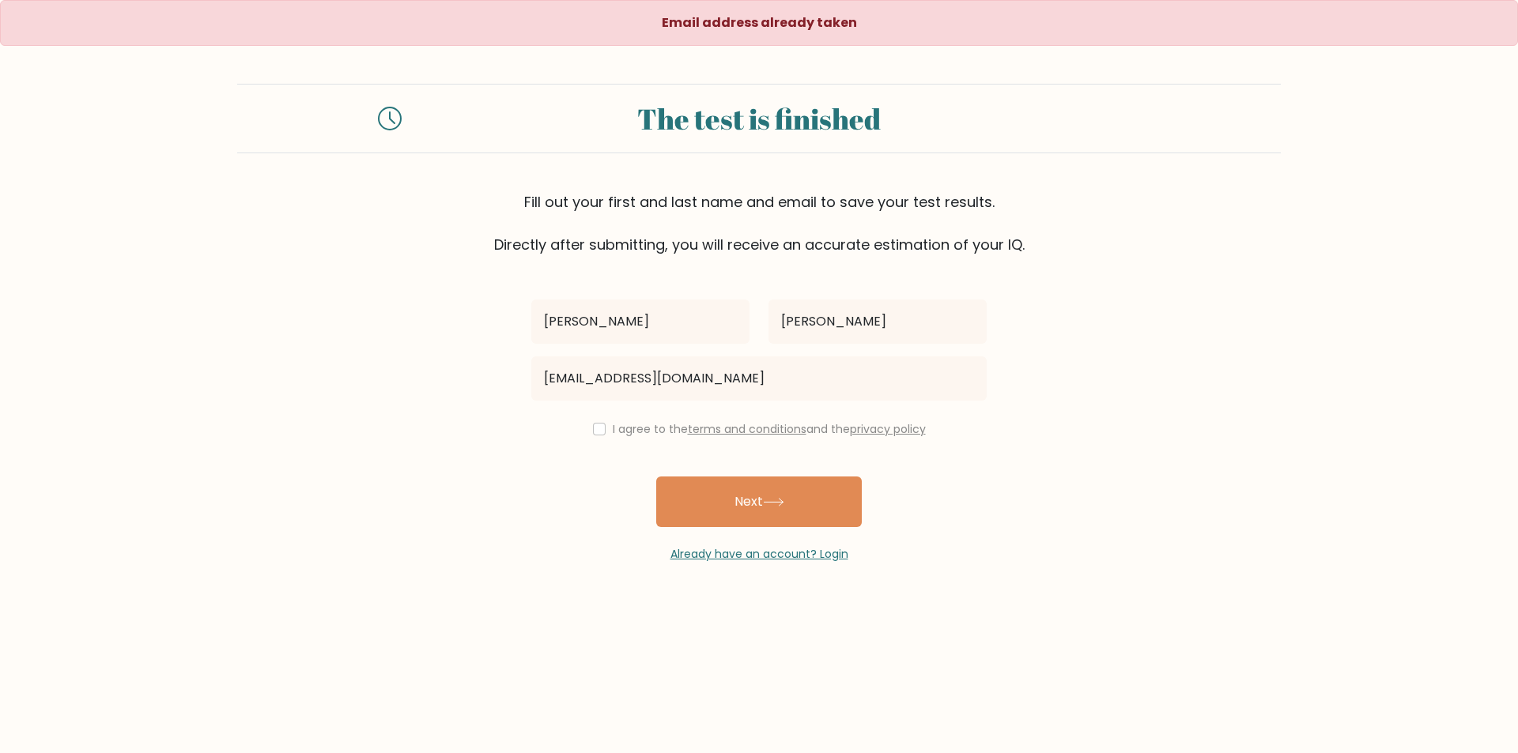
click at [583, 427] on div "I agree to the terms and conditions and the privacy policy" at bounding box center [759, 429] width 474 height 19
click at [604, 428] on div "I agree to the terms and conditions and the privacy policy" at bounding box center [759, 429] width 474 height 19
click at [597, 430] on input "checkbox" at bounding box center [599, 429] width 13 height 13
checkbox input "true"
click at [753, 487] on button "Next" at bounding box center [759, 502] width 206 height 51
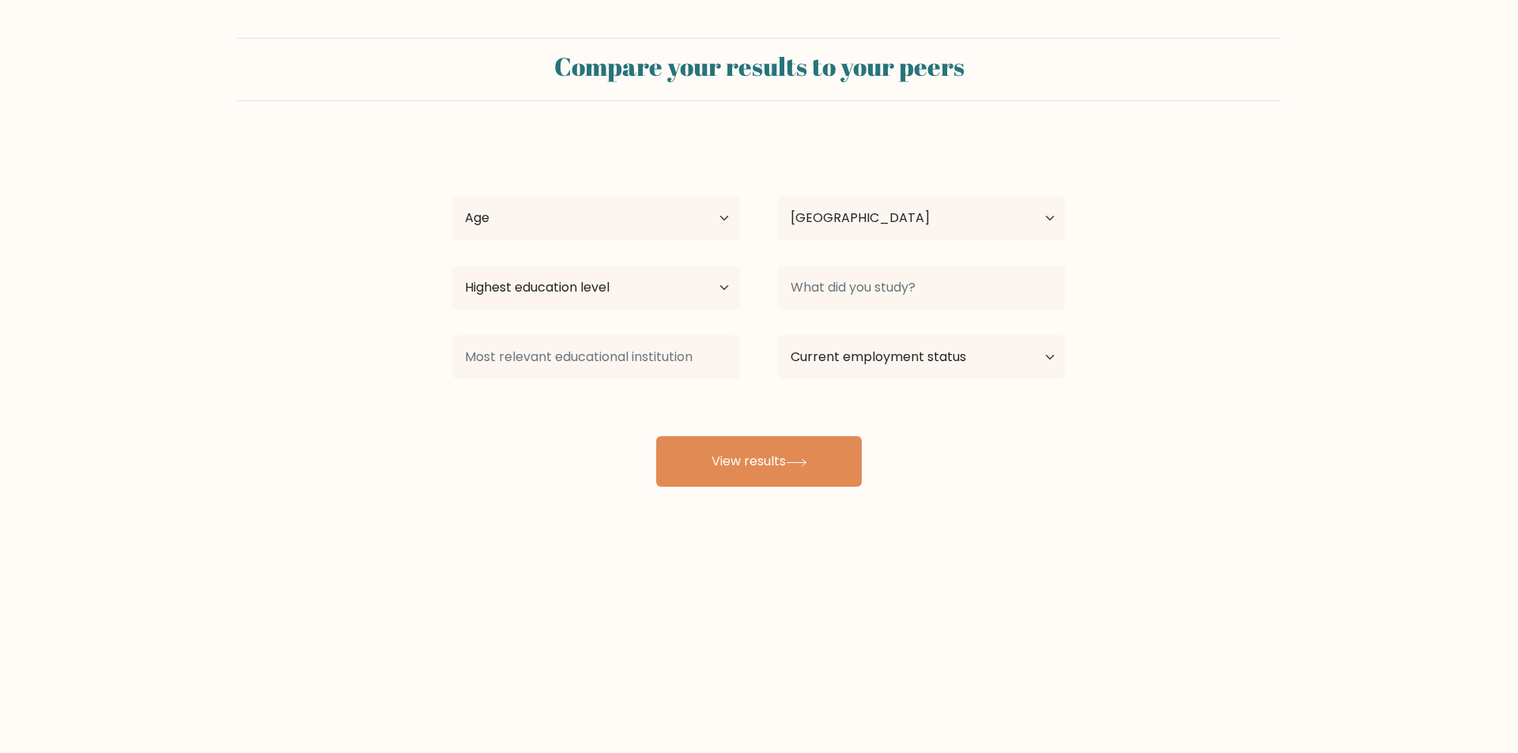
select select "PH"
click at [647, 206] on select "Age Under 18 years old 18-24 years old 25-34 years old 35-44 years old 45-54 ye…" at bounding box center [596, 218] width 288 height 44
select select "25_34"
click at [452, 196] on select "Age Under 18 years old 18-24 years old 25-34 years old 35-44 years old 45-54 ye…" at bounding box center [596, 218] width 288 height 44
click at [572, 289] on select "Highest education level No schooling Primary Lower Secondary Upper Secondary Oc…" at bounding box center [596, 288] width 288 height 44
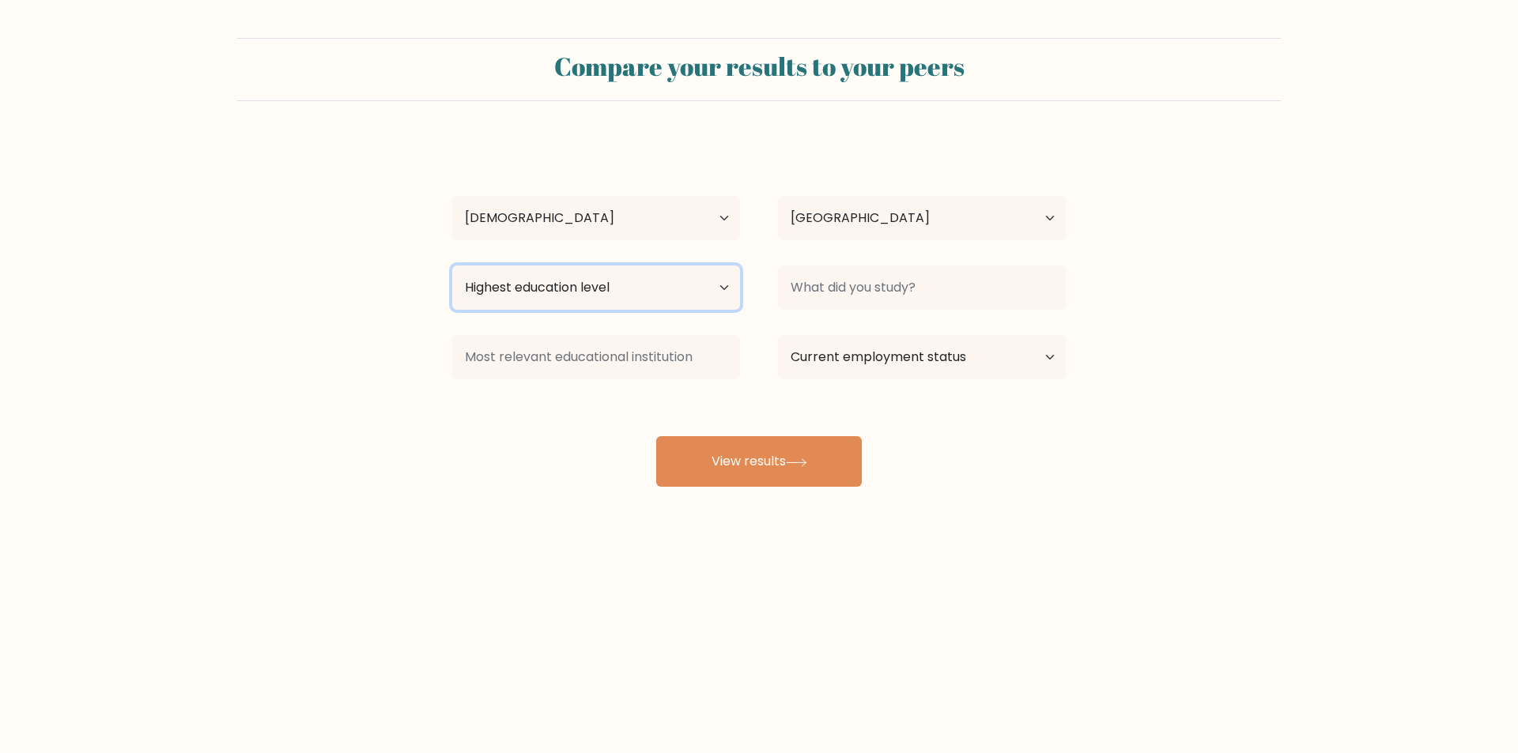
select select "bachelors_degree"
click at [452, 266] on select "Highest education level No schooling Primary Lower Secondary Upper Secondary Oc…" at bounding box center [596, 288] width 288 height 44
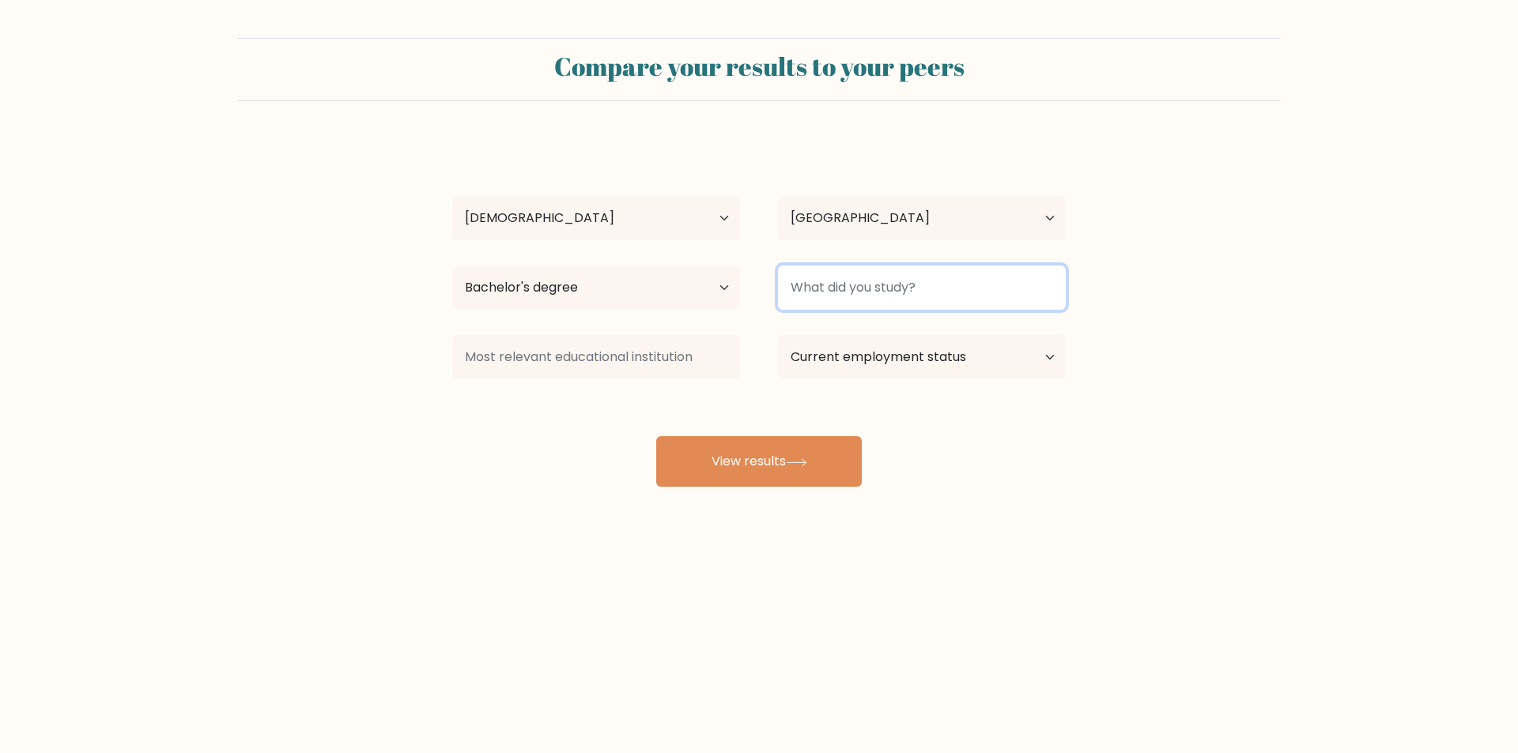
click at [847, 270] on input at bounding box center [922, 288] width 288 height 44
type input "S"
click at [957, 292] on input at bounding box center [922, 288] width 288 height 44
type input "b"
type input "t"
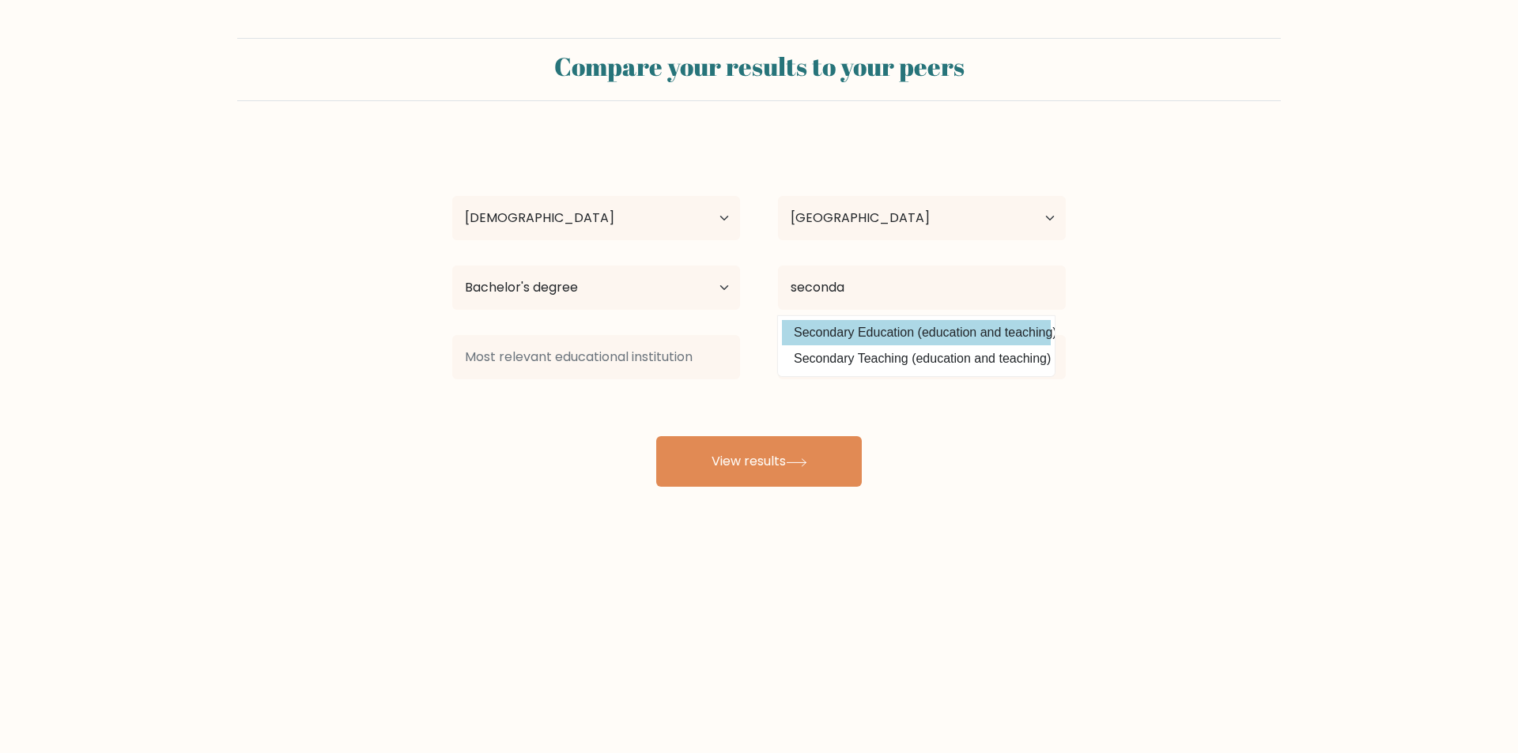
click at [1008, 327] on div "rowena ledesma Age Under 18 years old 18-24 years old 25-34 years old 35-44 yea…" at bounding box center [759, 313] width 632 height 348
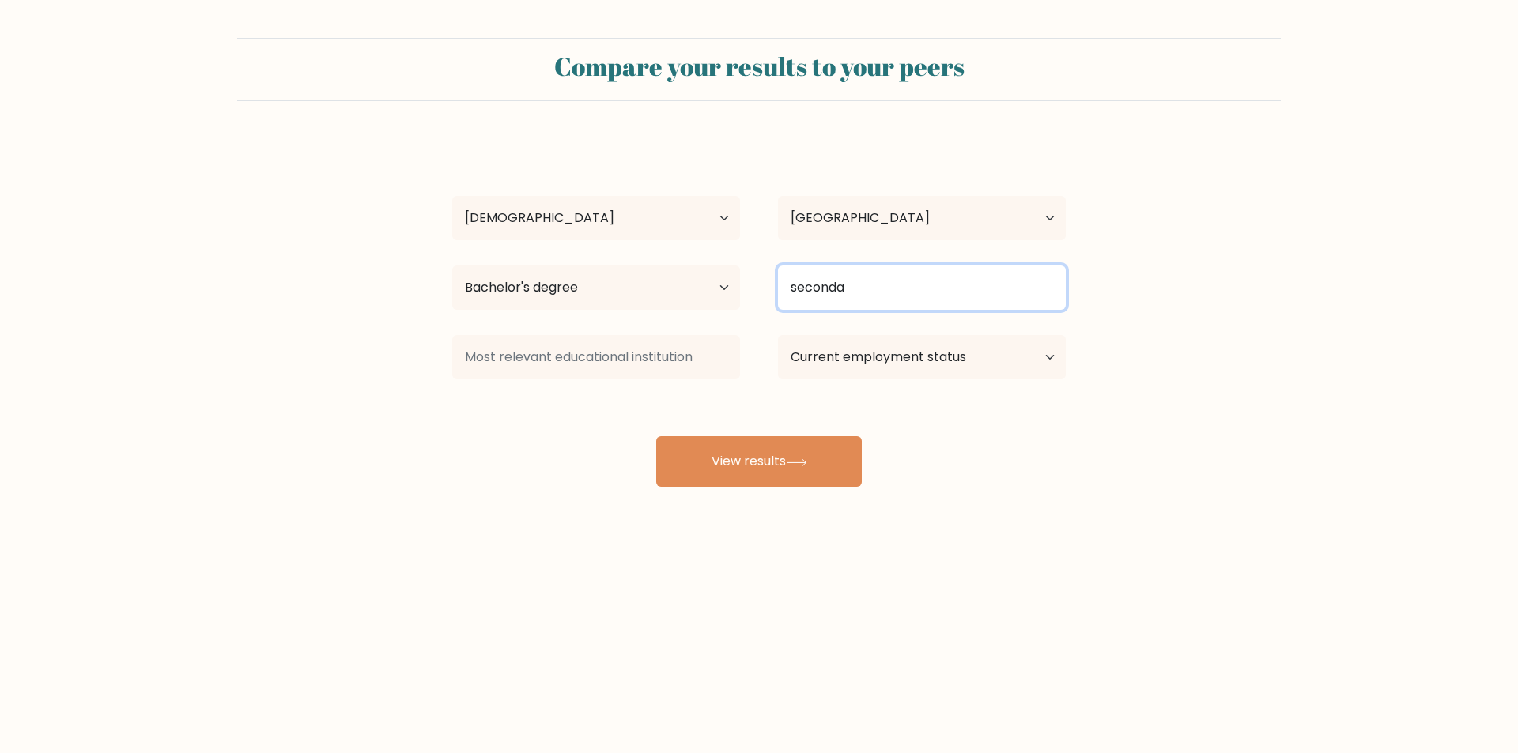
click at [908, 288] on input "seconda" at bounding box center [922, 288] width 288 height 44
click at [867, 339] on div "rowena ledesma Age Under 18 years old 18-24 years old 25-34 years old 35-44 yea…" at bounding box center [759, 313] width 632 height 348
click at [901, 282] on input "secondary e" at bounding box center [922, 288] width 288 height 44
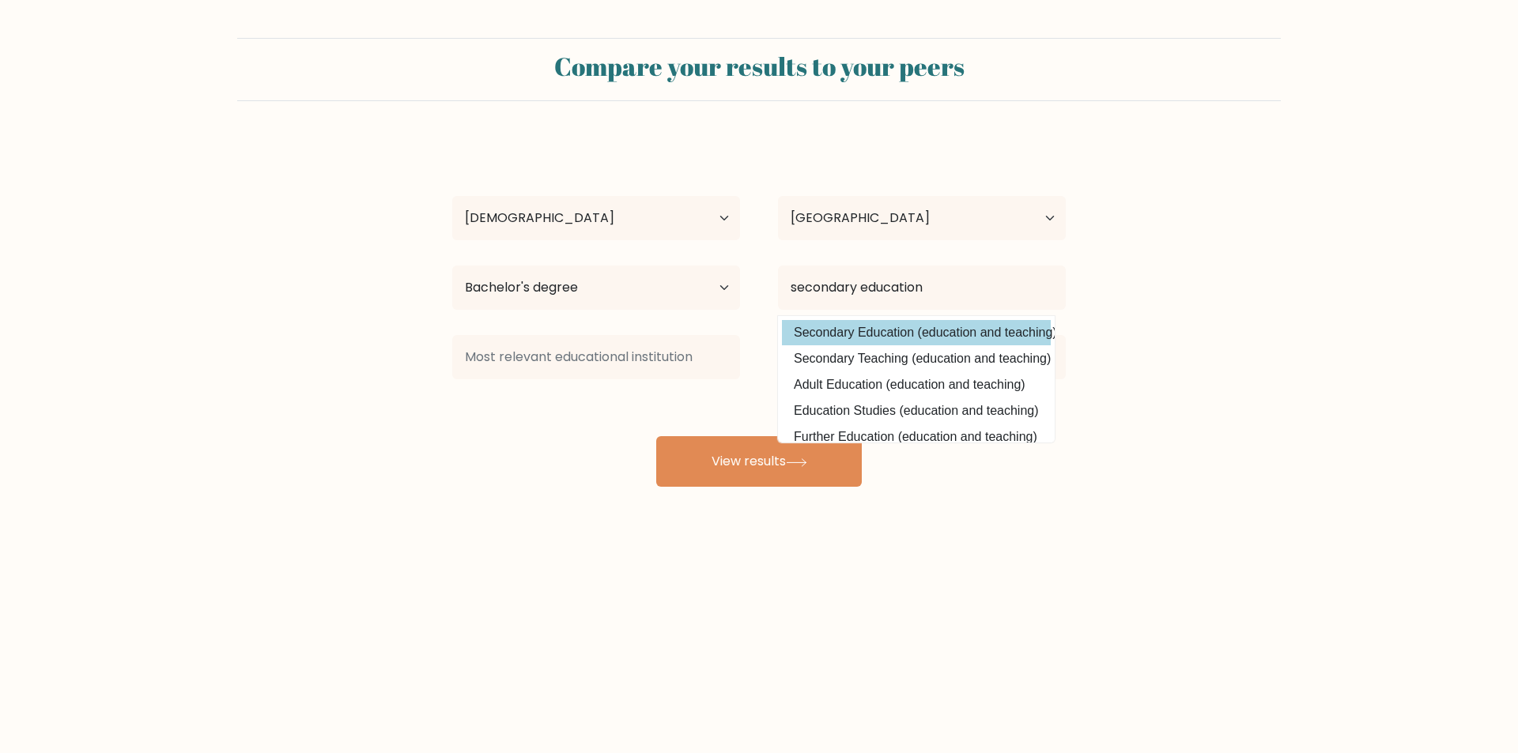
click at [866, 326] on option "Secondary Education (education and teaching)" at bounding box center [916, 332] width 269 height 25
type input "Secondary Education"
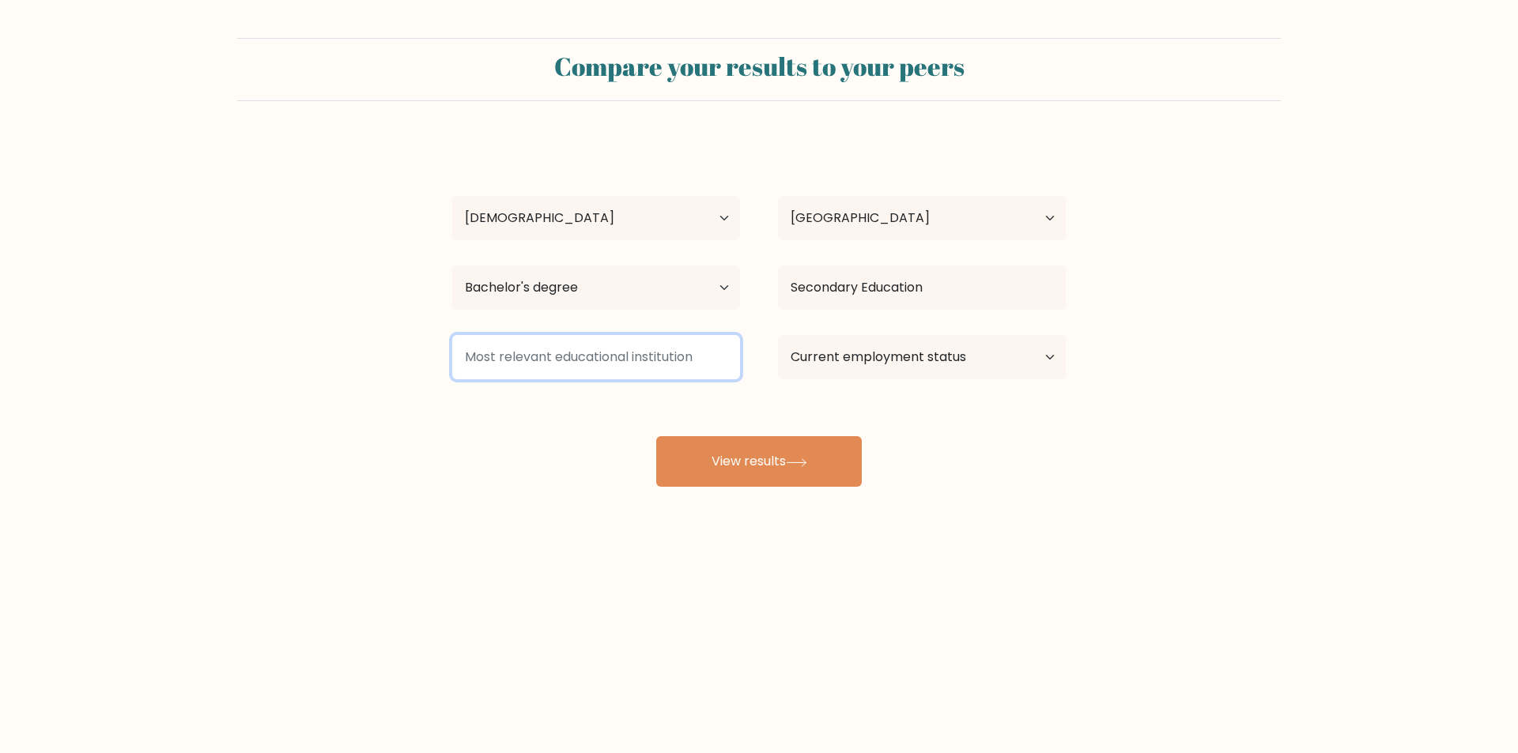
click at [554, 353] on input at bounding box center [596, 357] width 288 height 44
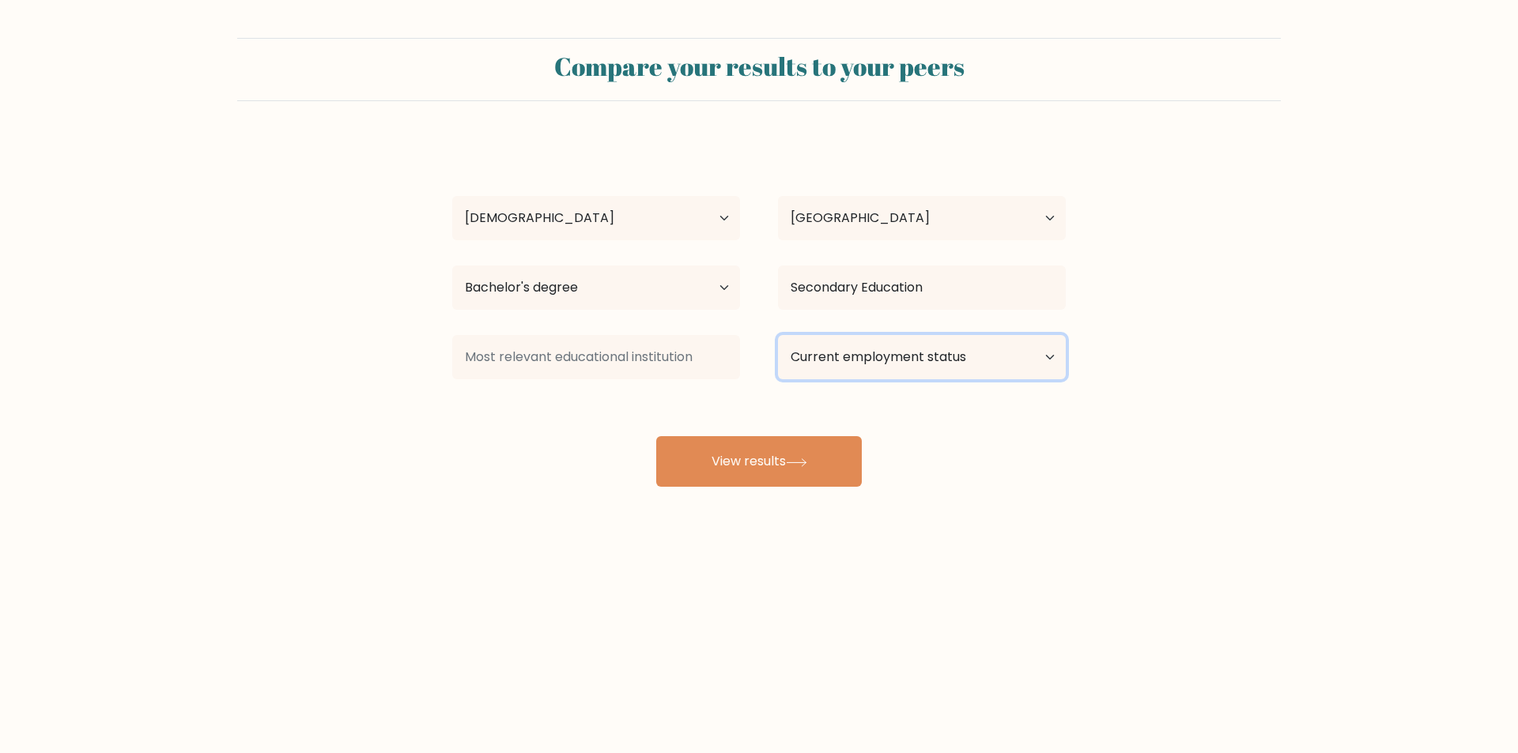
click at [984, 349] on select "Current employment status Employed Student Retired Other / prefer not to answer" at bounding box center [922, 357] width 288 height 44
select select "other"
click at [778, 335] on select "Current employment status Employed Student Retired Other / prefer not to answer" at bounding box center [922, 357] width 288 height 44
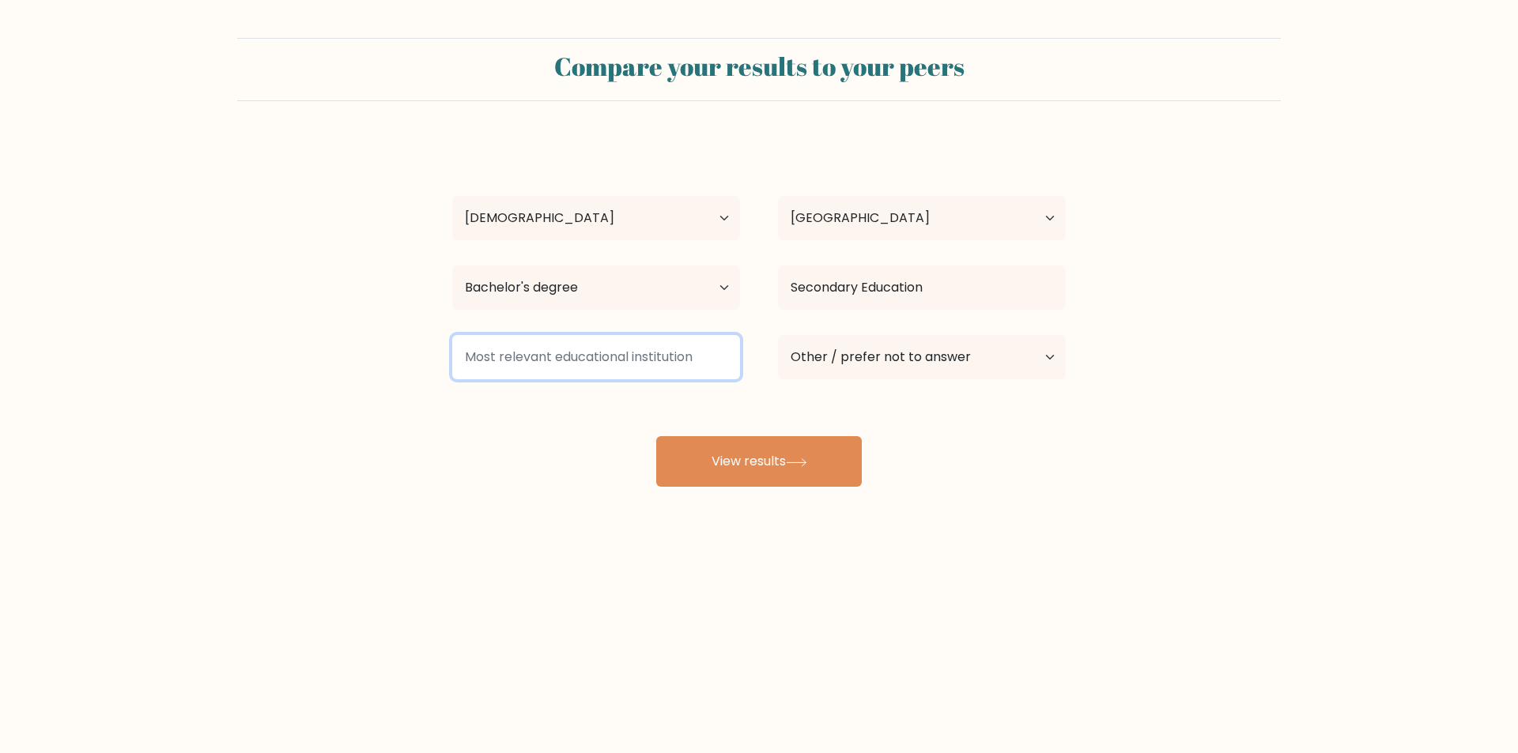
click at [575, 364] on input at bounding box center [596, 357] width 288 height 44
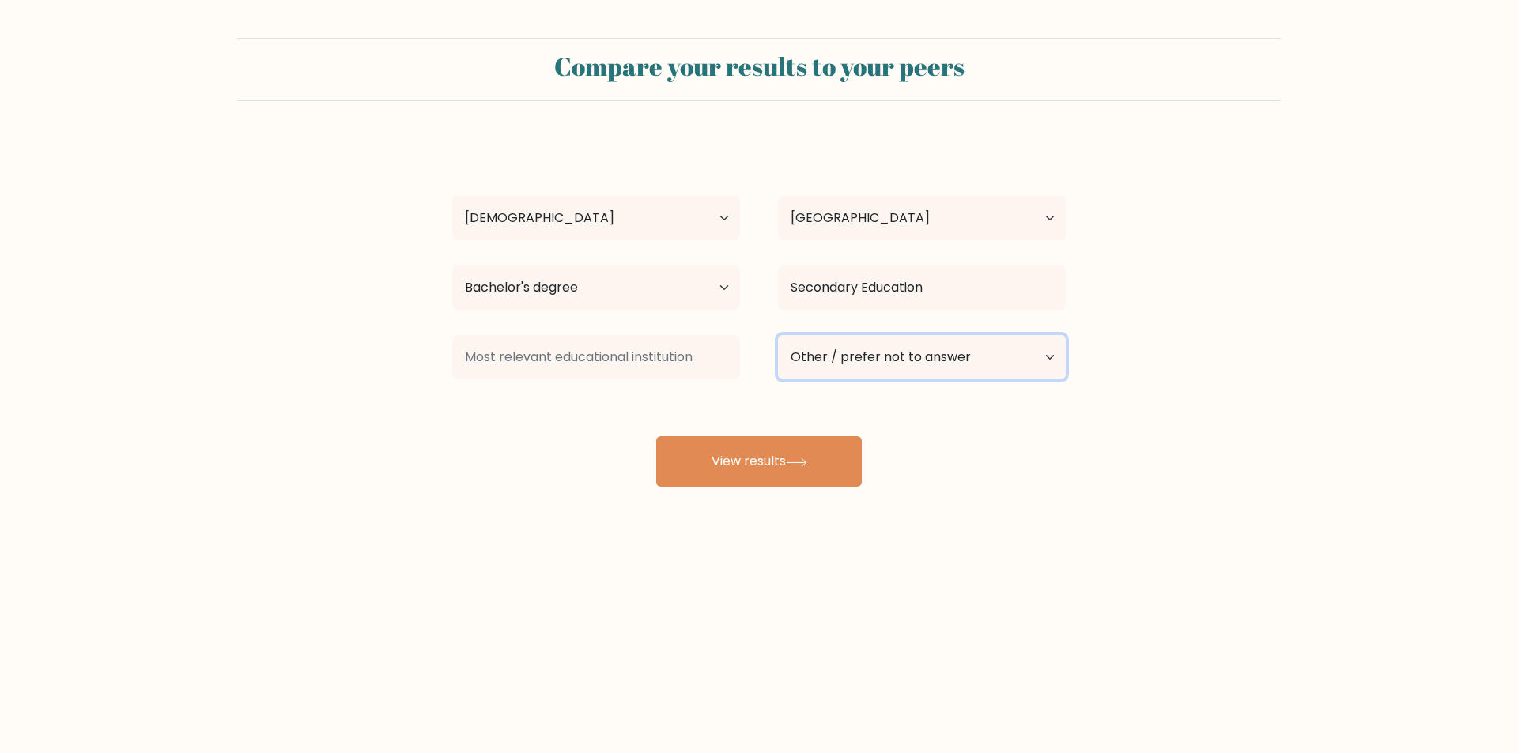
click at [1042, 358] on select "Current employment status Employed Student Retired Other / prefer not to answer" at bounding box center [922, 357] width 288 height 44
click at [1016, 362] on select "Current employment status Employed Student Retired Other / prefer not to answer" at bounding box center [922, 357] width 288 height 44
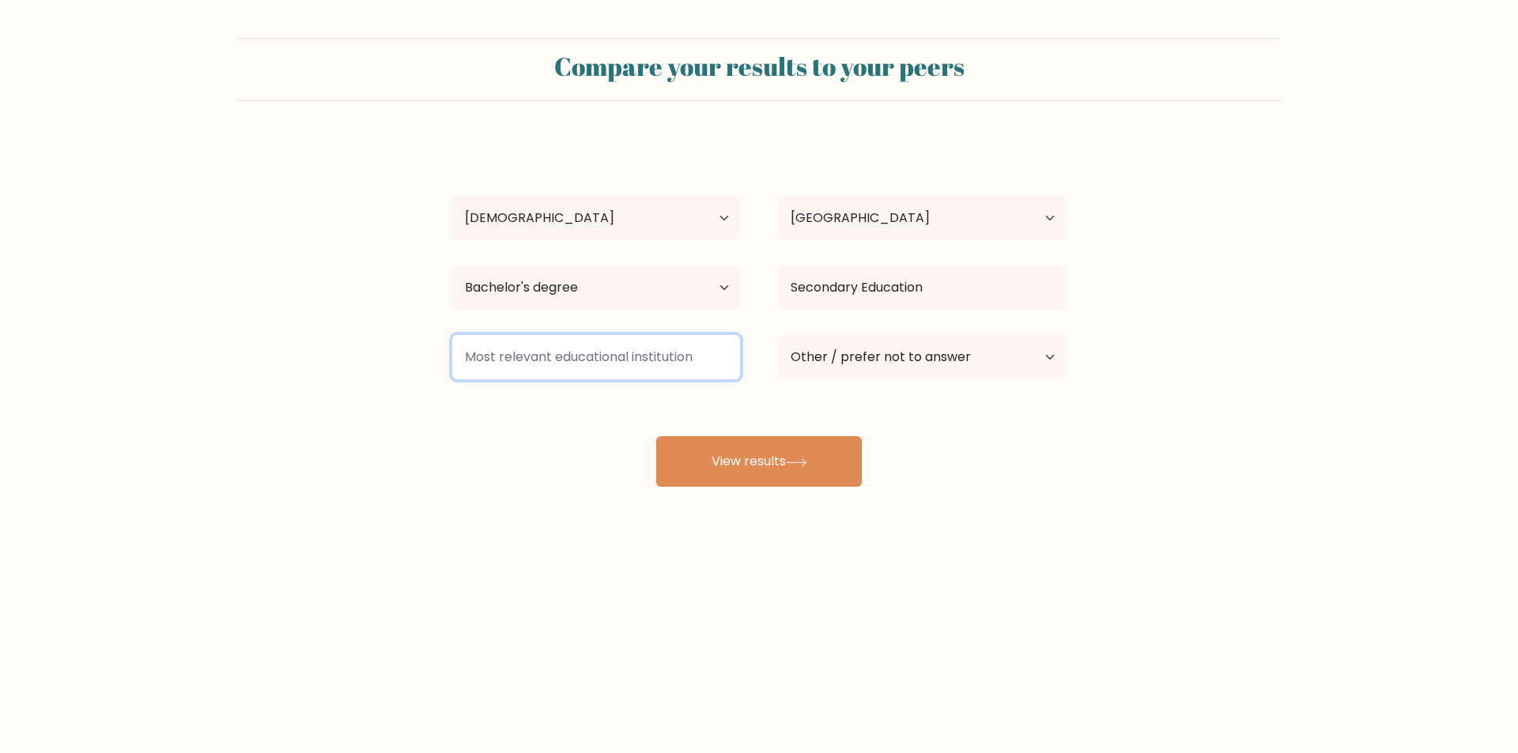
click at [541, 358] on input at bounding box center [596, 357] width 288 height 44
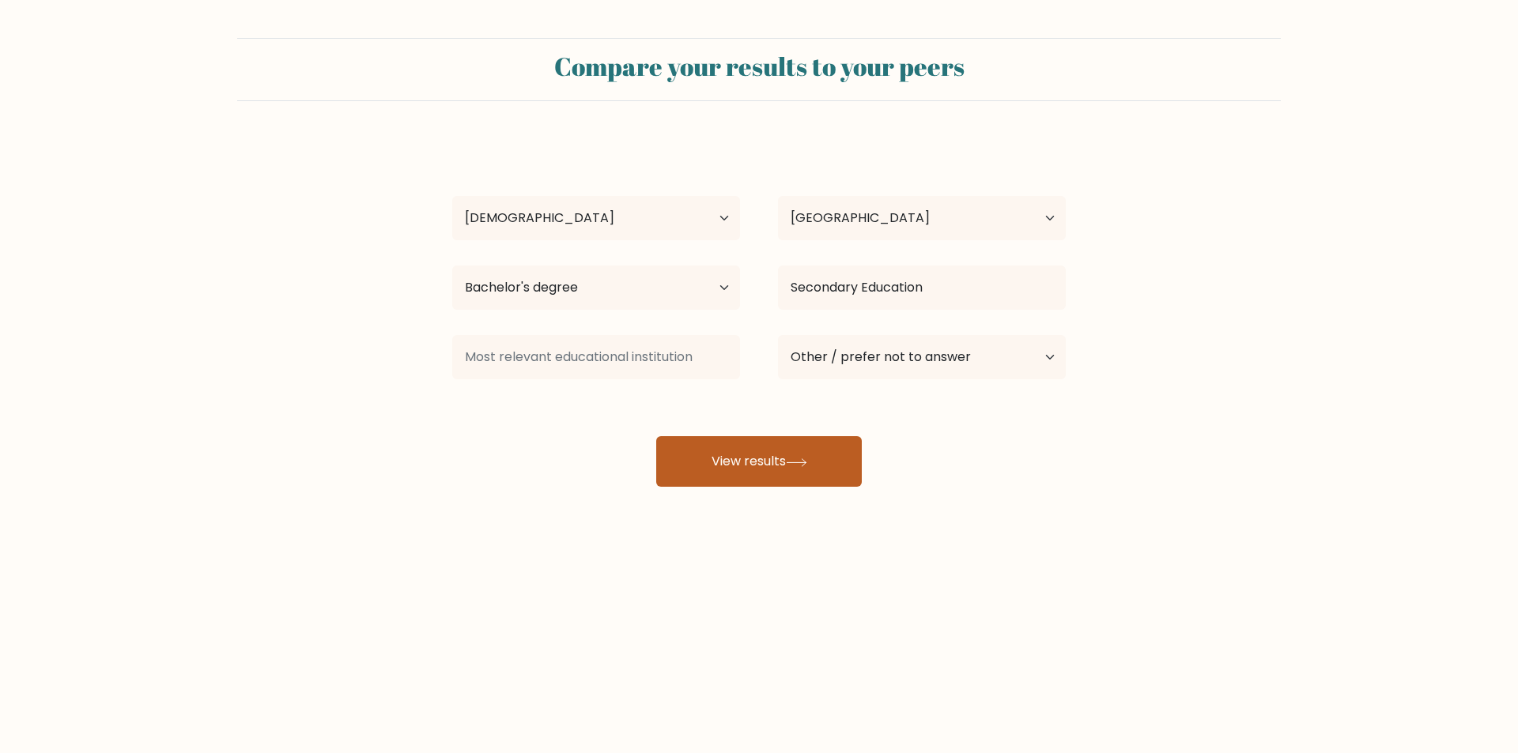
click at [768, 450] on button "View results" at bounding box center [759, 461] width 206 height 51
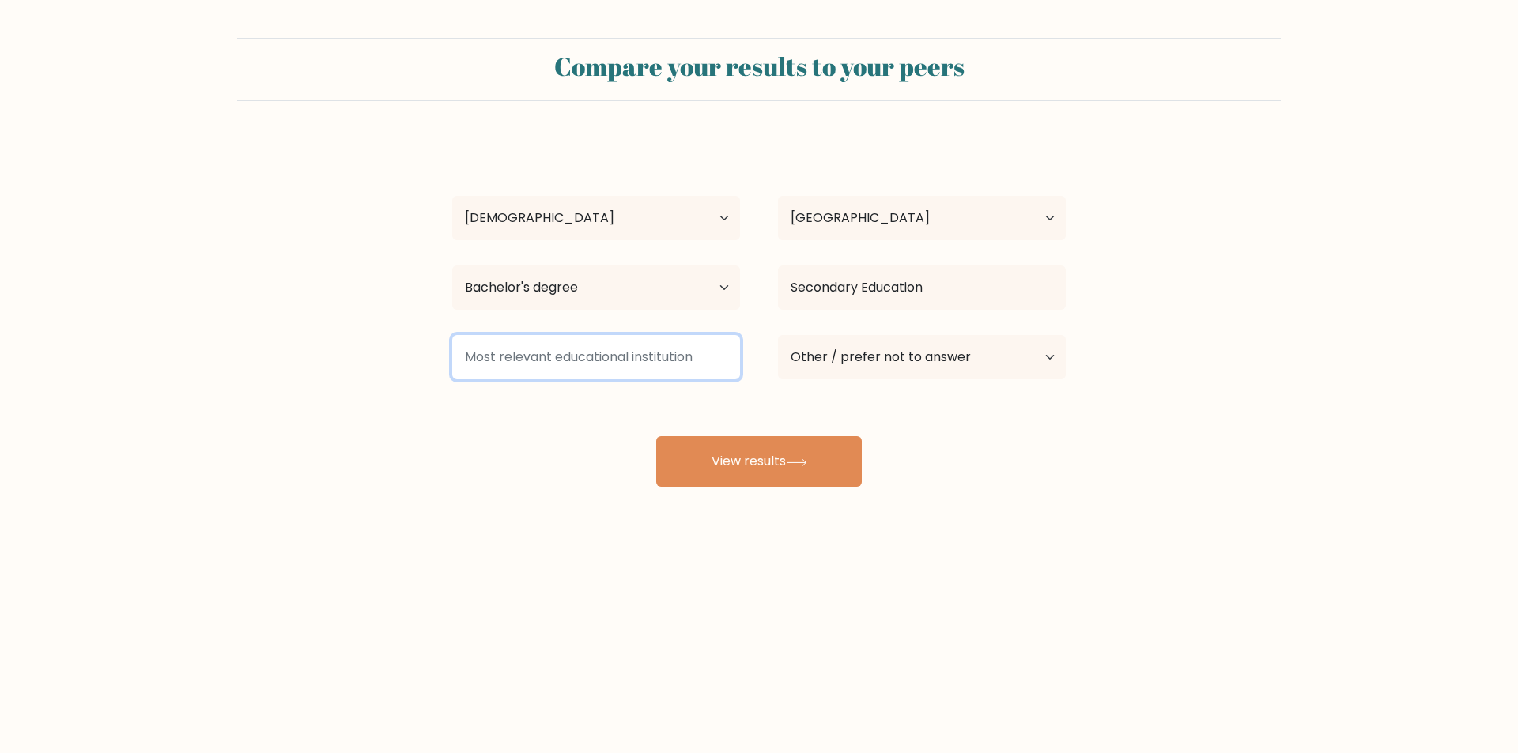
click at [637, 350] on input at bounding box center [596, 357] width 288 height 44
click at [673, 368] on input at bounding box center [596, 357] width 288 height 44
type input "B"
type input "A"
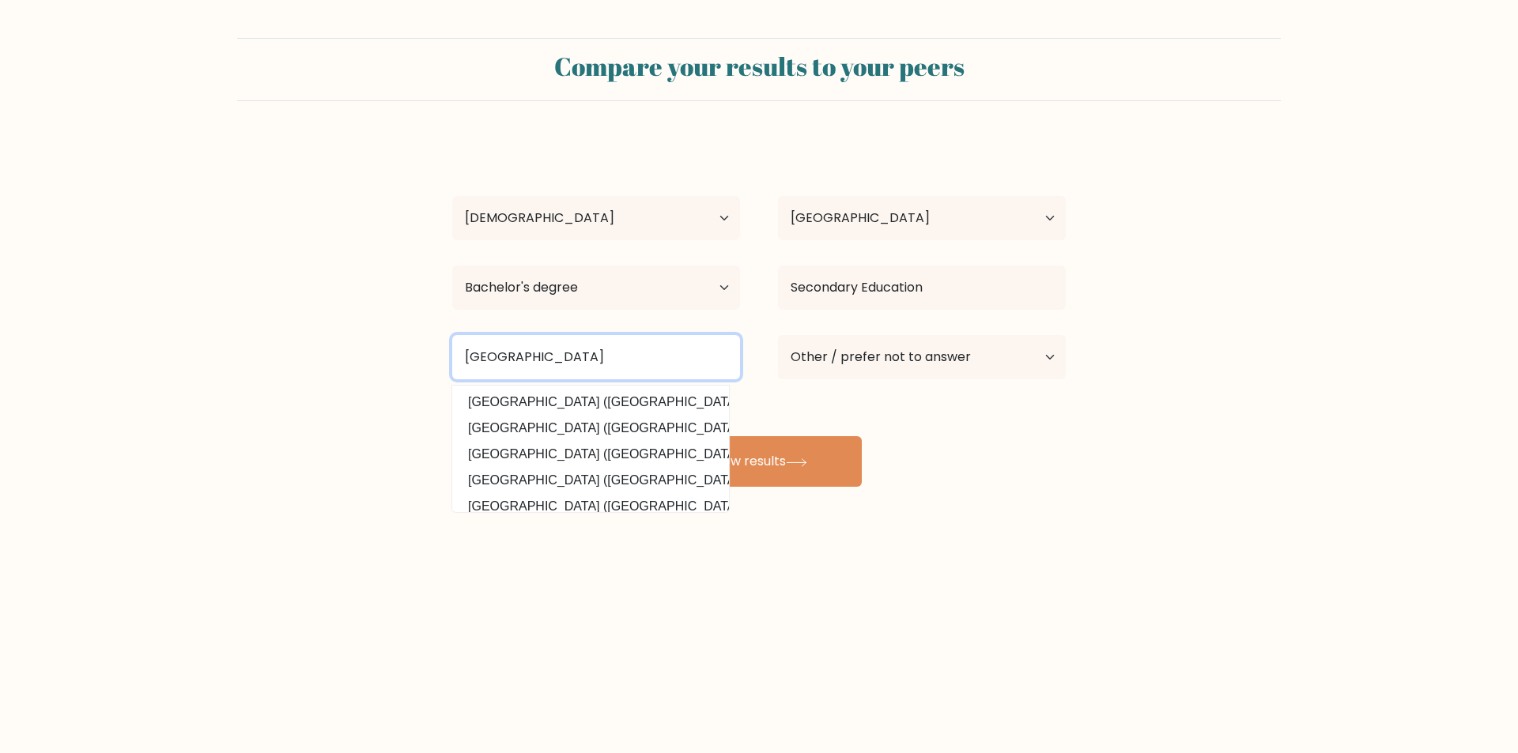
scroll to position [154, 0]
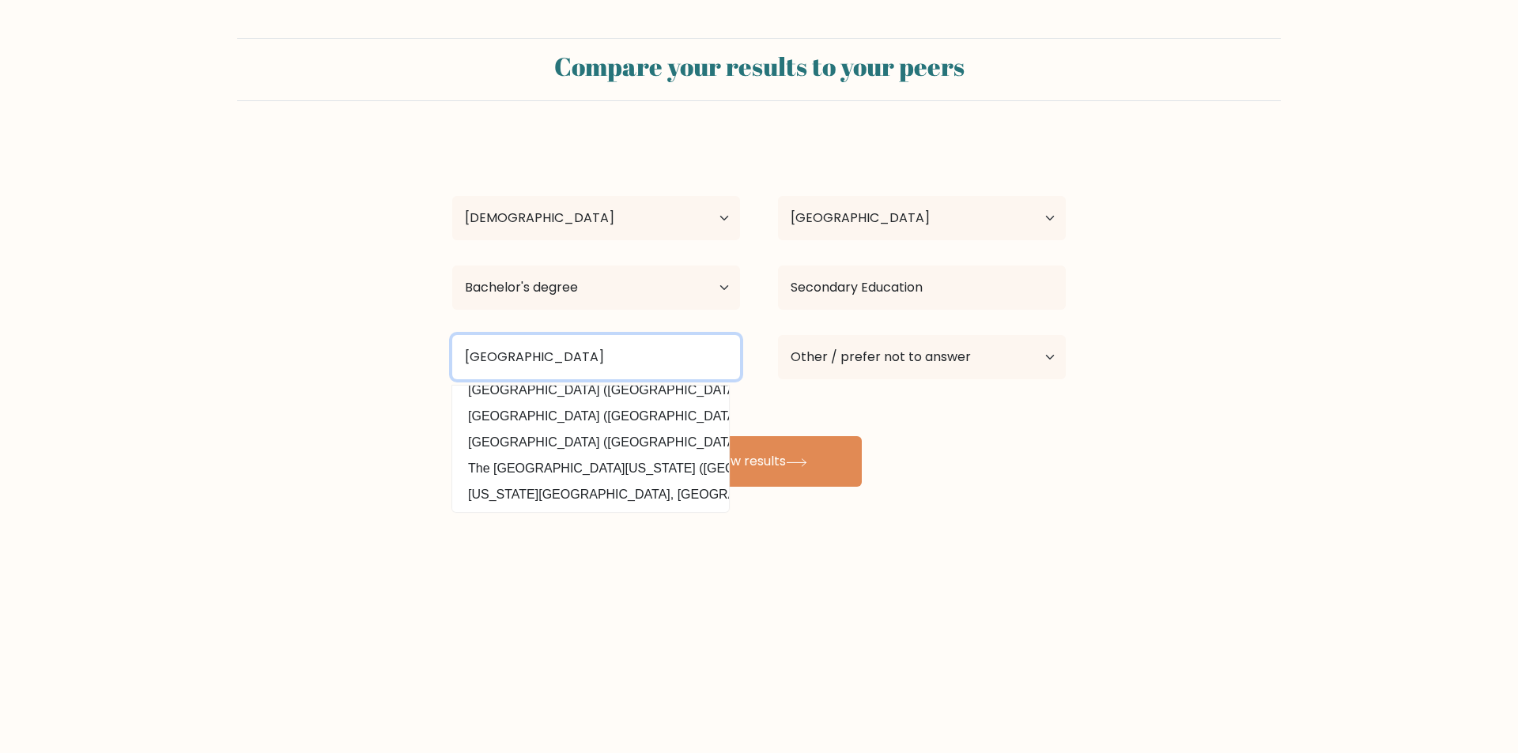
type input "Bacolod City College"
click at [620, 566] on div "Compare your results to your peers rowena ledesma Age Under 18 years old 18-24 …" at bounding box center [759, 299] width 1518 height 599
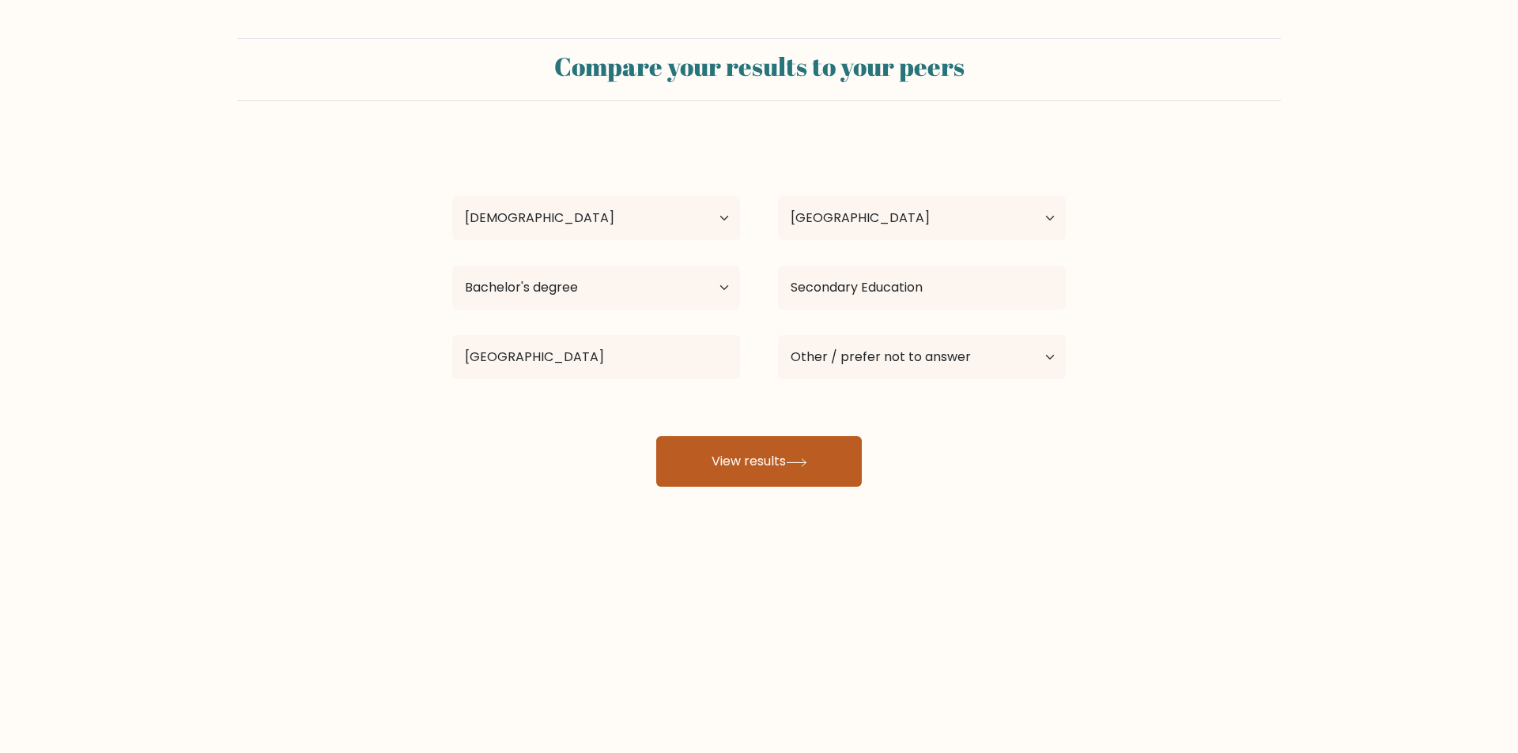
click at [785, 446] on button "View results" at bounding box center [759, 461] width 206 height 51
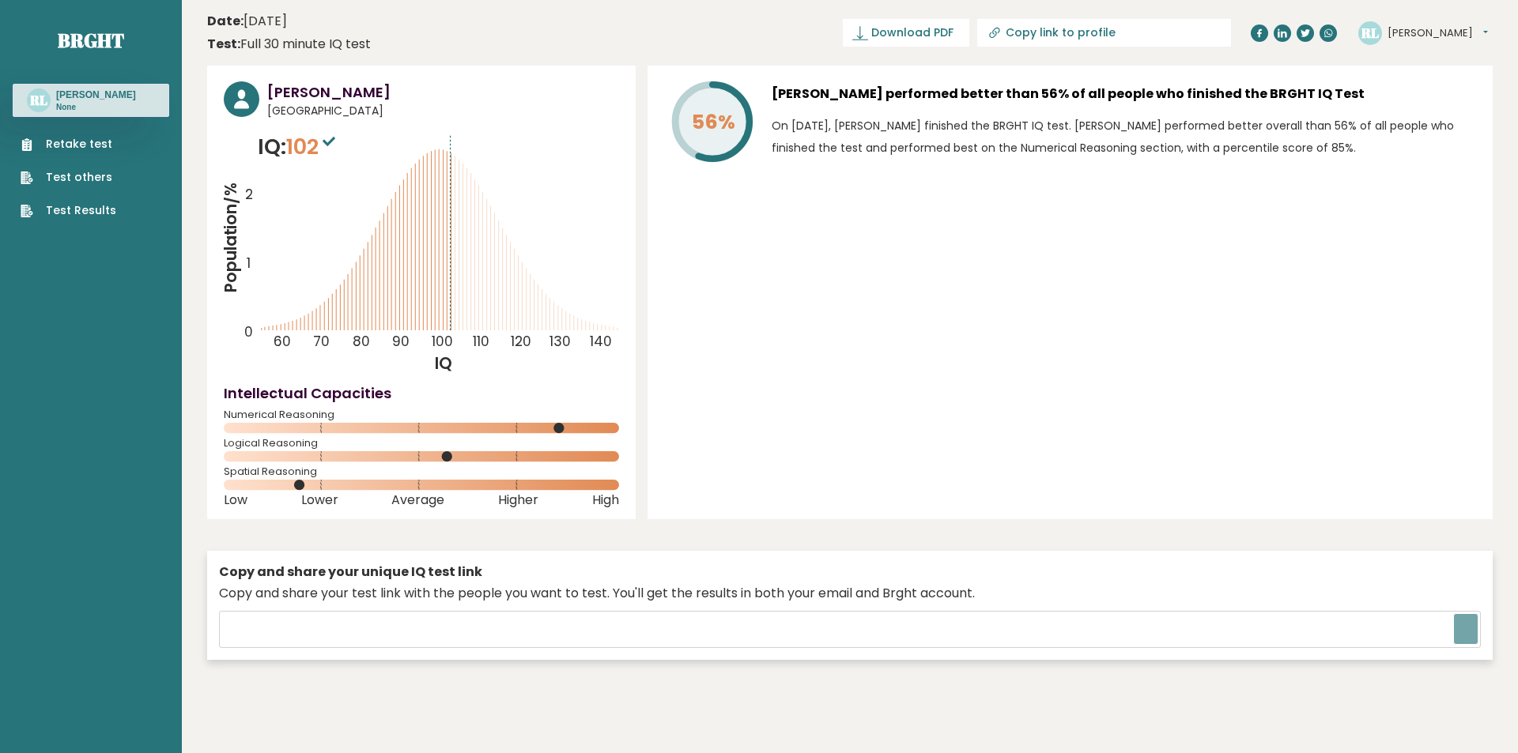
type input "[URL][DOMAIN_NAME]"
